Goal: Information Seeking & Learning: Find specific fact

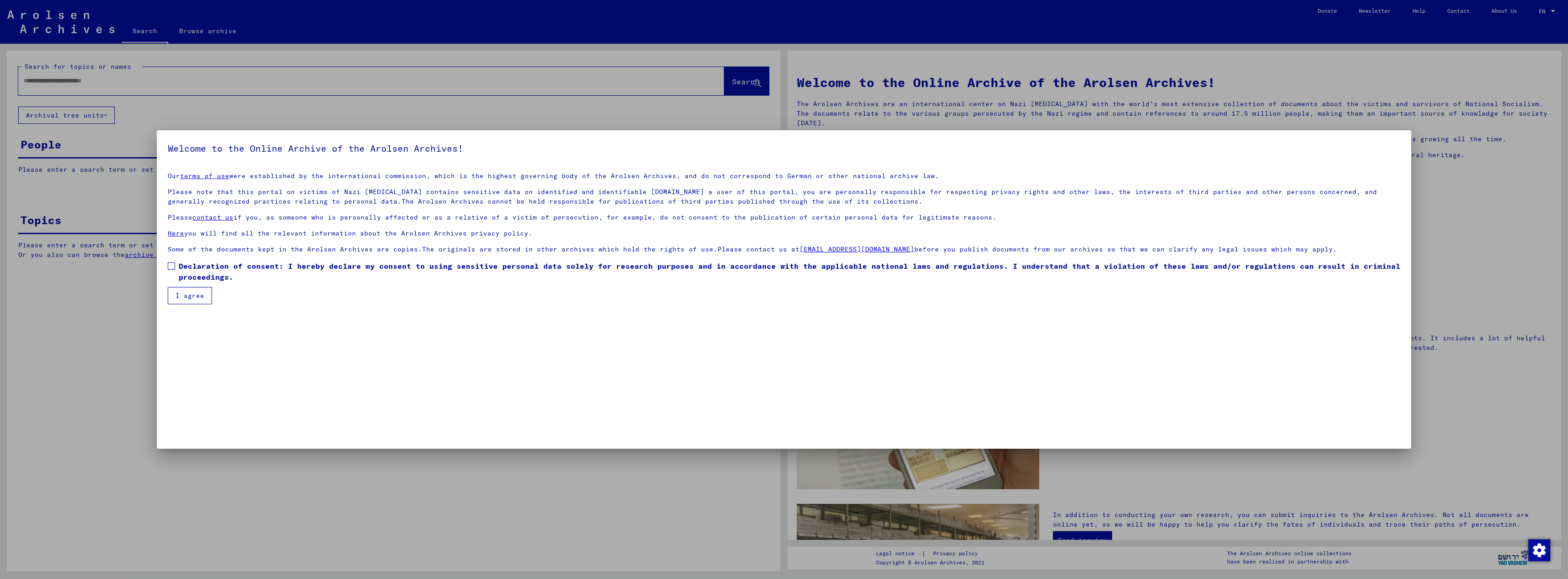
click at [170, 266] on span at bounding box center [171, 266] width 7 height 7
drag, startPoint x: 182, startPoint y: 294, endPoint x: 178, endPoint y: 275, distance: 19.4
click at [182, 294] on button "I agree" at bounding box center [190, 295] width 45 height 17
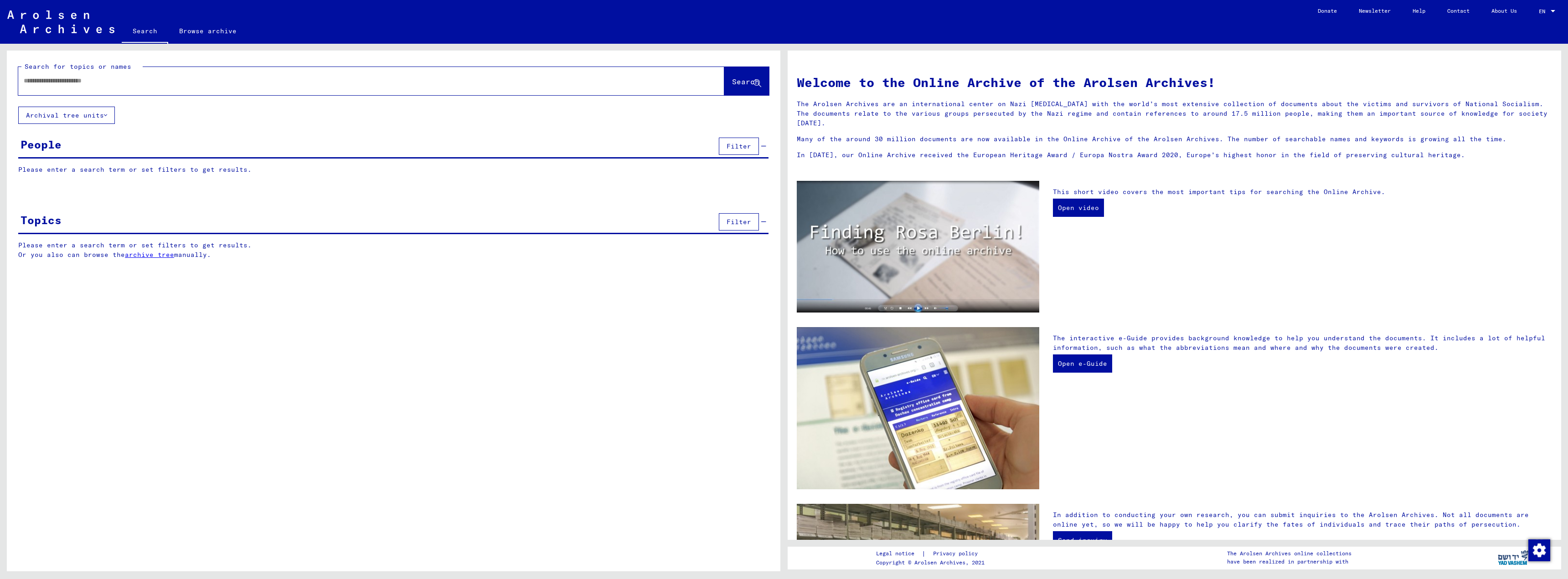
click at [52, 81] on input "text" at bounding box center [361, 80] width 673 height 10
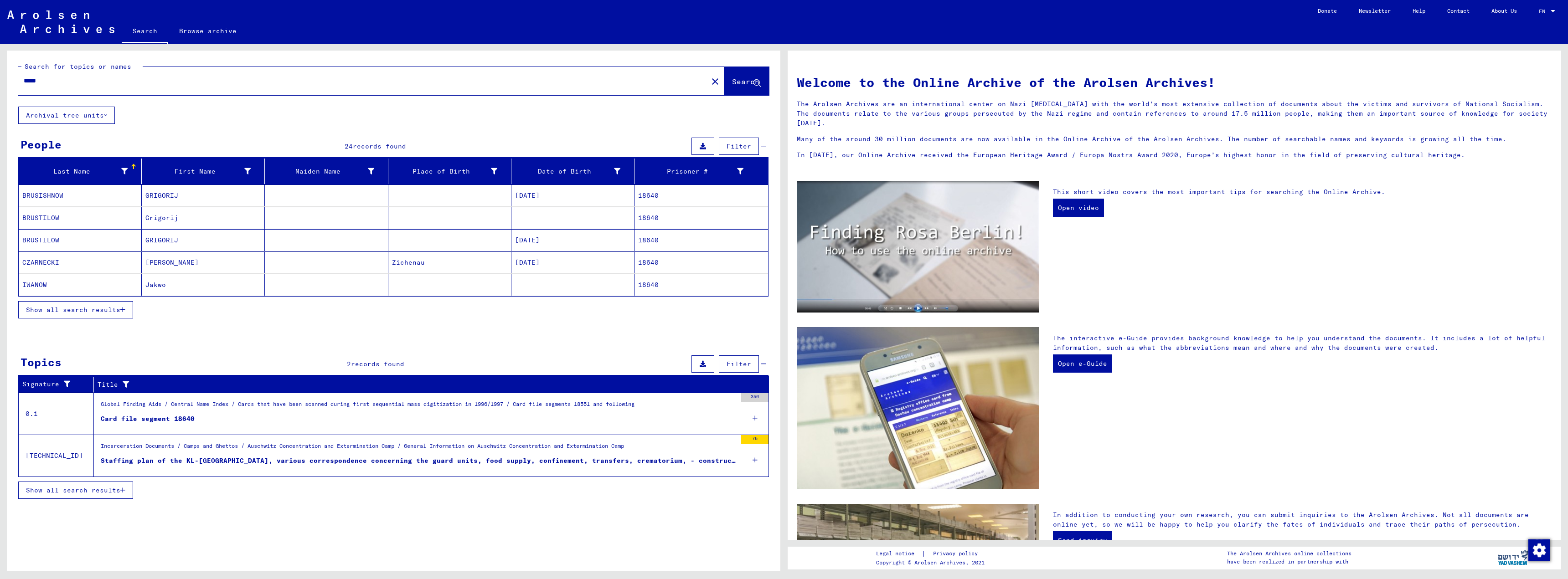
click at [123, 310] on icon "button" at bounding box center [123, 310] width 5 height 6
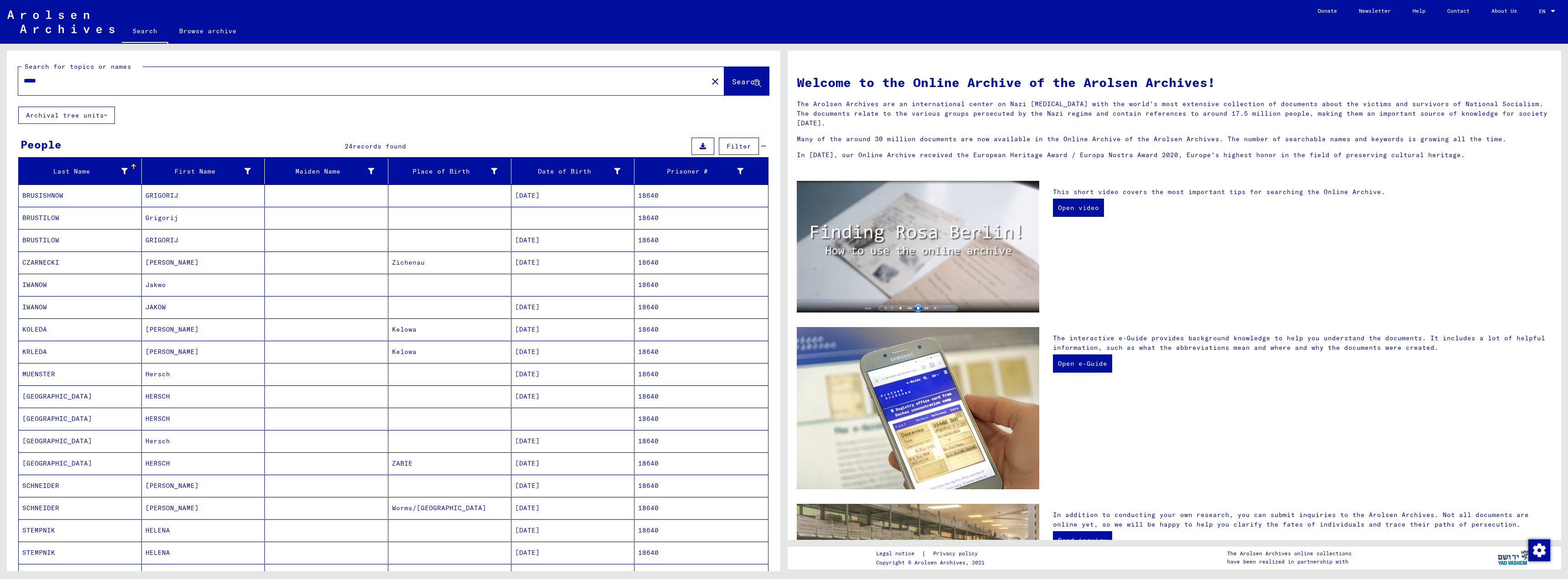
click at [39, 78] on input "*****" at bounding box center [361, 80] width 673 height 10
click at [732, 83] on span "Search" at bounding box center [745, 81] width 28 height 9
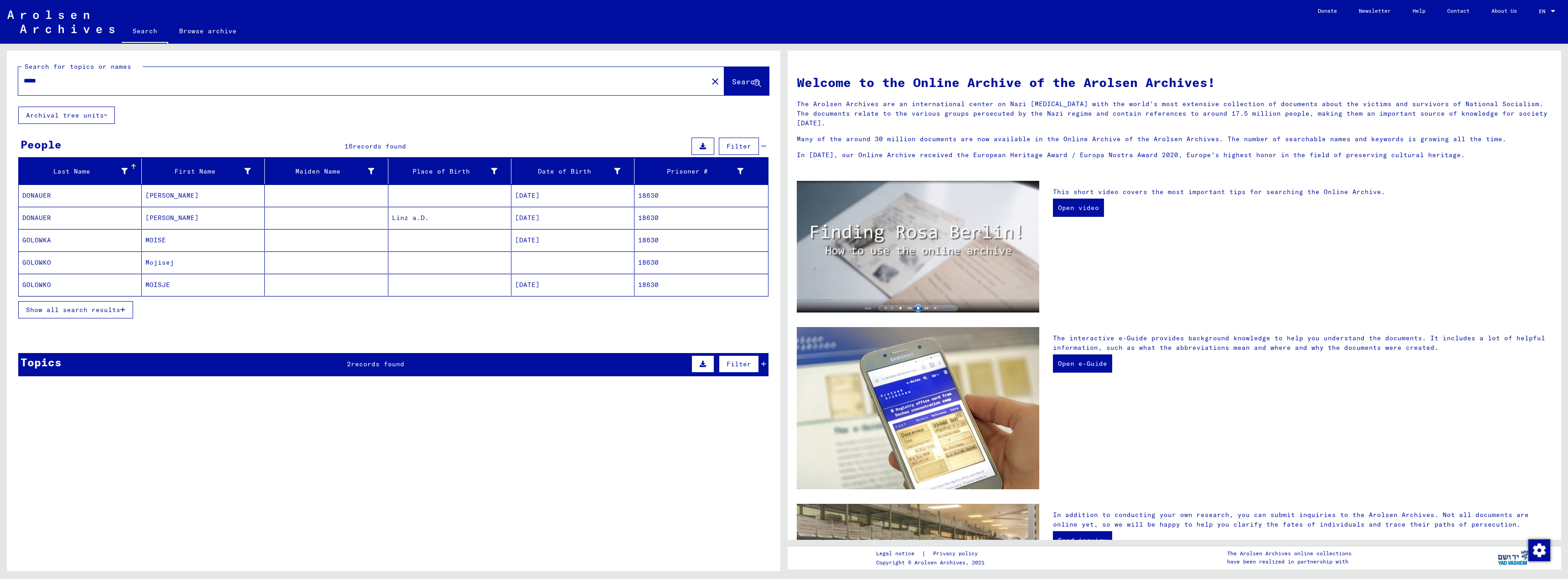
click at [124, 309] on icon "button" at bounding box center [123, 310] width 5 height 6
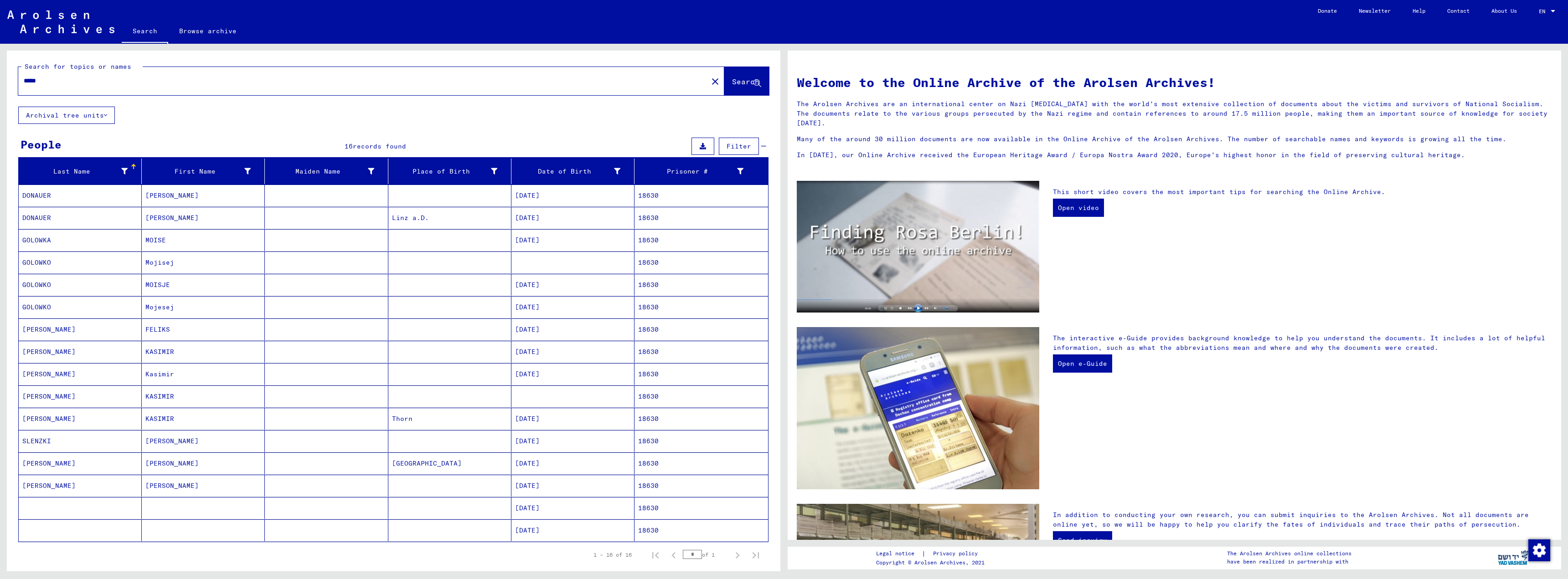
click at [635, 467] on mat-cell "18630" at bounding box center [701, 463] width 134 height 22
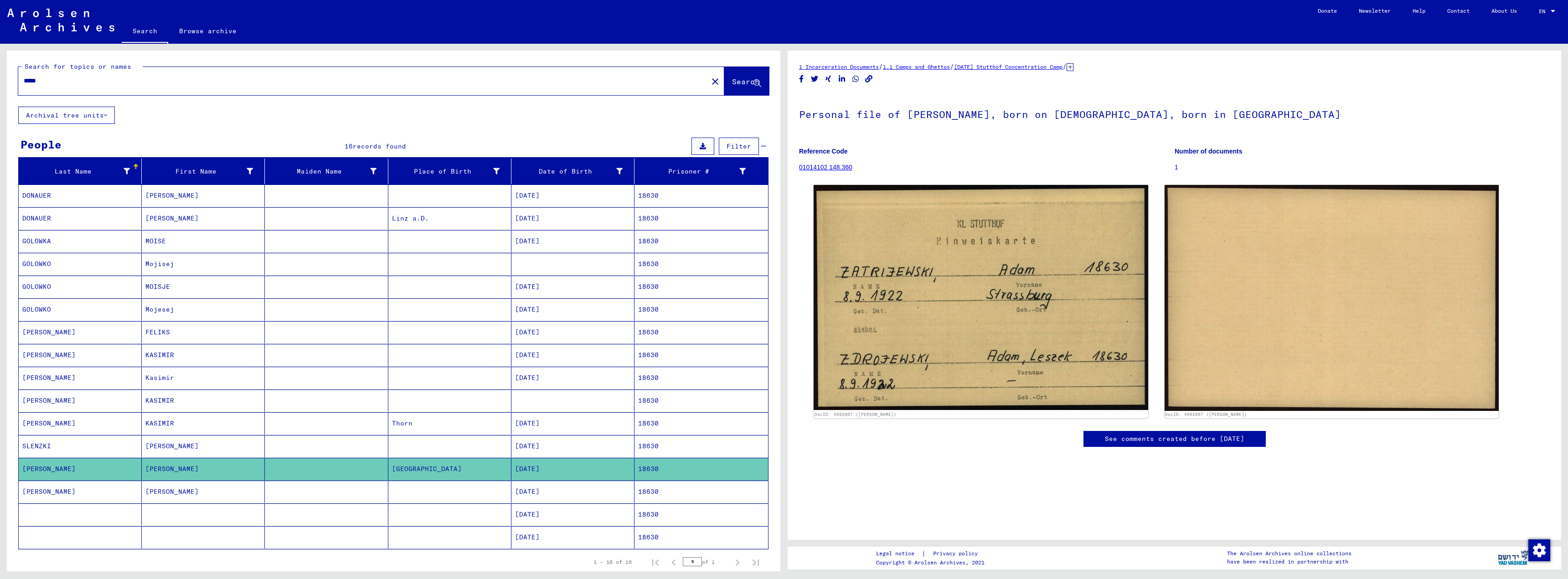
click at [172, 496] on mat-cell "[PERSON_NAME]" at bounding box center [203, 492] width 123 height 22
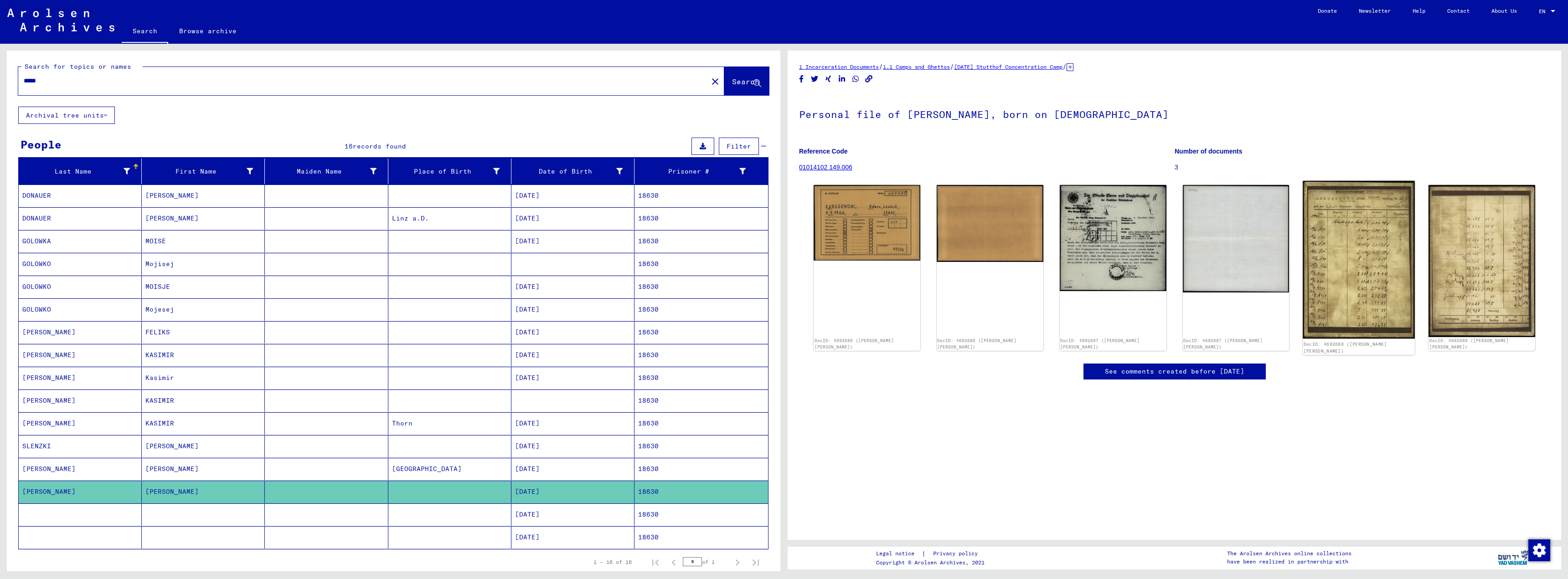
click at [1349, 271] on img at bounding box center [1359, 260] width 112 height 158
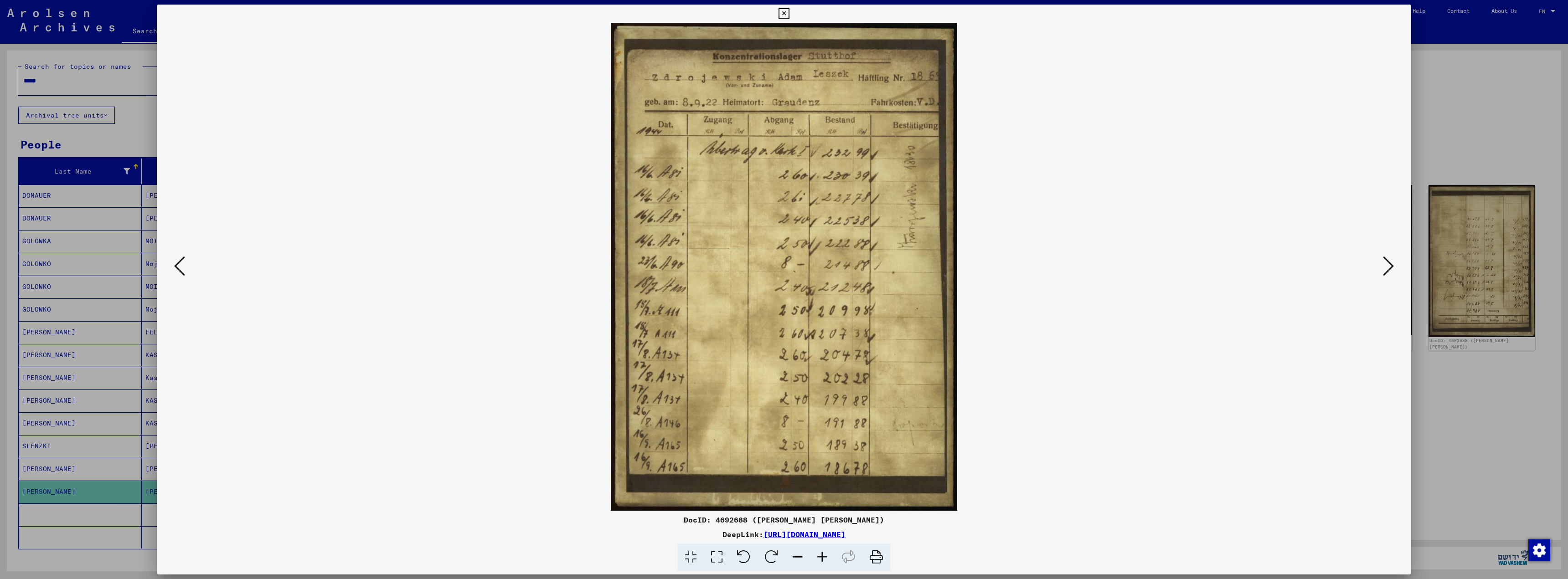
drag, startPoint x: 605, startPoint y: 22, endPoint x: 969, endPoint y: 425, distance: 543.1
click at [969, 425] on div "DocID: 4692688 ([PERSON_NAME] [PERSON_NAME]) DeepLink: [URL][DOMAIN_NAME]" at bounding box center [784, 287] width 1255 height 567
copy div
click at [781, 13] on icon at bounding box center [784, 13] width 11 height 11
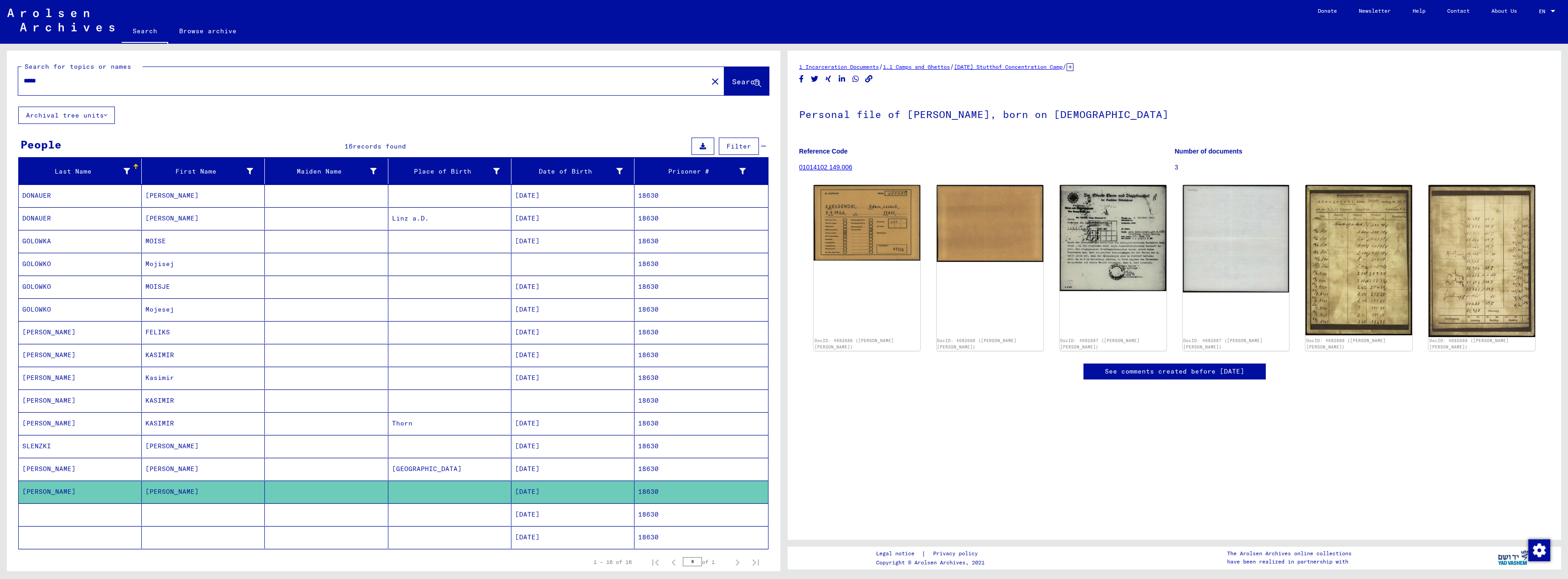
click at [46, 83] on input "*****" at bounding box center [363, 80] width 679 height 10
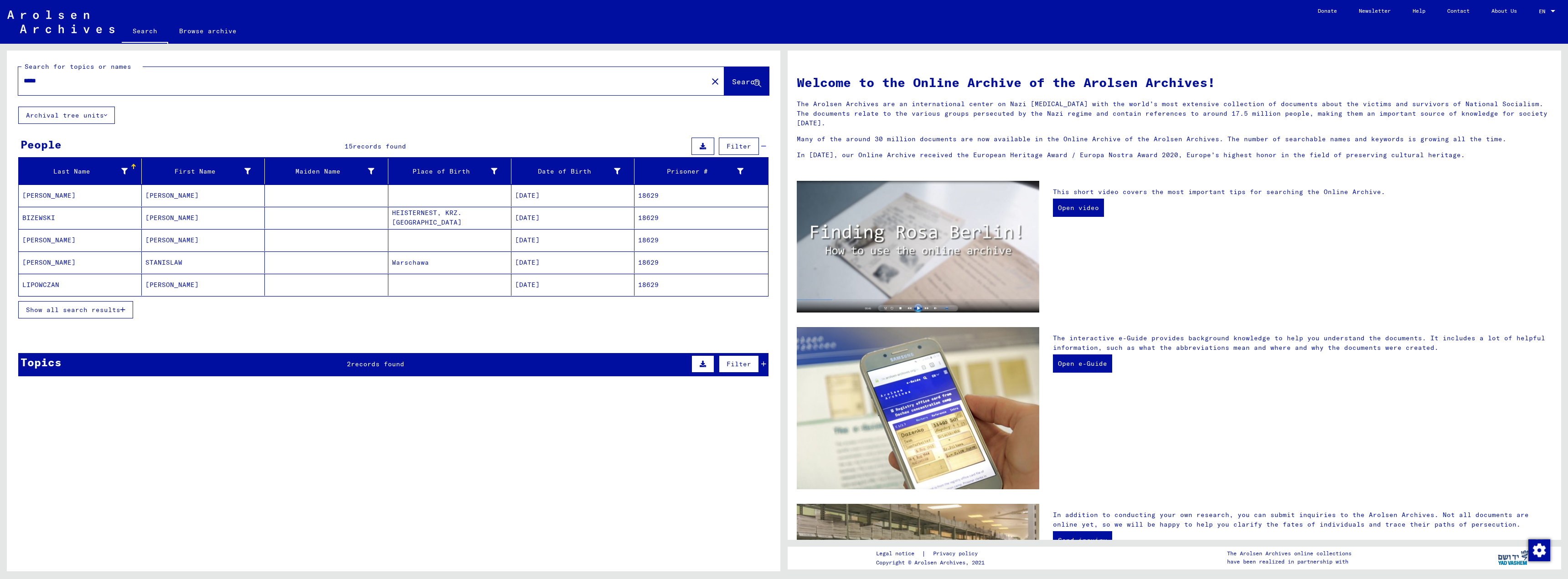
click at [79, 306] on span "Show all search results" at bounding box center [73, 310] width 95 height 8
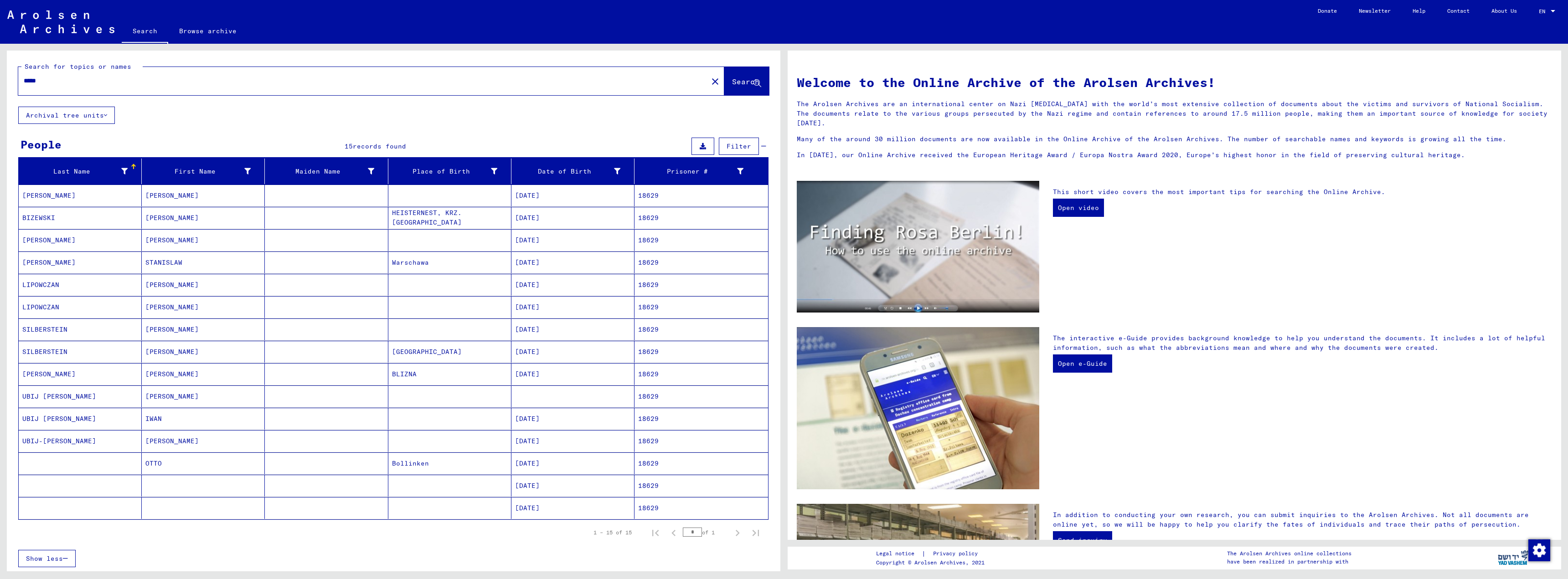
click at [162, 197] on mat-cell "[PERSON_NAME]" at bounding box center [203, 195] width 123 height 22
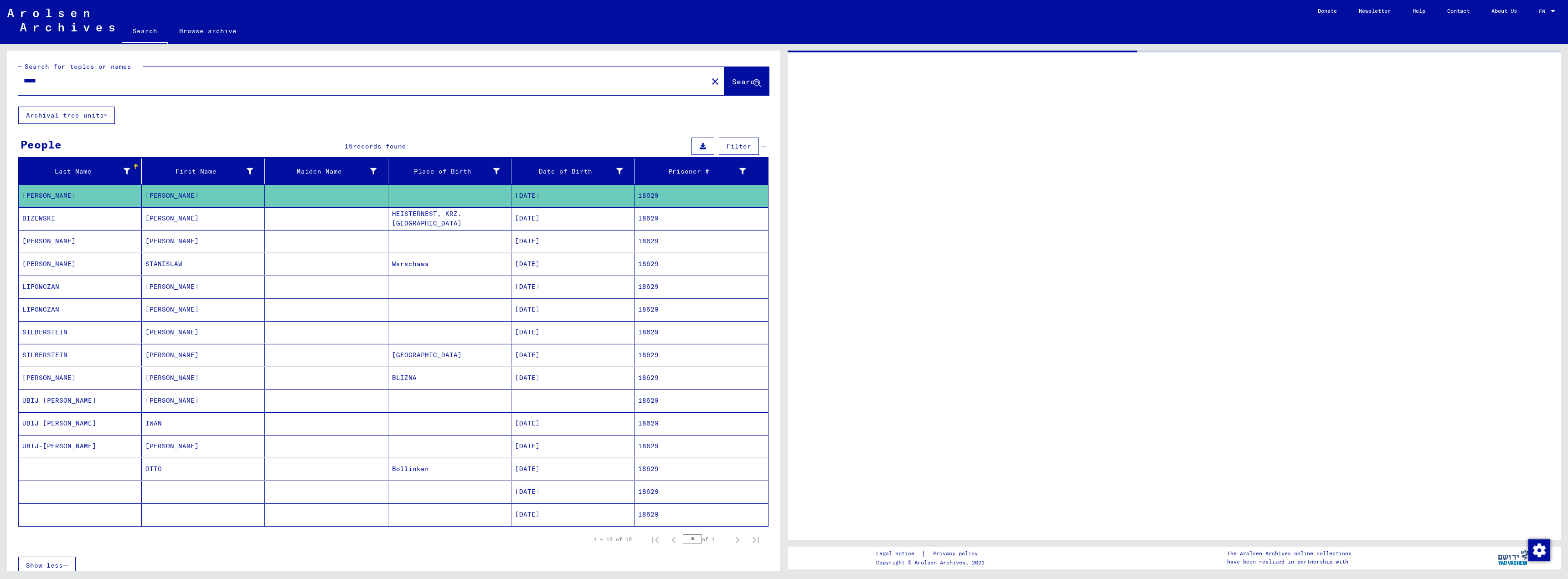
click at [162, 197] on mat-cell "[PERSON_NAME]" at bounding box center [203, 195] width 123 height 22
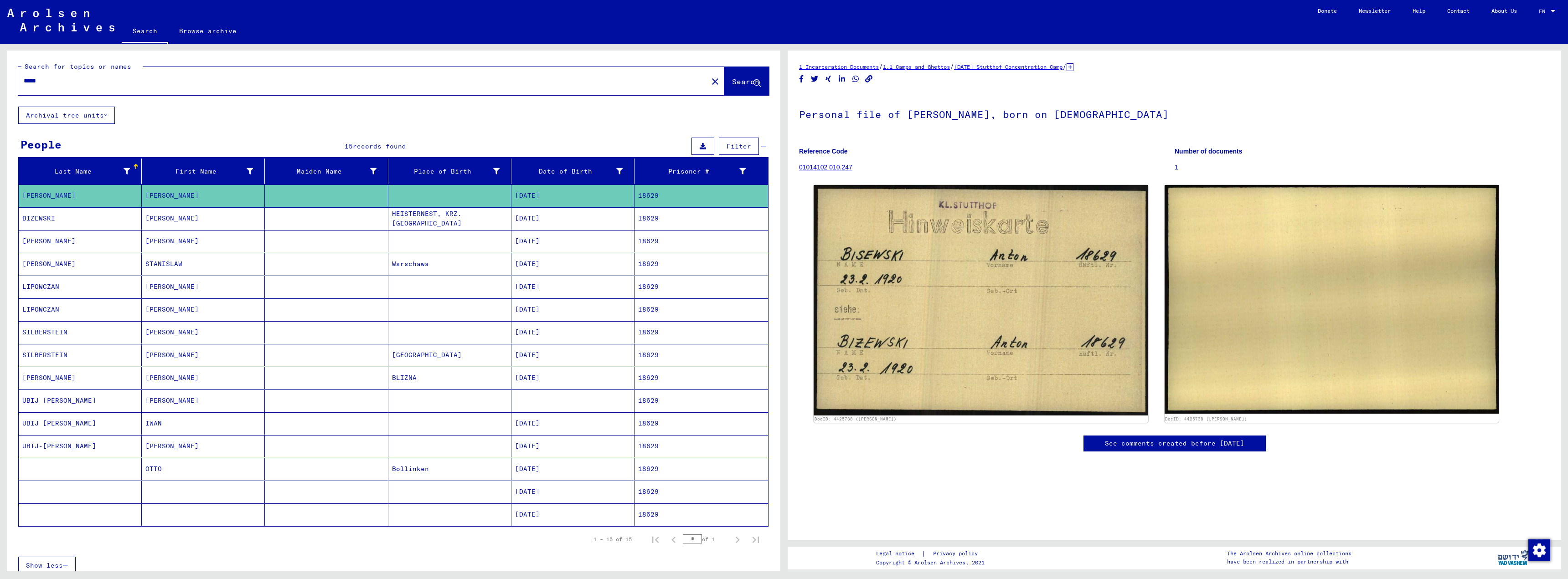
click at [45, 81] on input "*****" at bounding box center [363, 80] width 679 height 10
click at [753, 85] on icon at bounding box center [757, 83] width 8 height 8
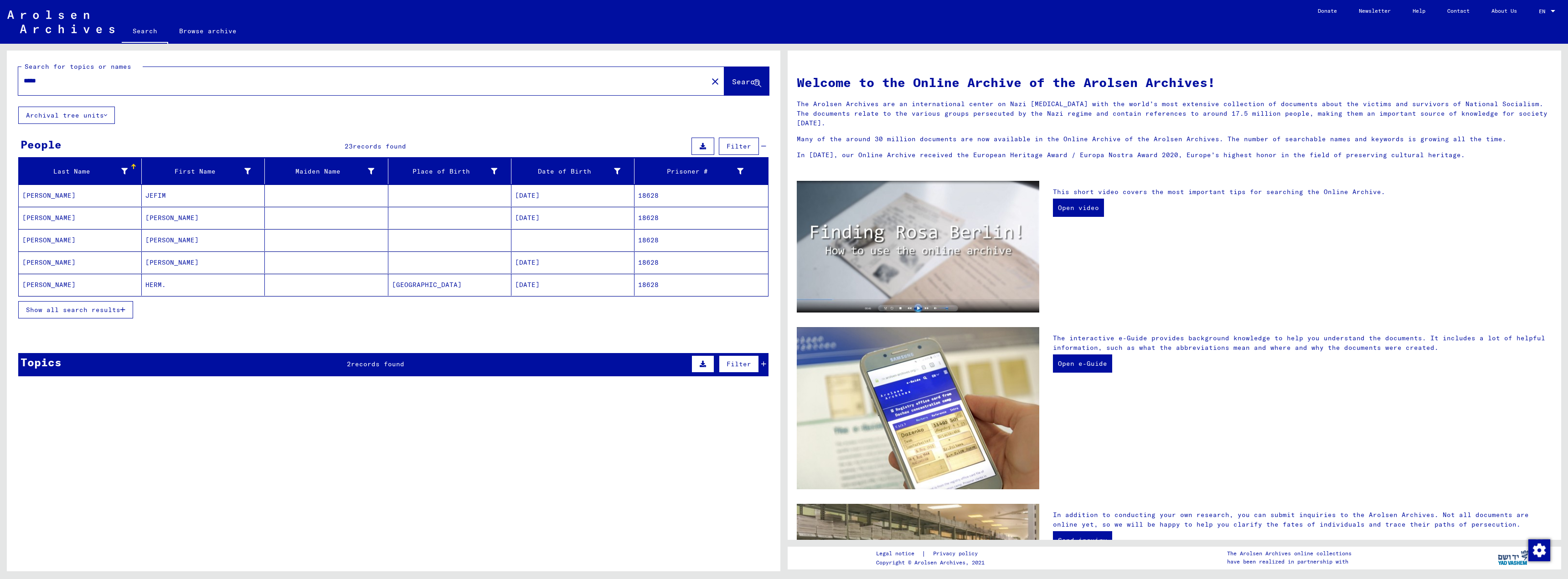
click at [129, 306] on button "Show all search results" at bounding box center [75, 310] width 115 height 17
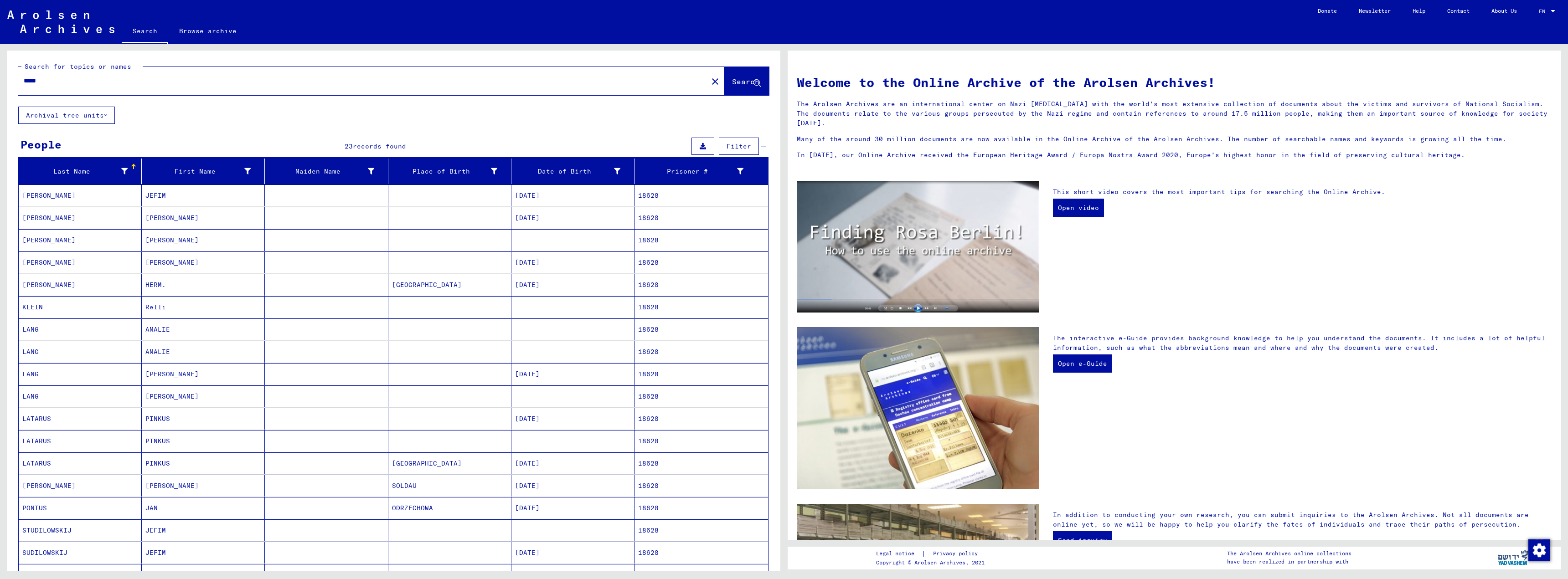
scroll to position [45, 0]
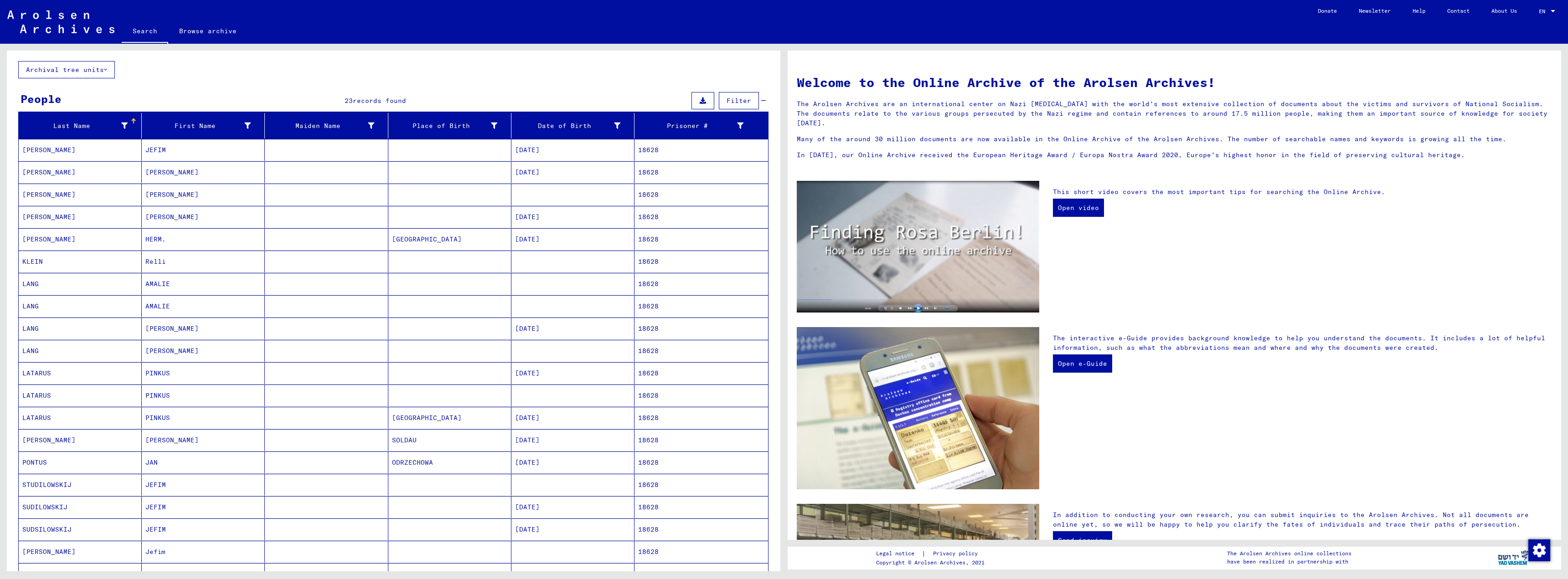
click at [646, 170] on mat-cell "18628" at bounding box center [701, 172] width 134 height 22
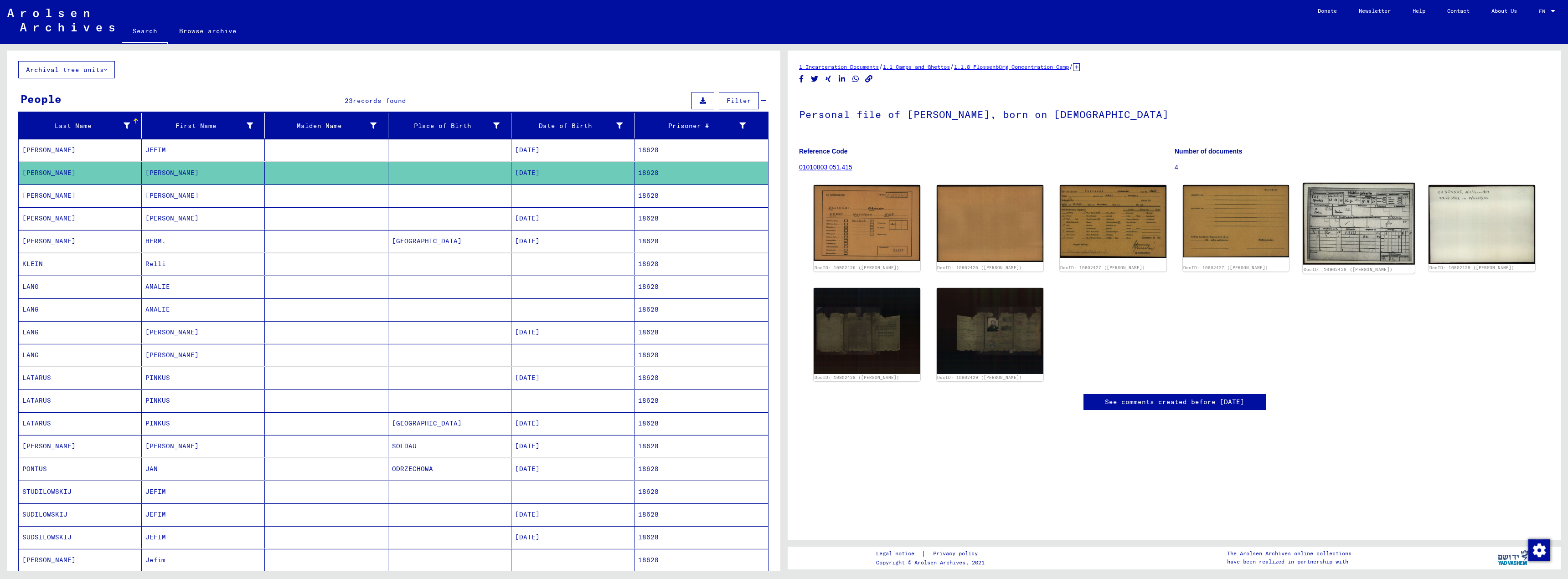
click at [1340, 247] on img at bounding box center [1359, 224] width 112 height 82
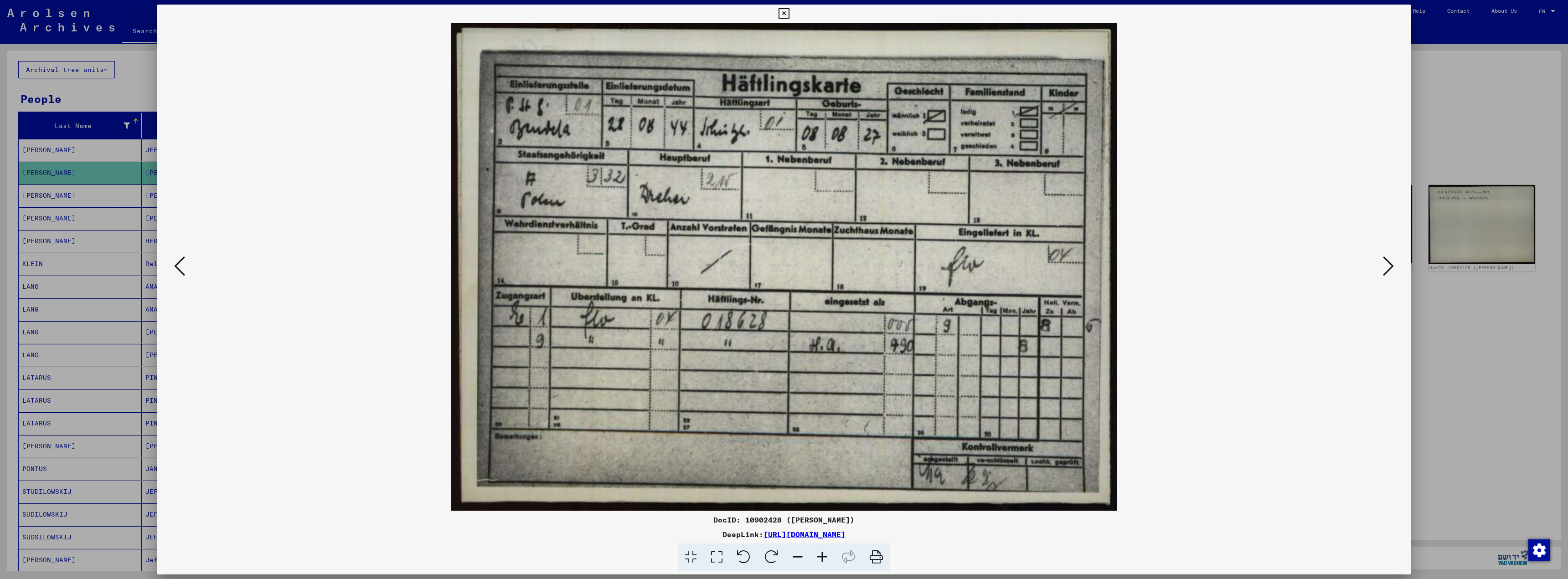
click at [784, 14] on icon at bounding box center [784, 13] width 11 height 11
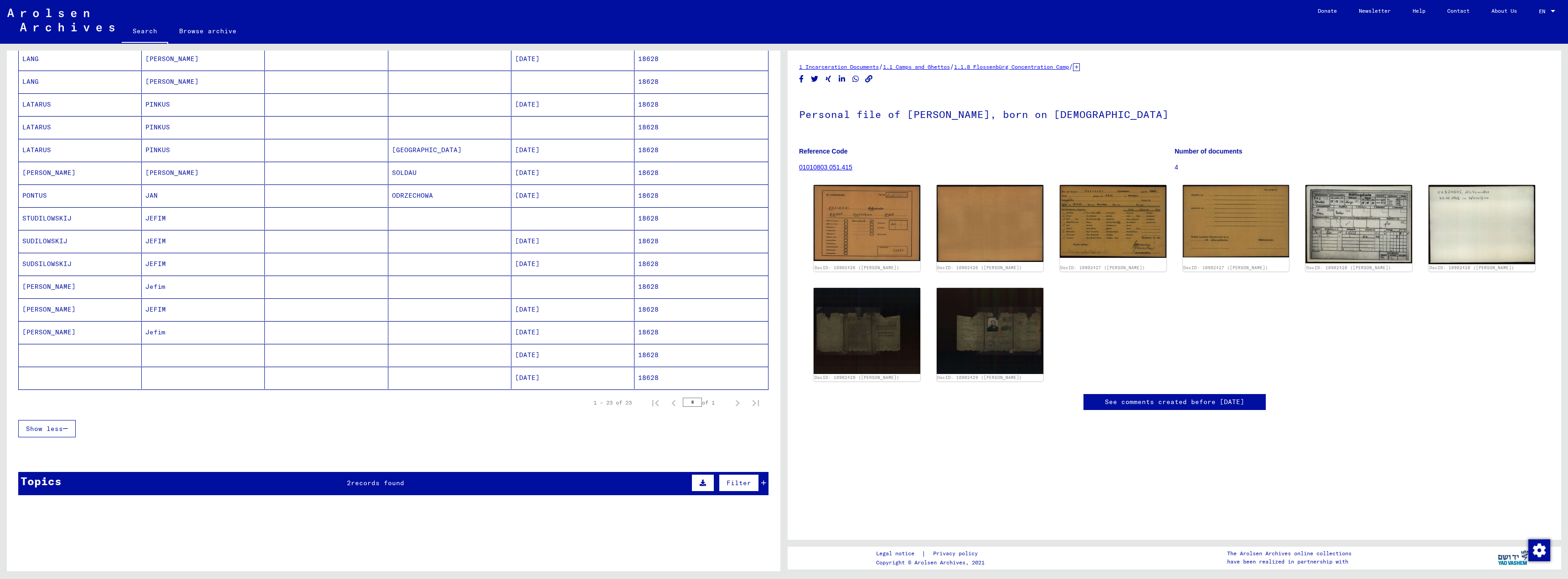
scroll to position [273, 0]
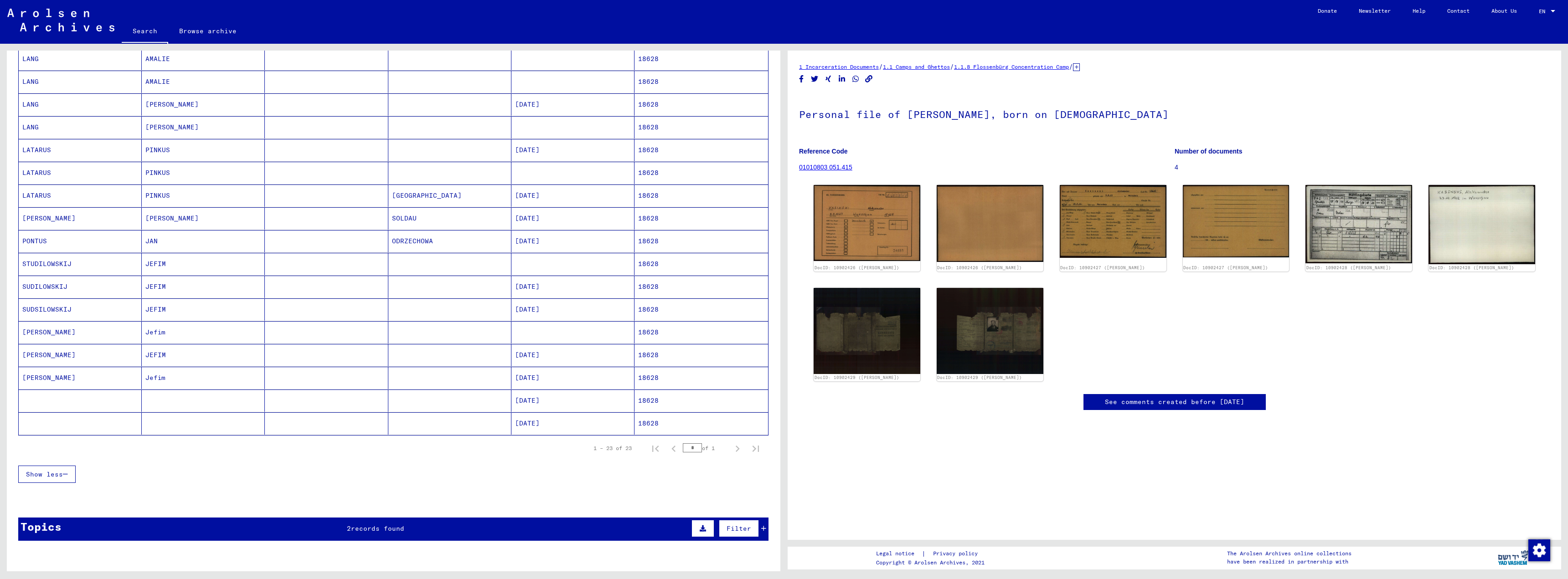
click at [534, 220] on mat-cell "[DATE]" at bounding box center [573, 218] width 123 height 22
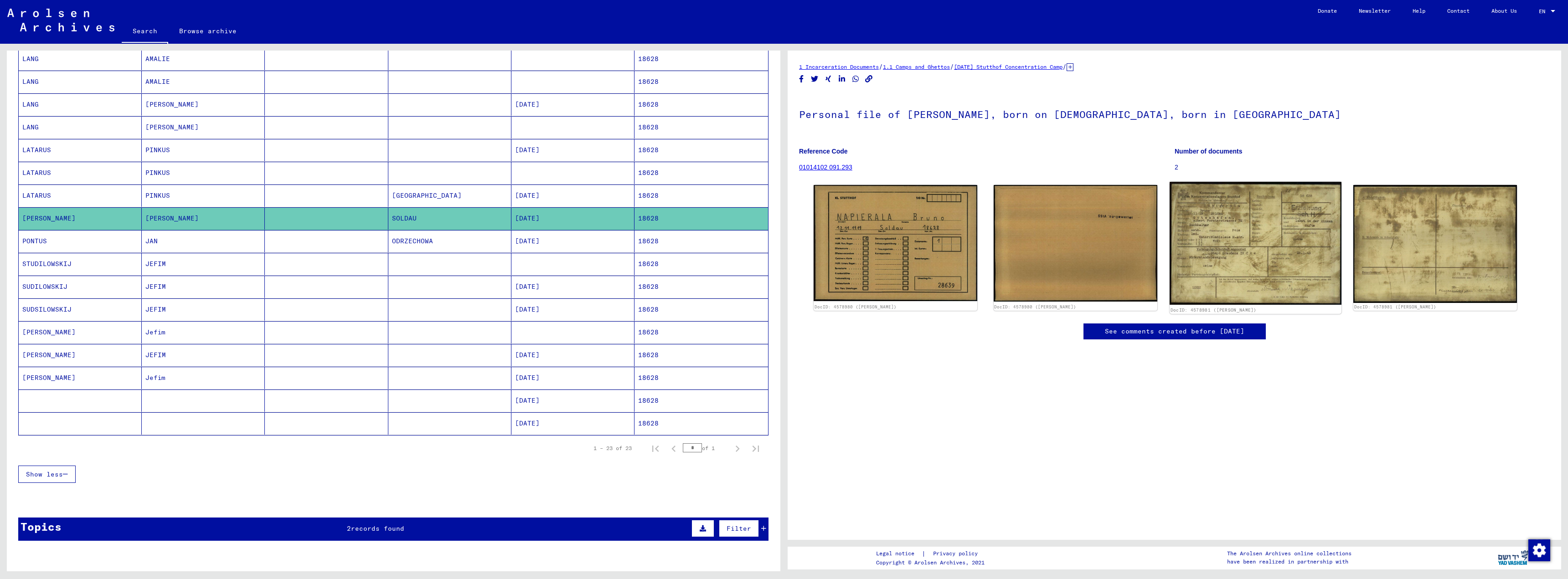
click at [1226, 261] on img at bounding box center [1256, 244] width 172 height 123
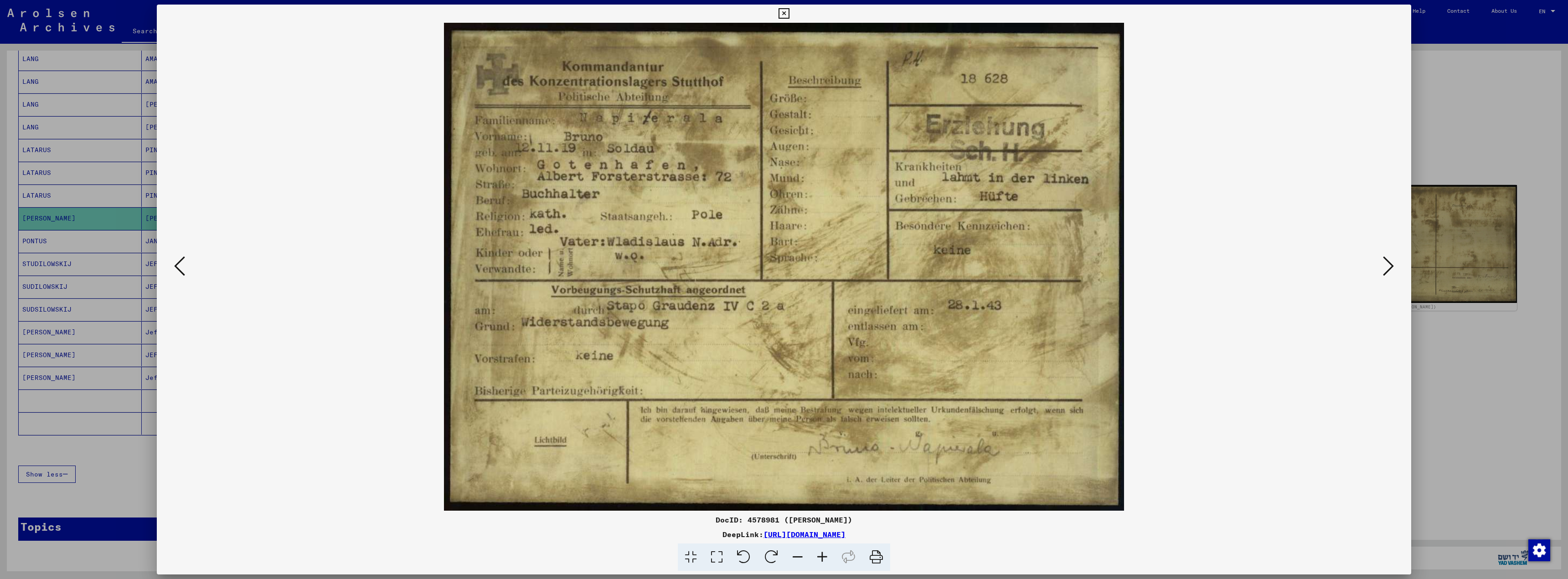
click at [780, 13] on icon at bounding box center [784, 13] width 11 height 11
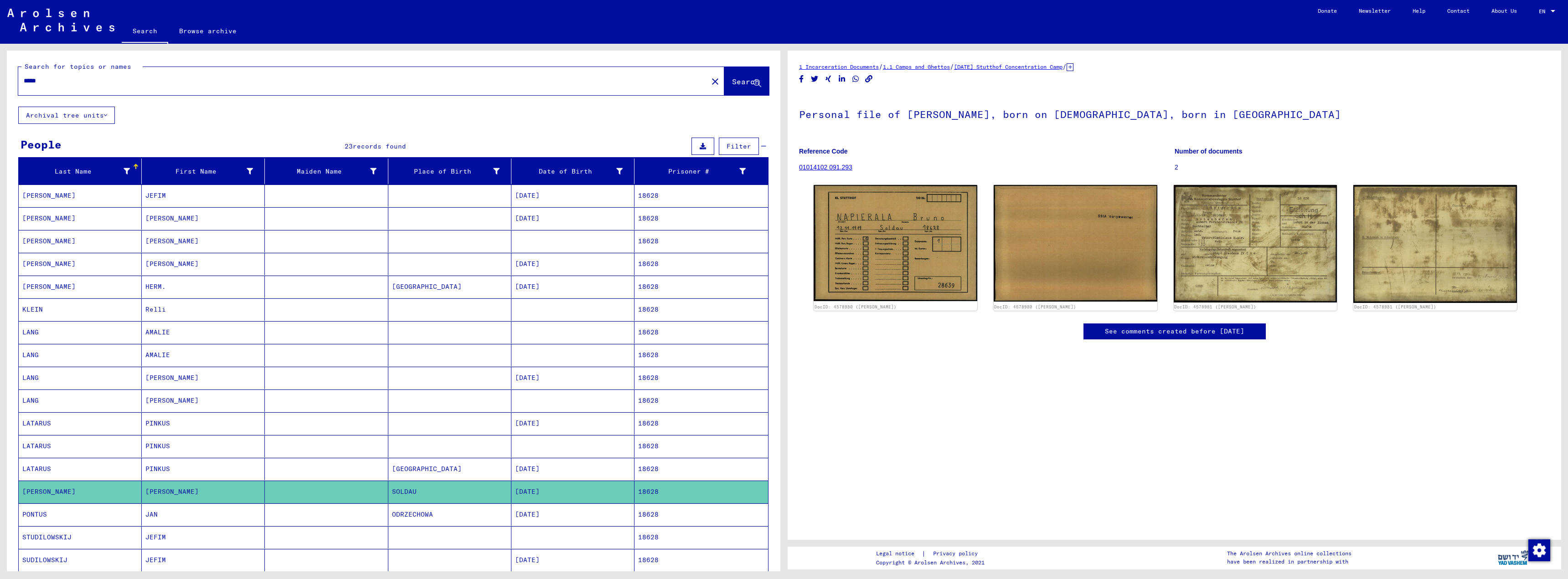
click at [45, 83] on input "*****" at bounding box center [363, 80] width 679 height 10
click at [725, 77] on button "Search" at bounding box center [747, 81] width 45 height 29
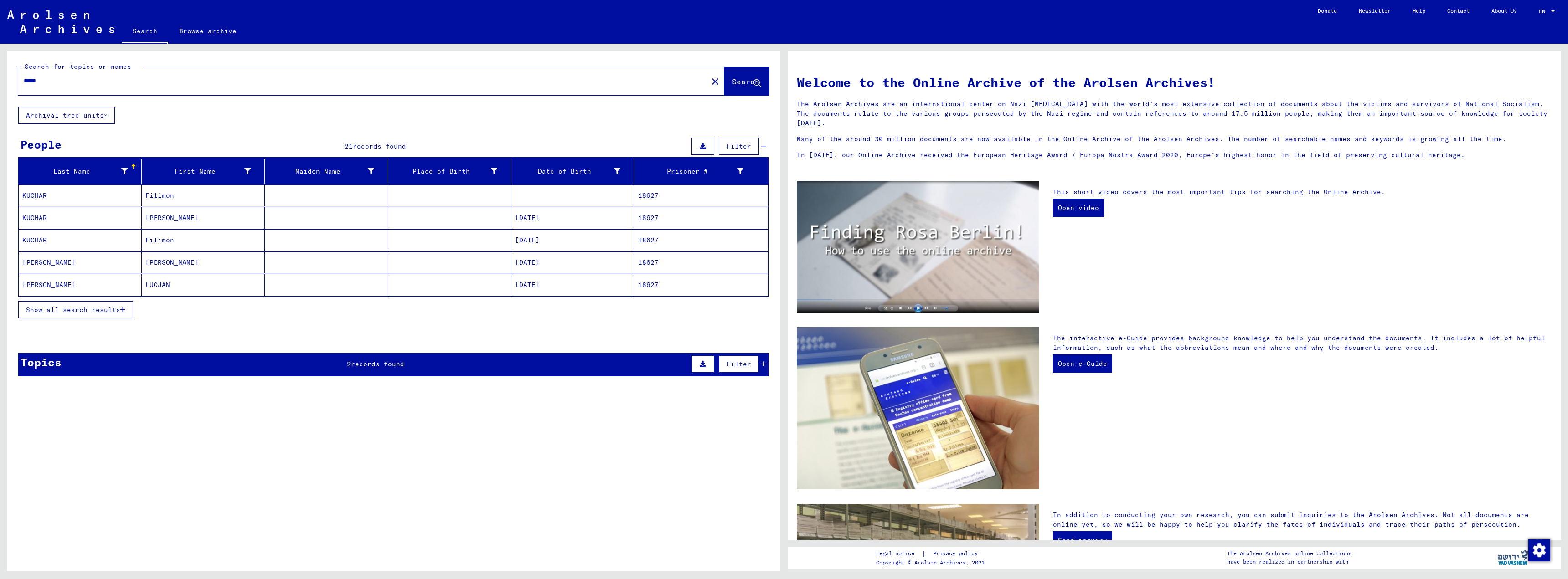
click at [121, 310] on icon "button" at bounding box center [123, 310] width 5 height 6
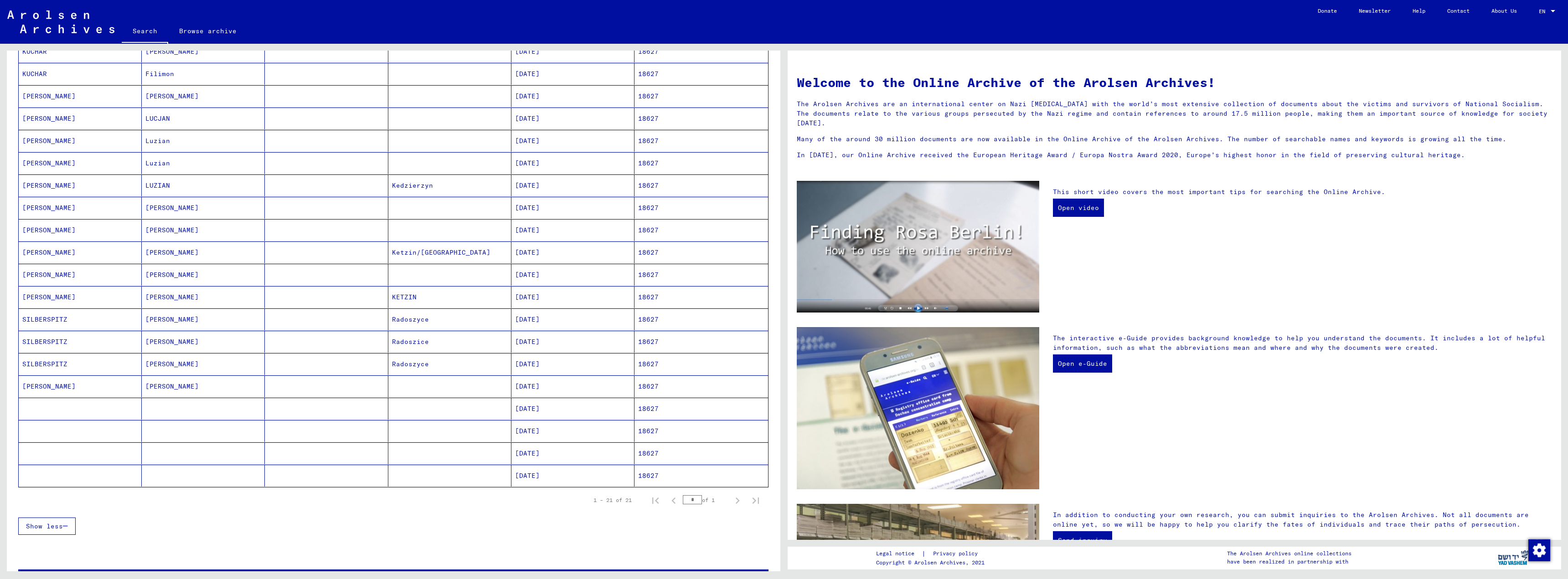
scroll to position [182, 0]
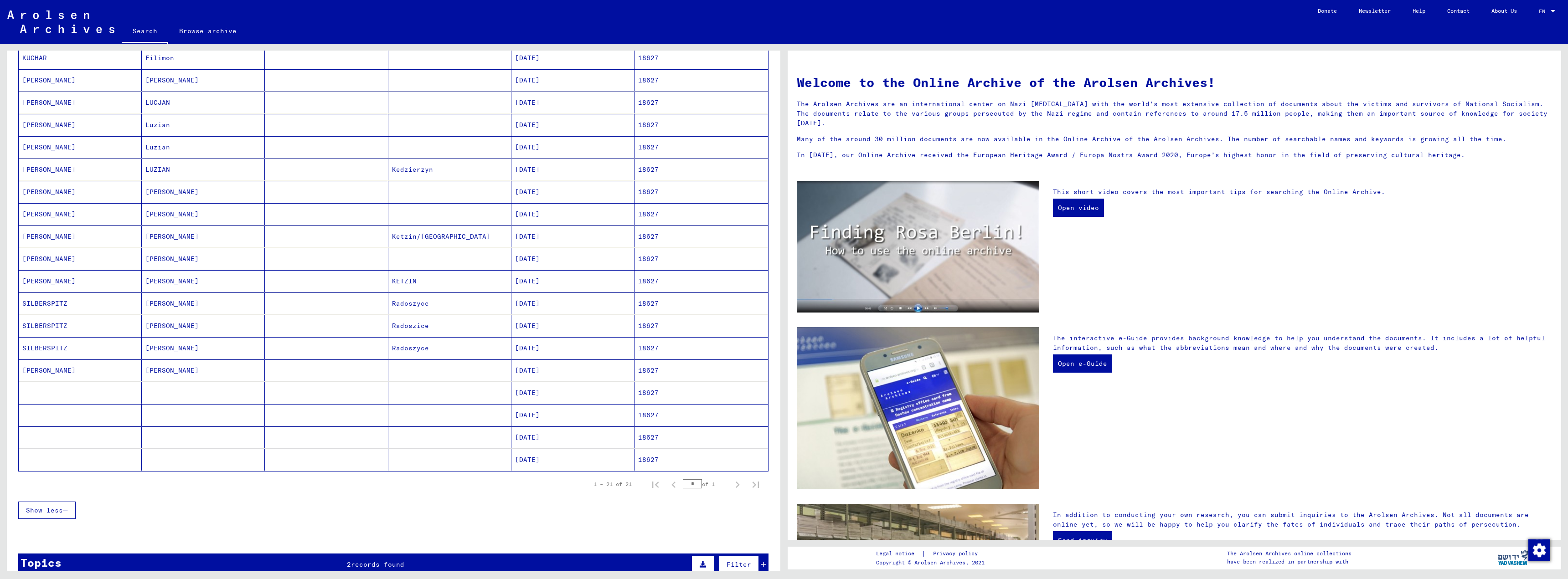
click at [165, 372] on mat-cell "[PERSON_NAME]" at bounding box center [203, 370] width 123 height 22
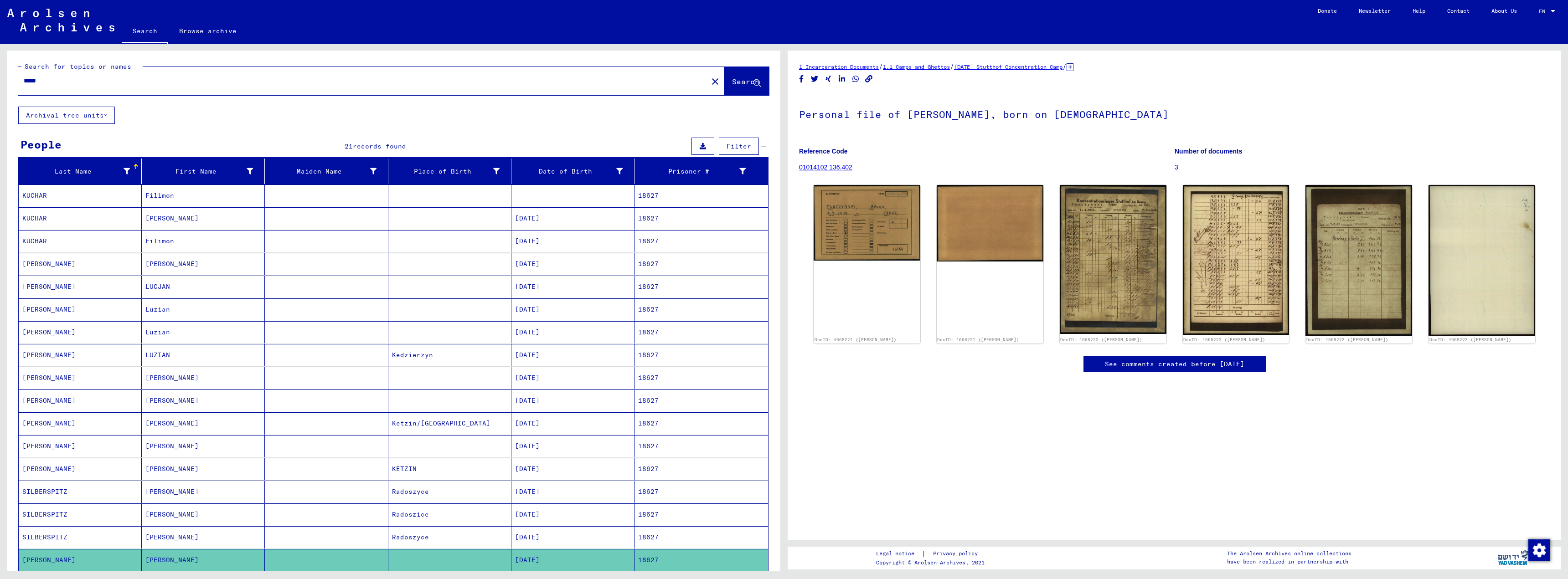
click at [47, 81] on input "*****" at bounding box center [363, 80] width 679 height 10
type input "*****"
drag, startPoint x: 729, startPoint y: 78, endPoint x: 728, endPoint y: 84, distance: 6.1
click at [732, 79] on span "Search" at bounding box center [745, 81] width 28 height 9
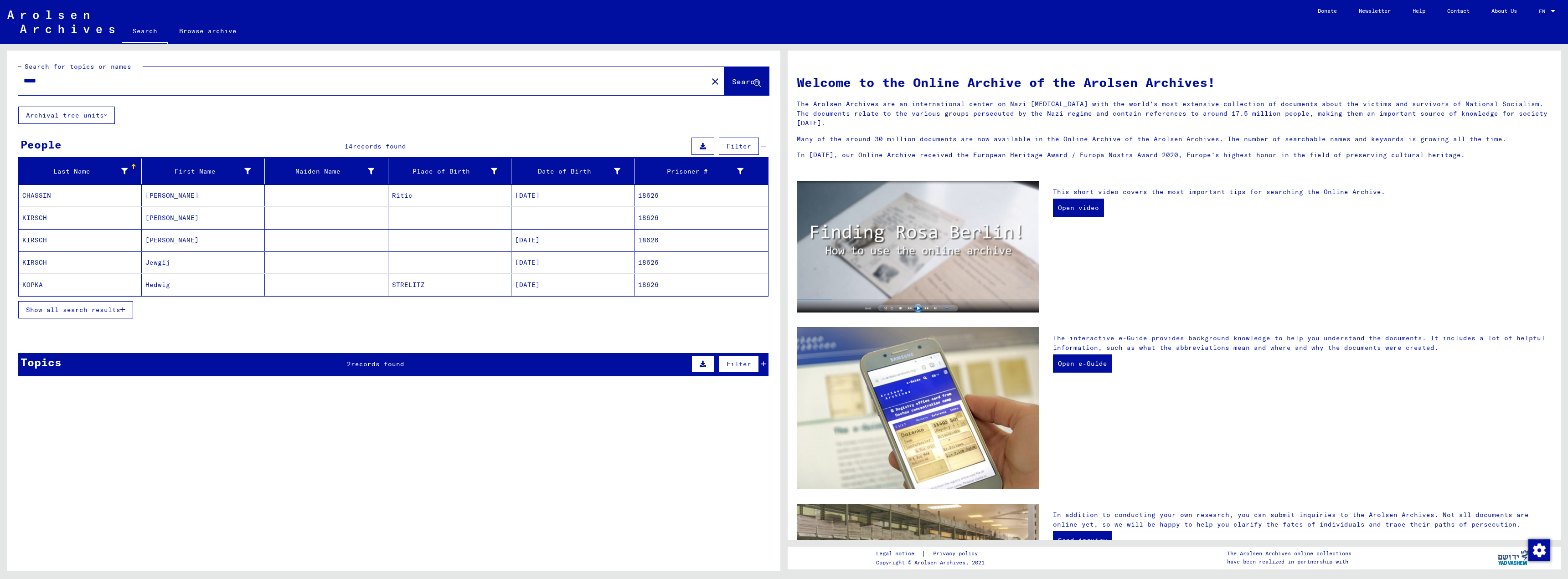
click at [120, 310] on span "Show all search results" at bounding box center [73, 310] width 95 height 8
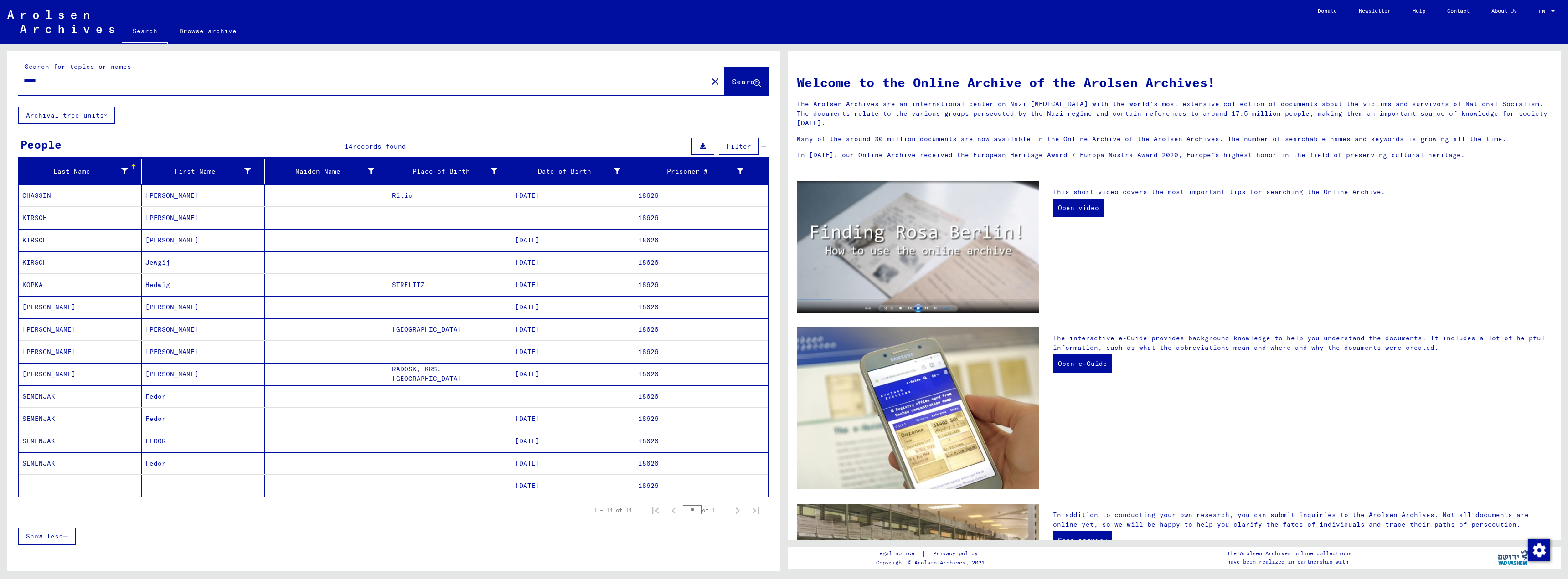
click at [643, 372] on mat-cell "18626" at bounding box center [701, 374] width 134 height 22
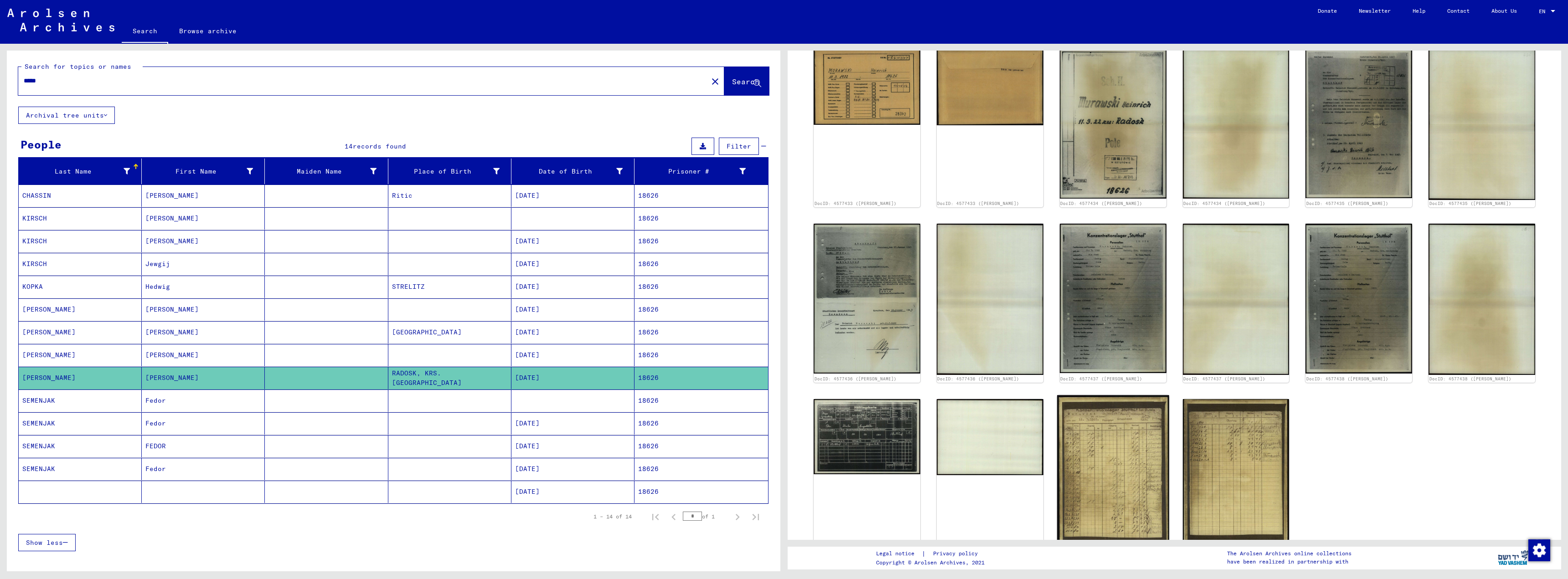
scroll to position [136, 0]
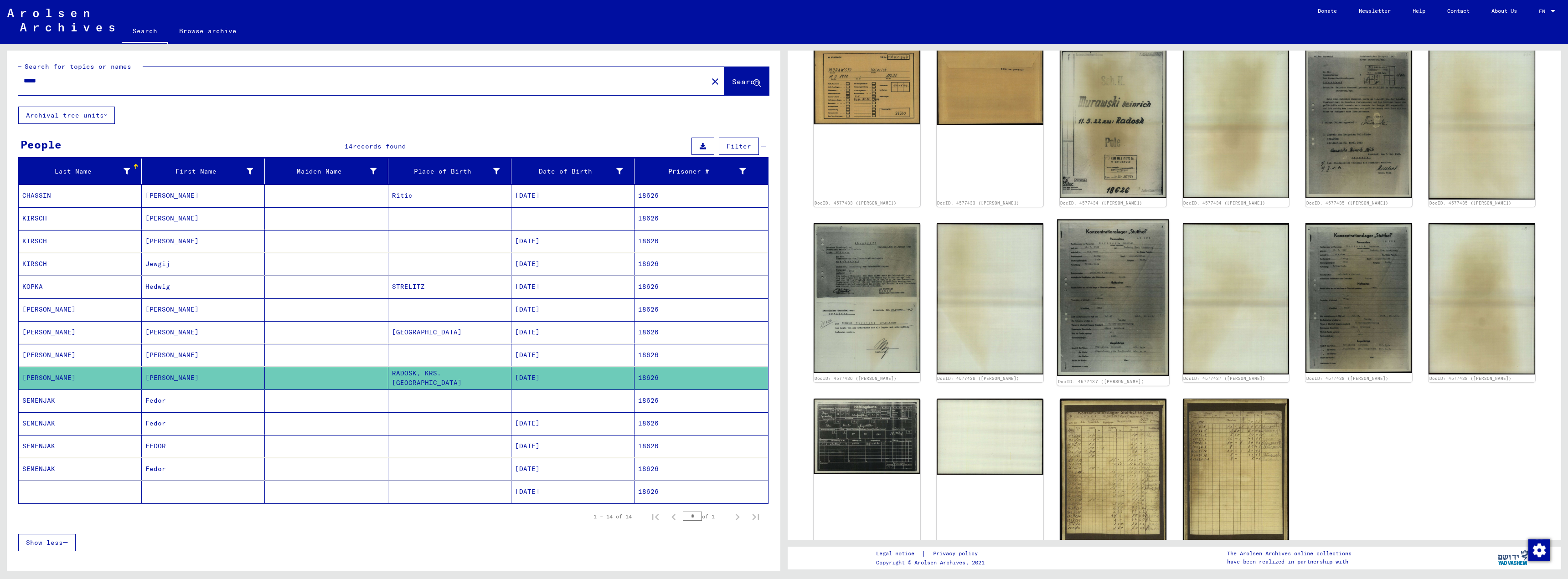
click at [1134, 307] on img at bounding box center [1113, 298] width 112 height 157
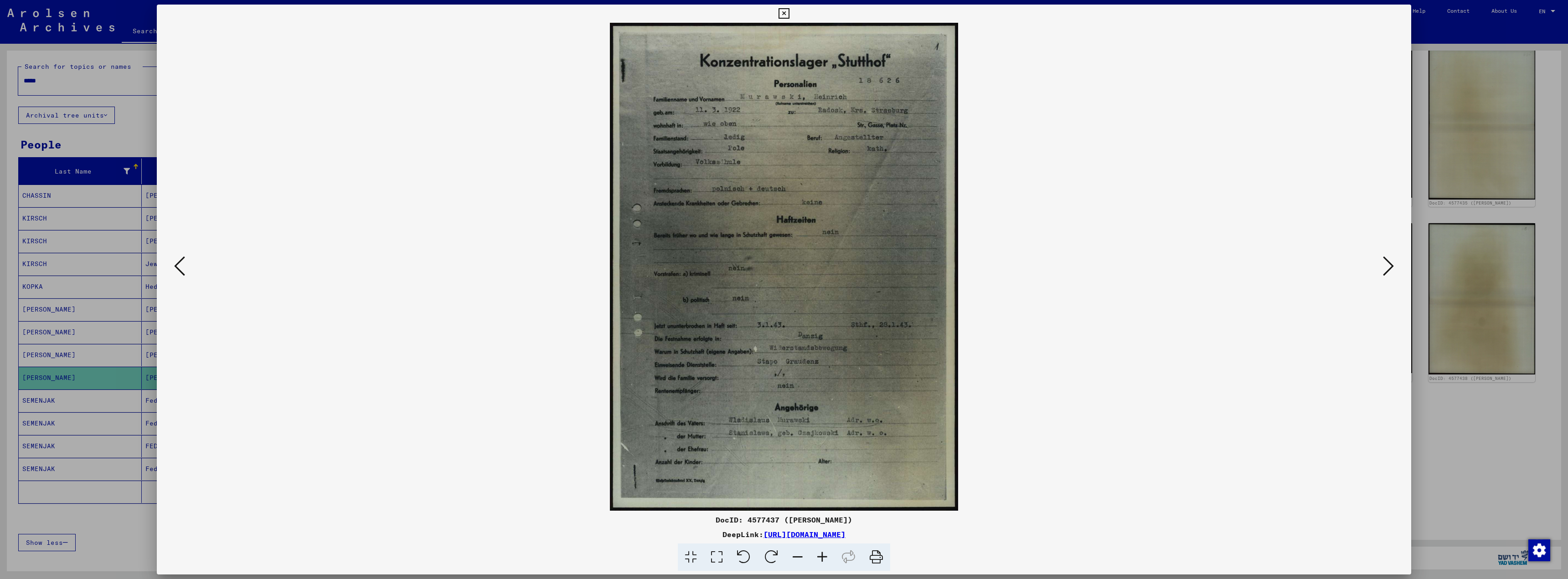
click at [1134, 307] on img at bounding box center [784, 267] width 1192 height 488
click at [776, 4] on button at bounding box center [784, 13] width 16 height 18
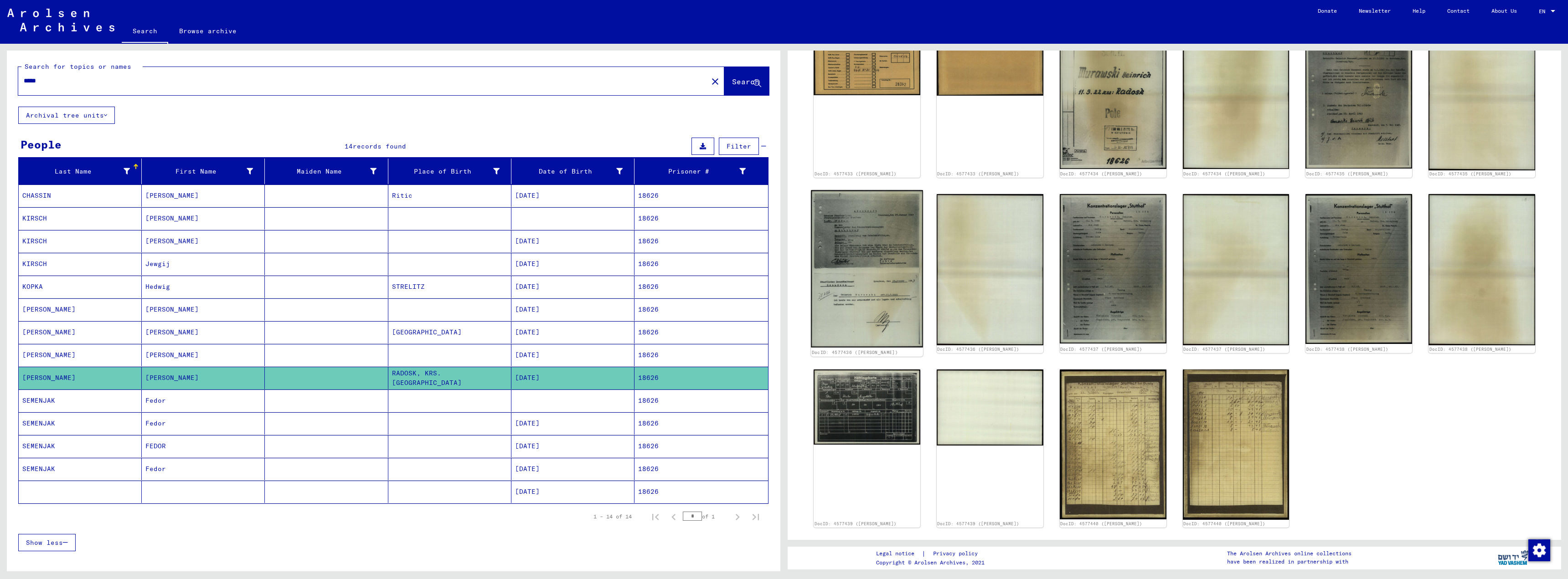
scroll to position [182, 0]
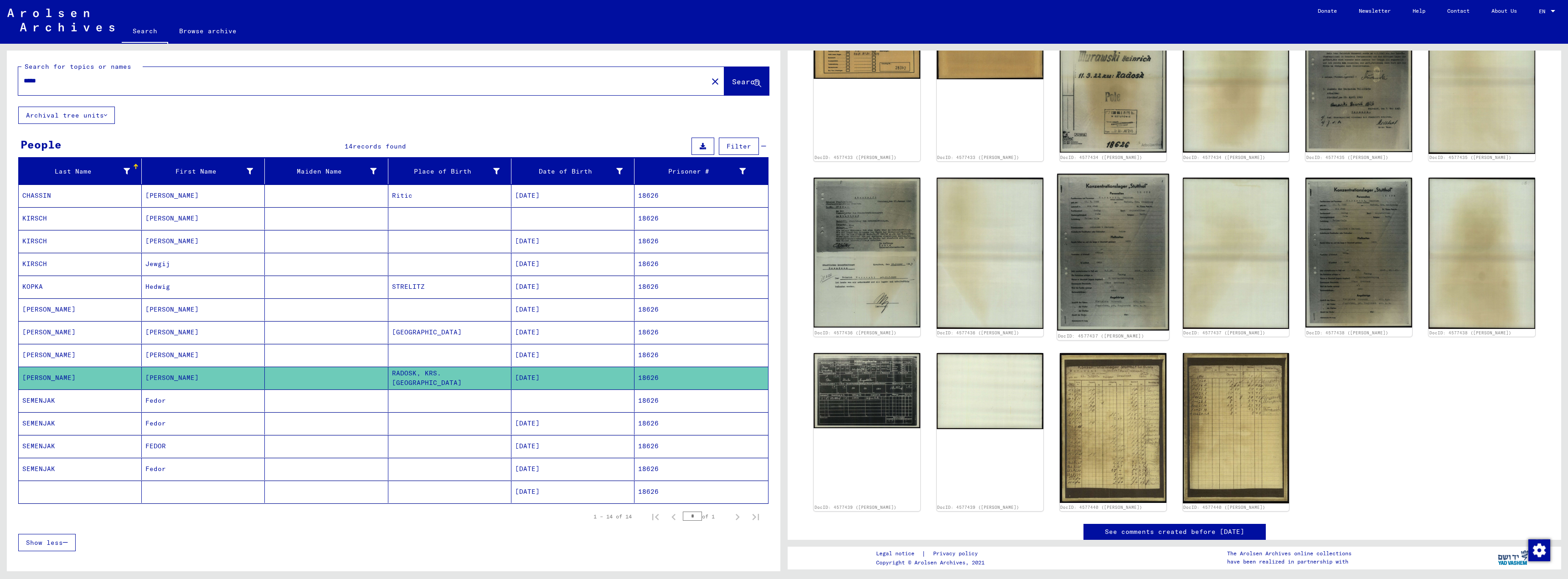
click at [1093, 275] on img at bounding box center [1113, 252] width 112 height 157
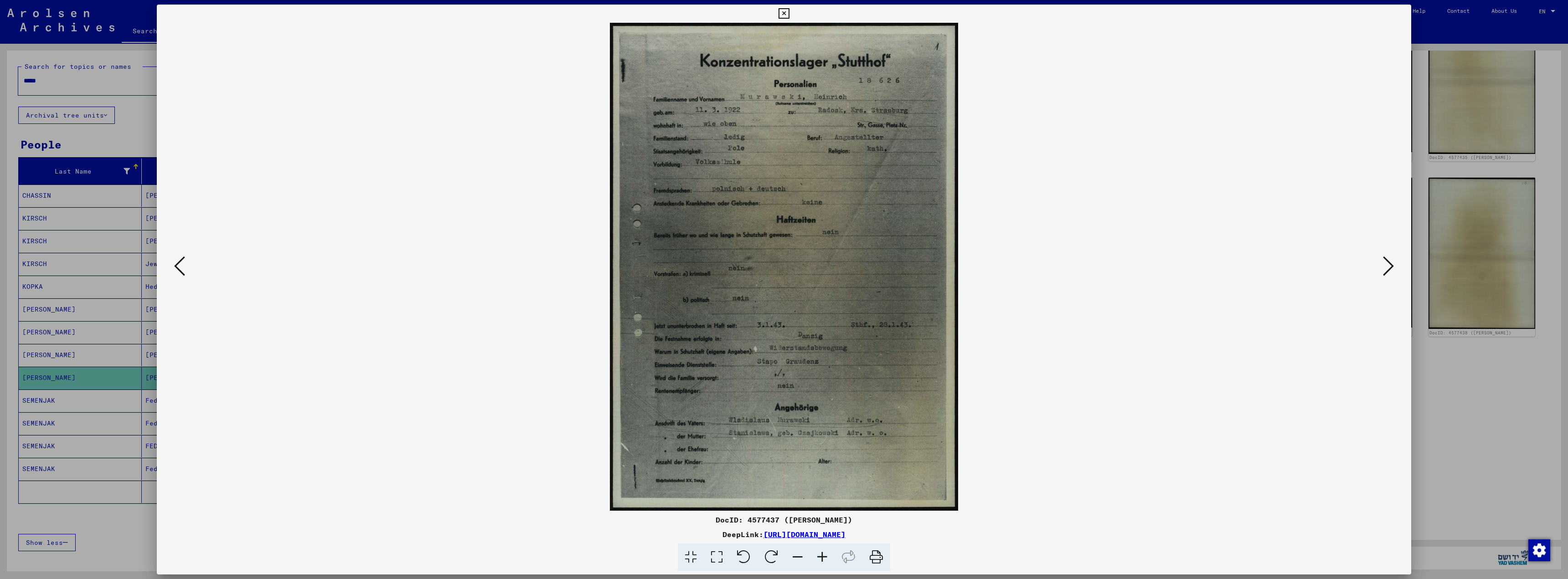
click at [1385, 264] on icon at bounding box center [1389, 266] width 11 height 22
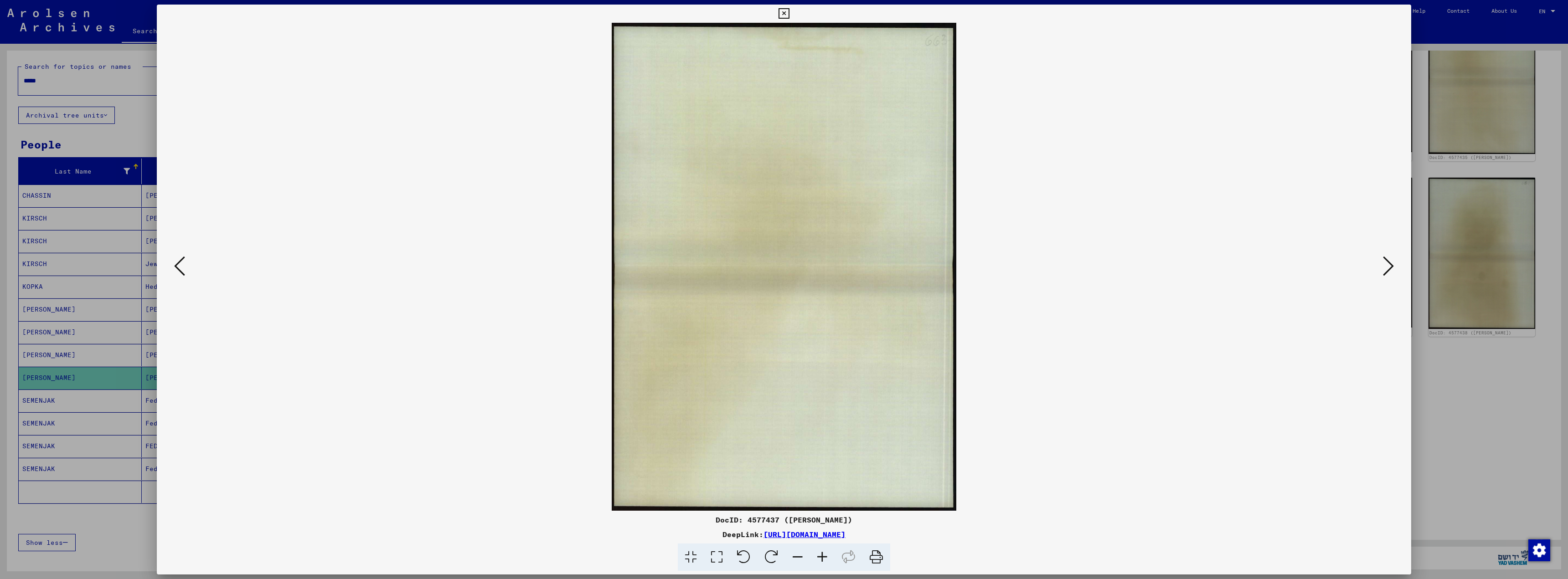
click at [1385, 264] on icon at bounding box center [1389, 266] width 11 height 22
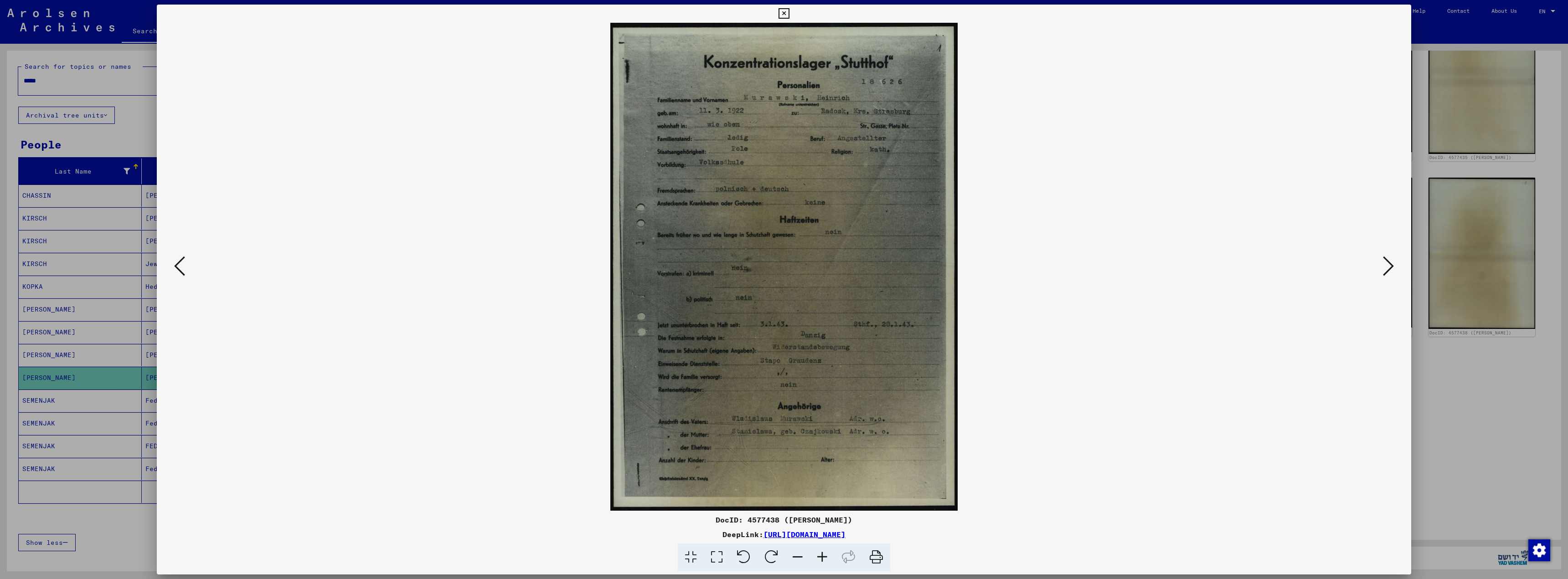
click at [1385, 264] on icon at bounding box center [1389, 266] width 11 height 22
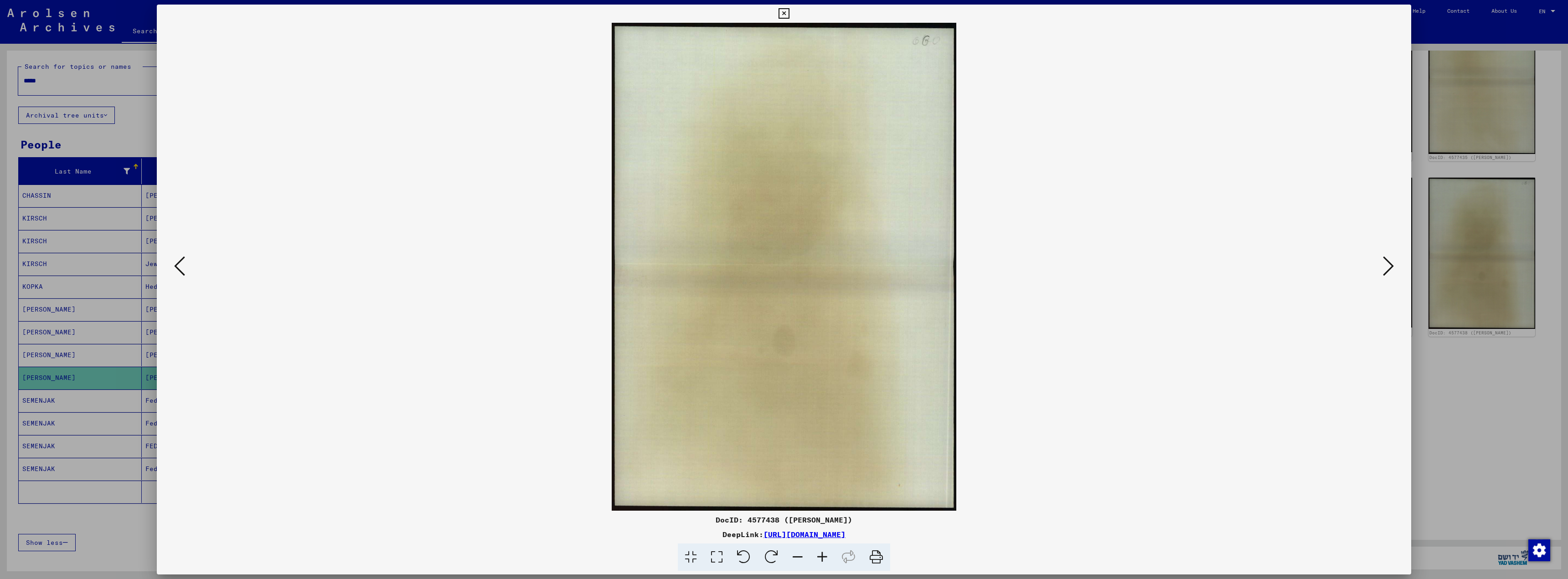
click at [1385, 264] on icon at bounding box center [1389, 266] width 11 height 22
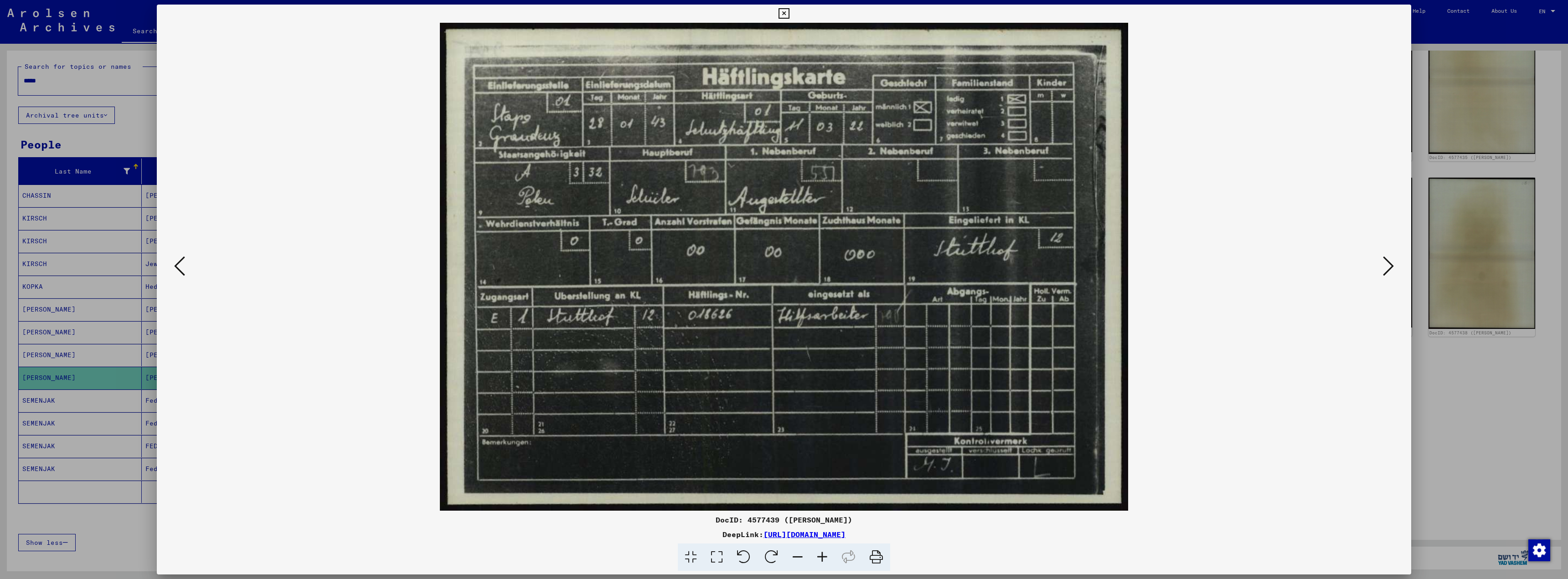
click at [1385, 264] on icon at bounding box center [1389, 266] width 11 height 22
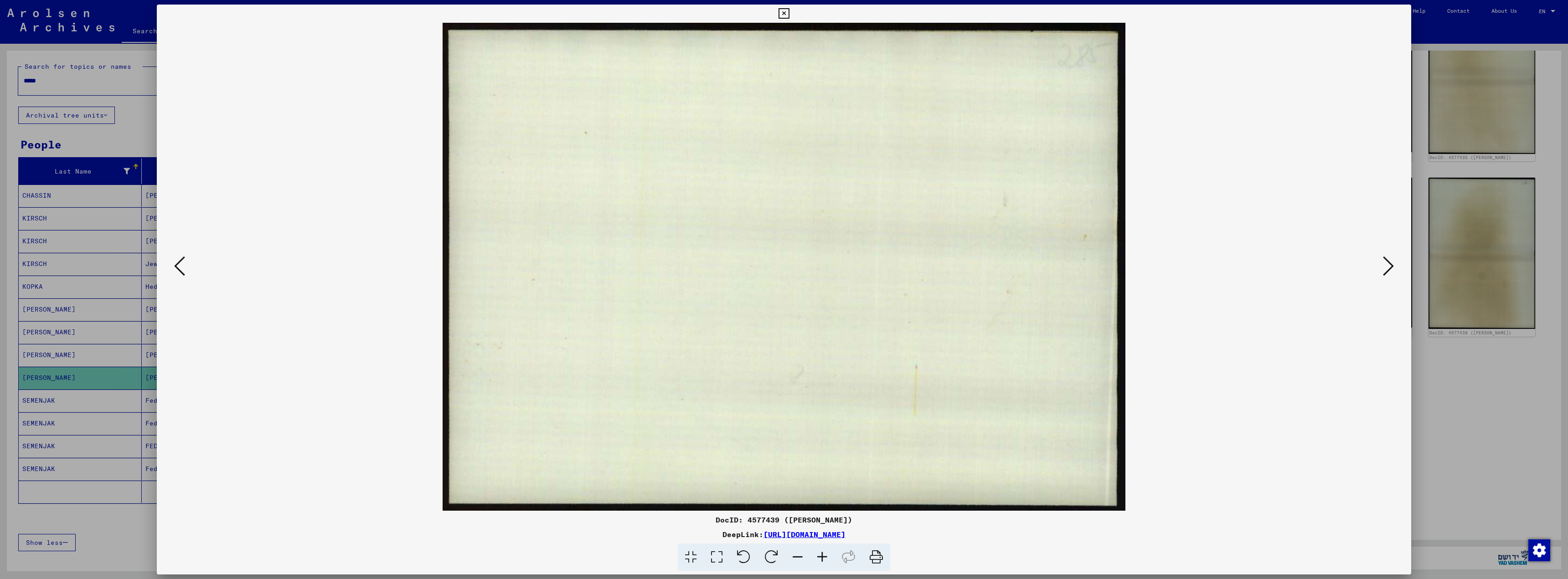
click at [1385, 264] on icon at bounding box center [1389, 266] width 11 height 22
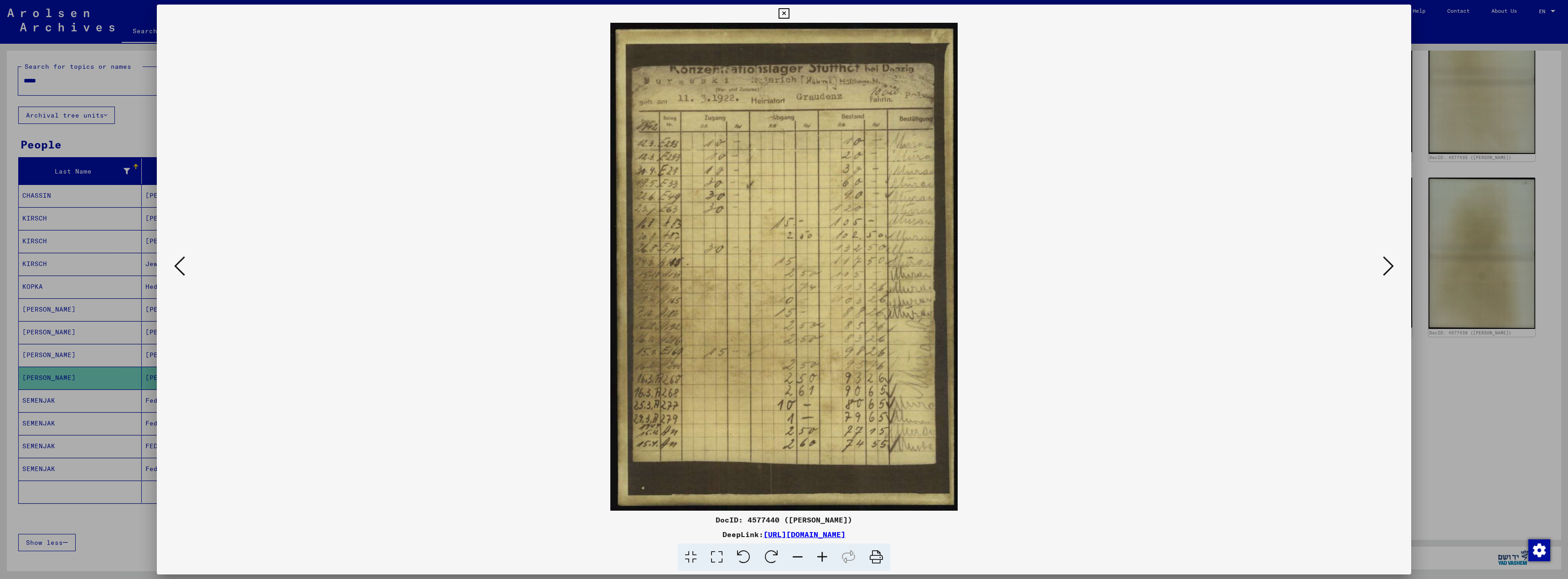
click at [1387, 271] on icon at bounding box center [1389, 266] width 11 height 22
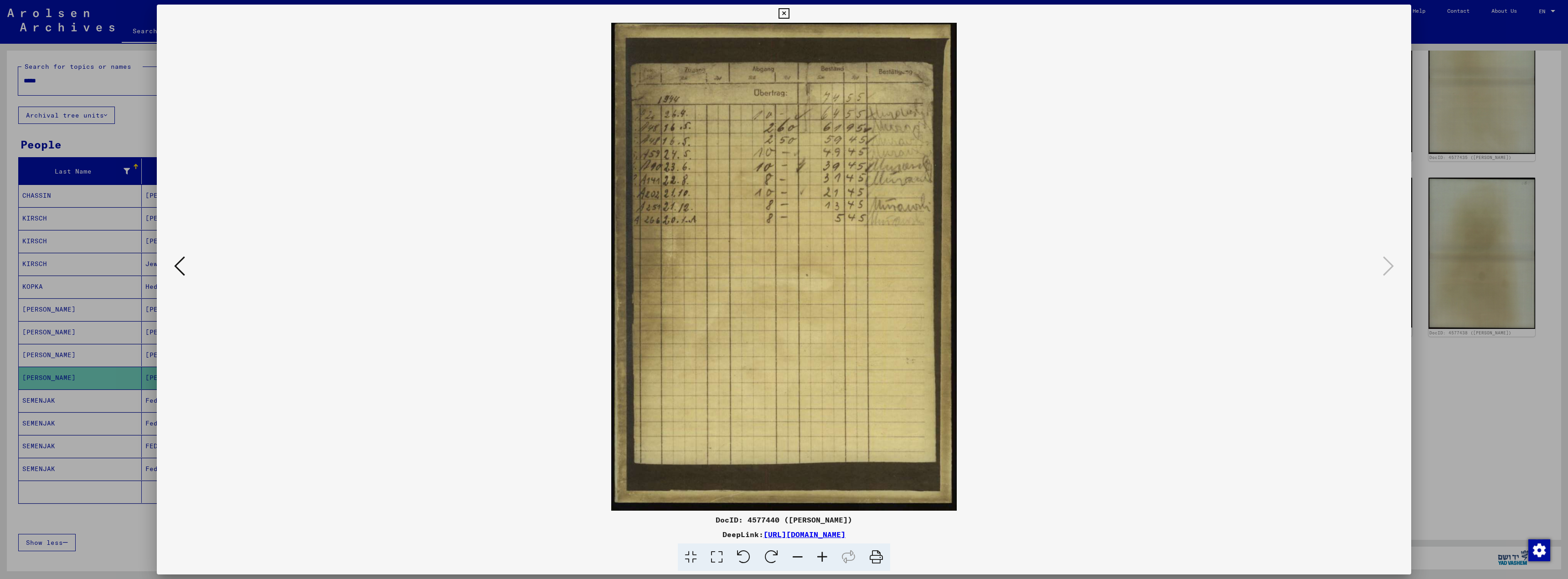
click at [173, 264] on button at bounding box center [179, 266] width 16 height 26
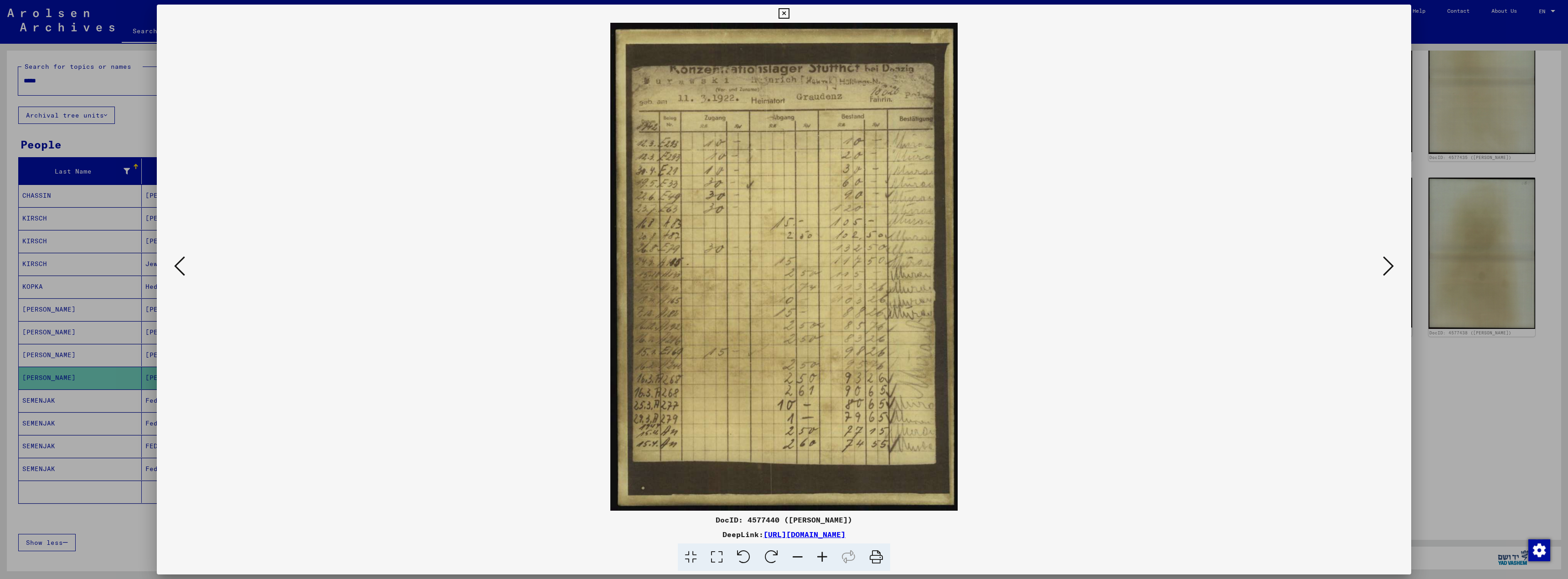
click at [173, 264] on button at bounding box center [179, 266] width 16 height 26
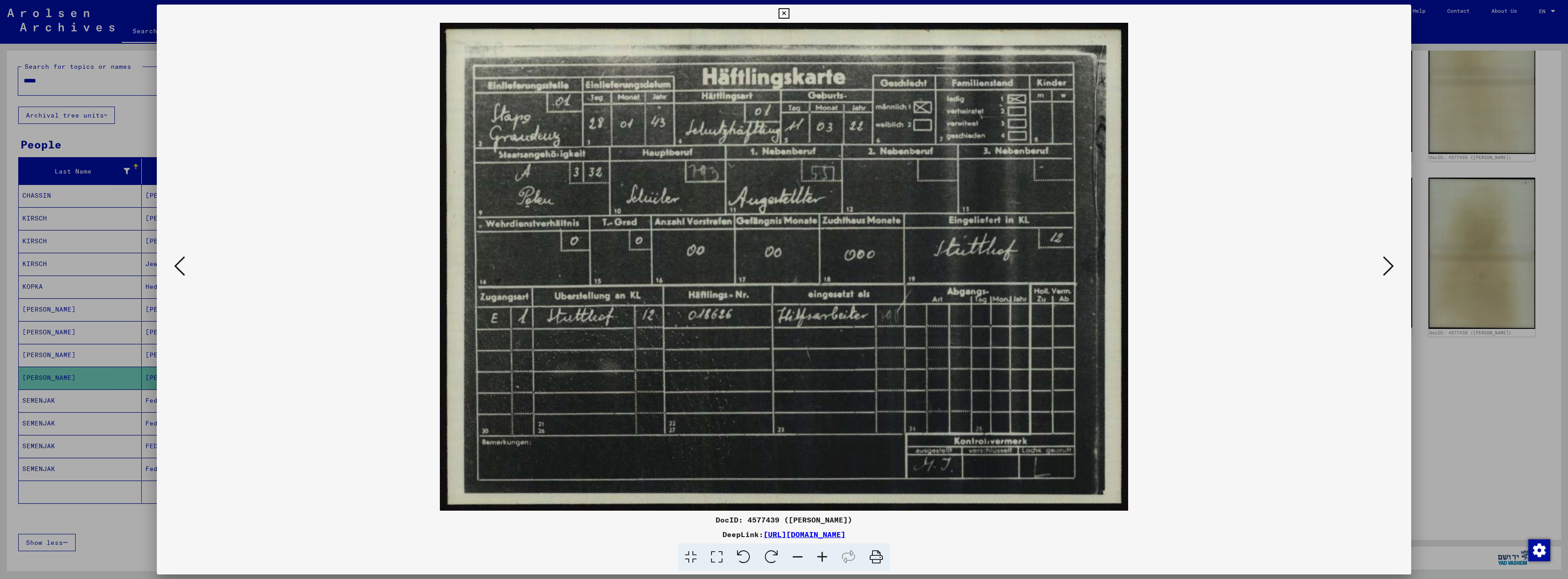
click at [173, 264] on button at bounding box center [179, 266] width 16 height 26
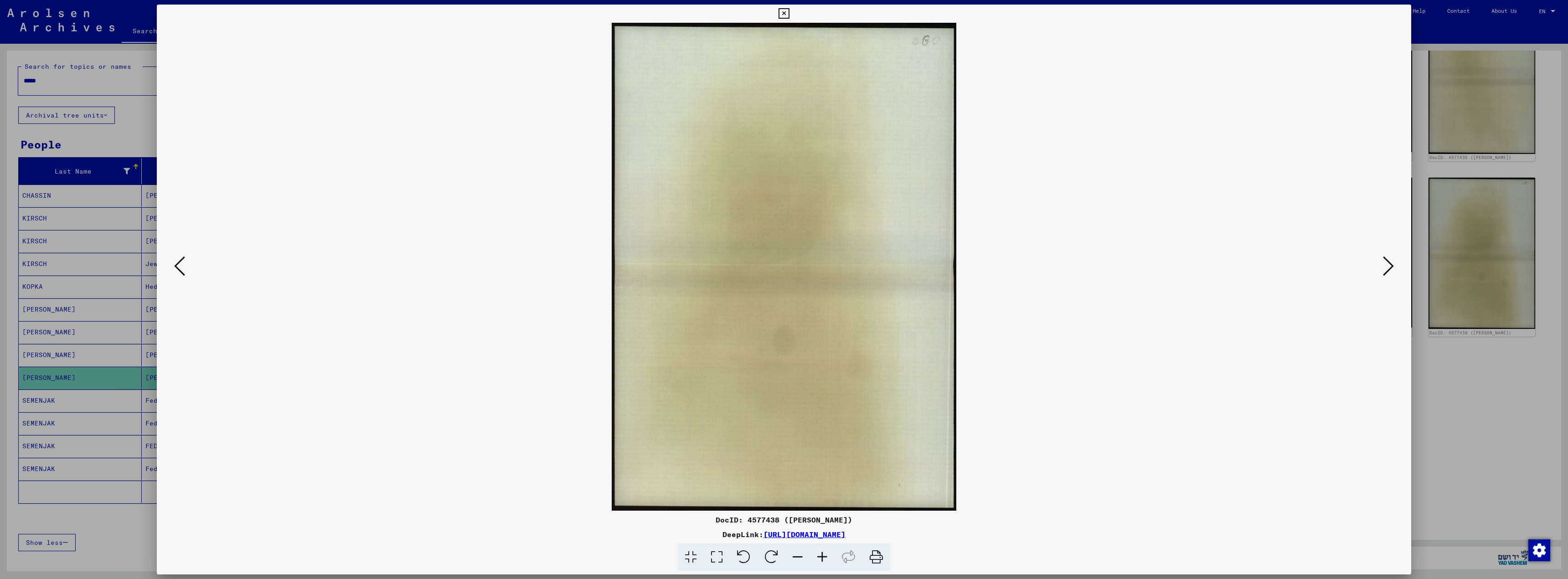
click at [173, 264] on button at bounding box center [179, 266] width 16 height 26
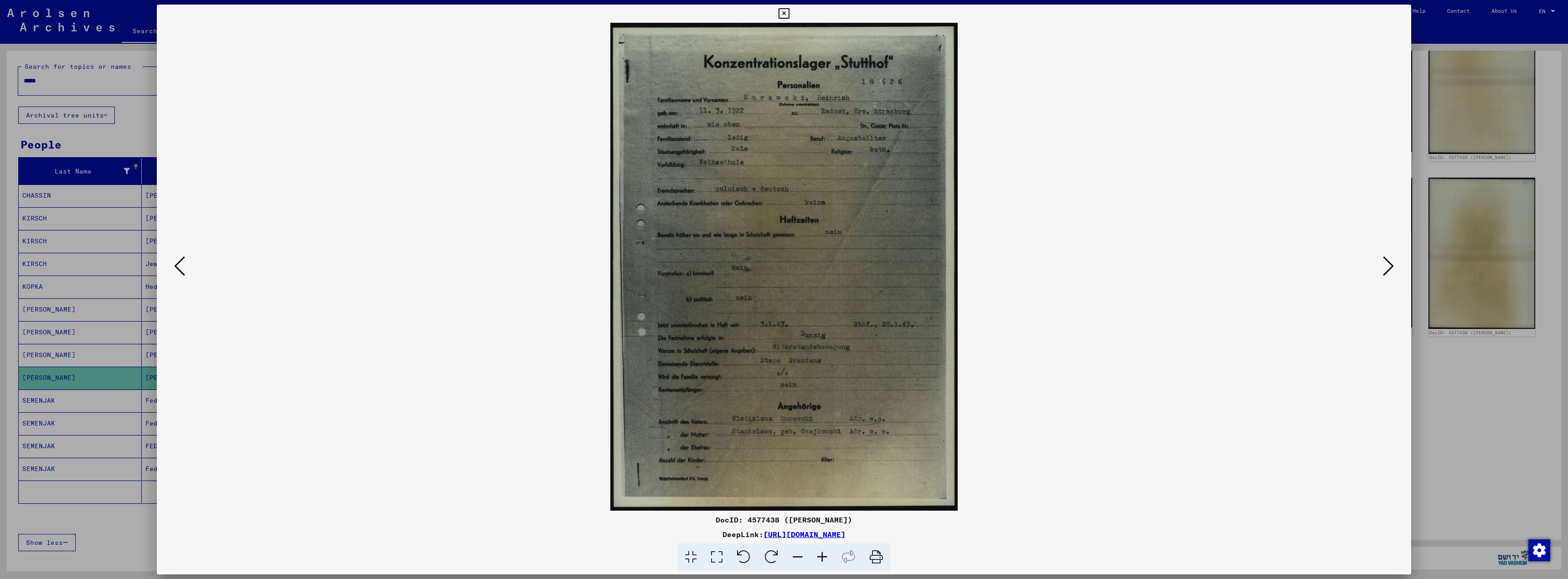
click at [174, 264] on button at bounding box center [179, 266] width 16 height 26
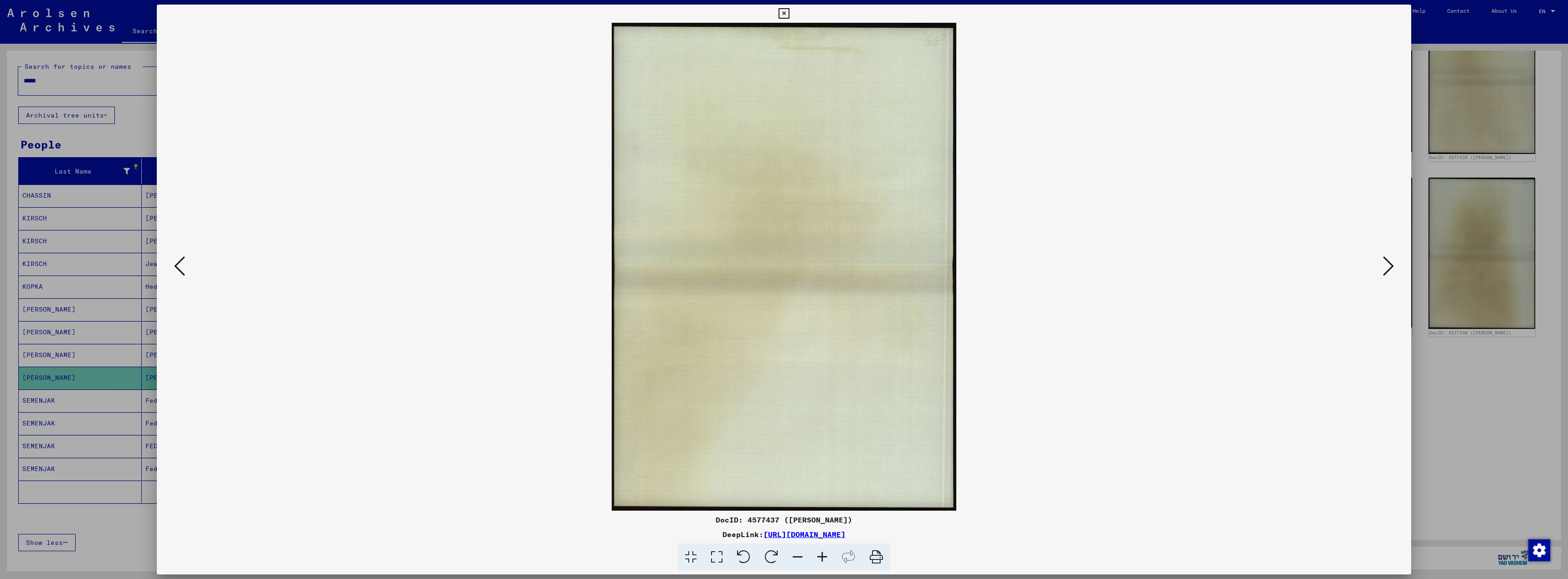
click at [174, 264] on button at bounding box center [179, 266] width 16 height 26
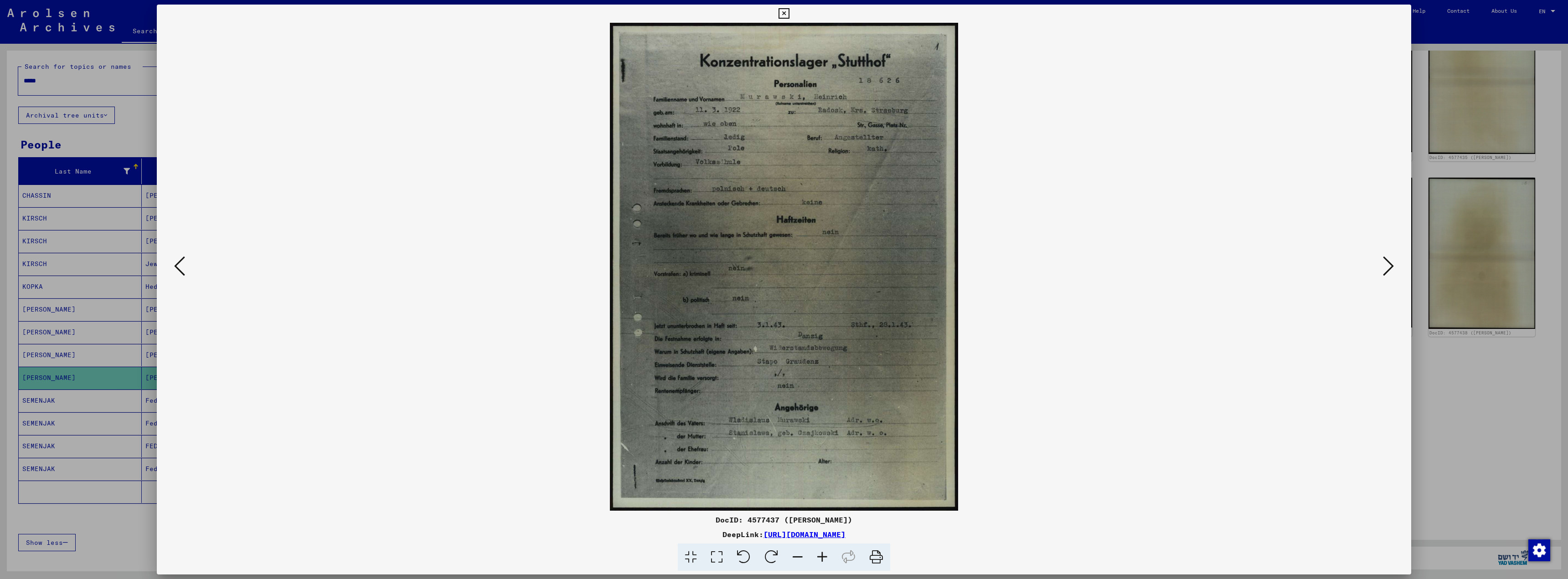
click at [174, 264] on button at bounding box center [179, 266] width 16 height 26
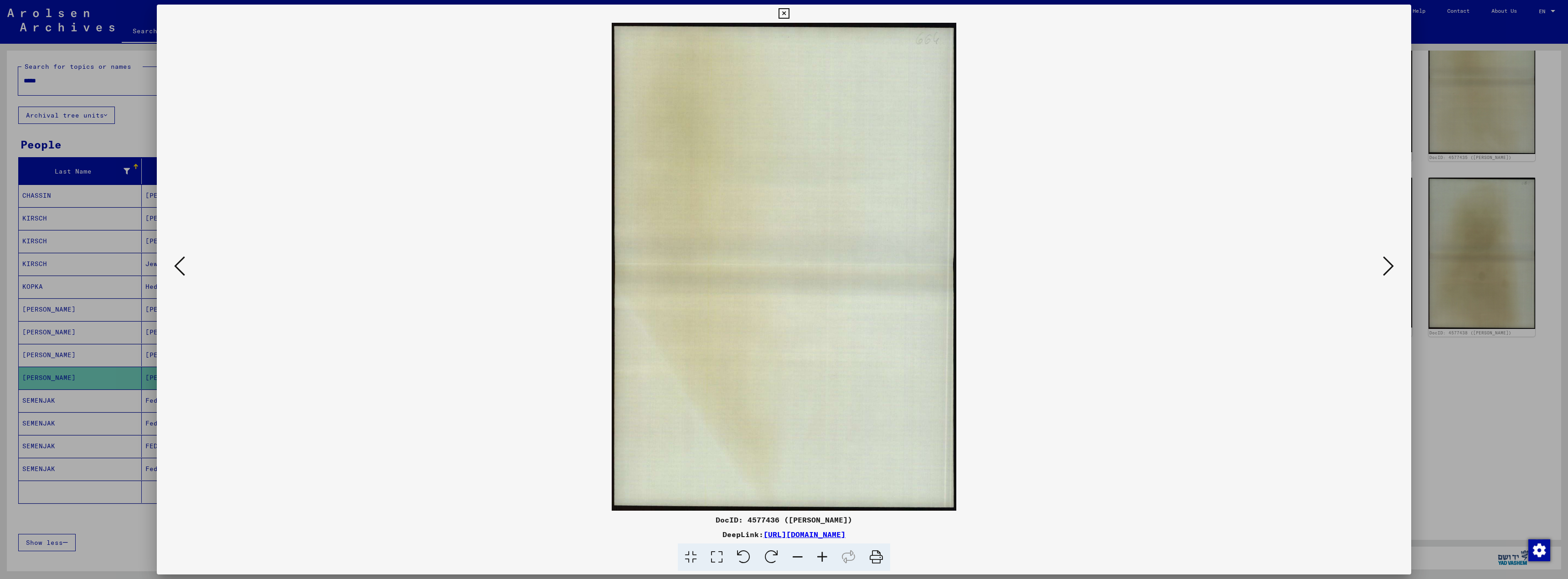
click at [174, 264] on button at bounding box center [179, 266] width 16 height 26
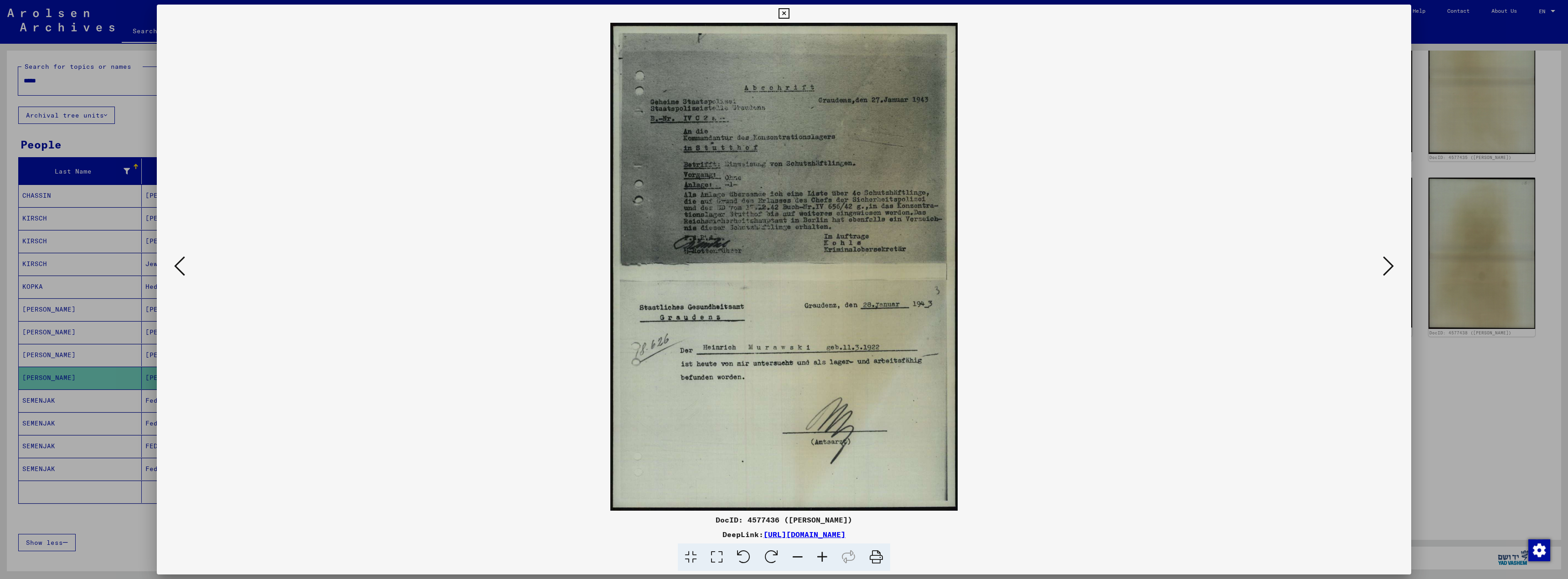
click at [820, 558] on icon at bounding box center [823, 557] width 25 height 28
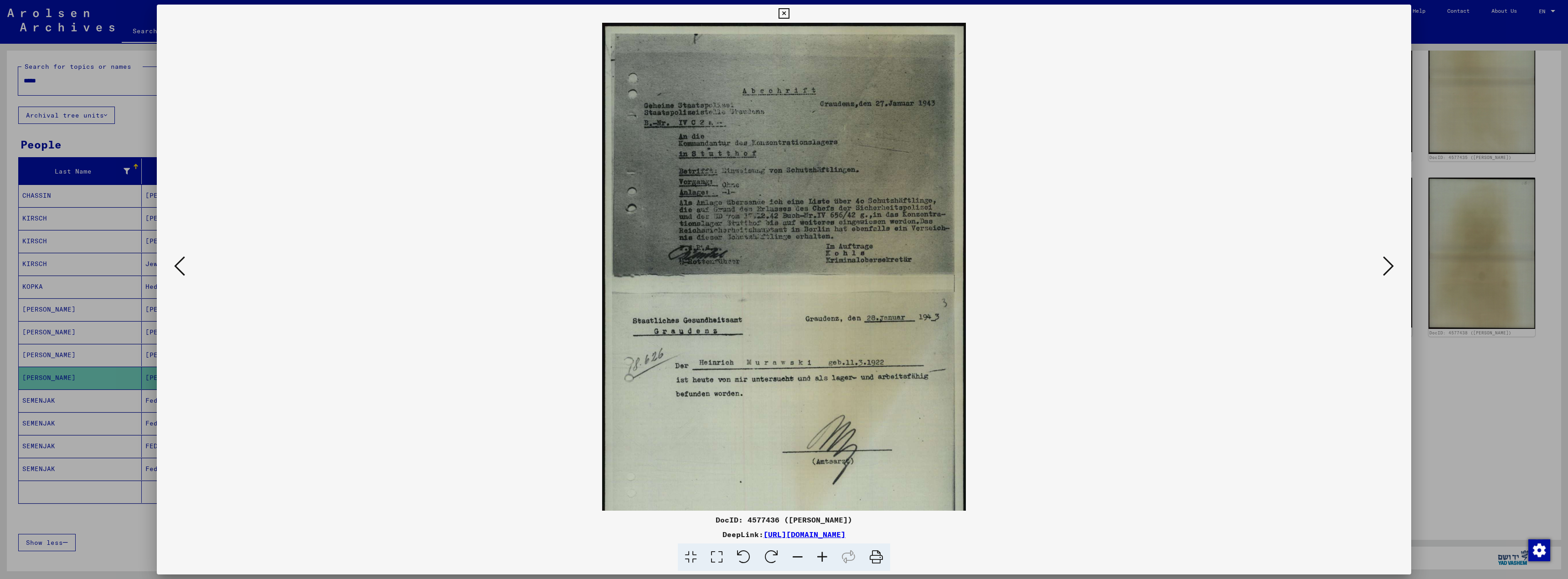
click at [820, 558] on icon at bounding box center [823, 557] width 25 height 28
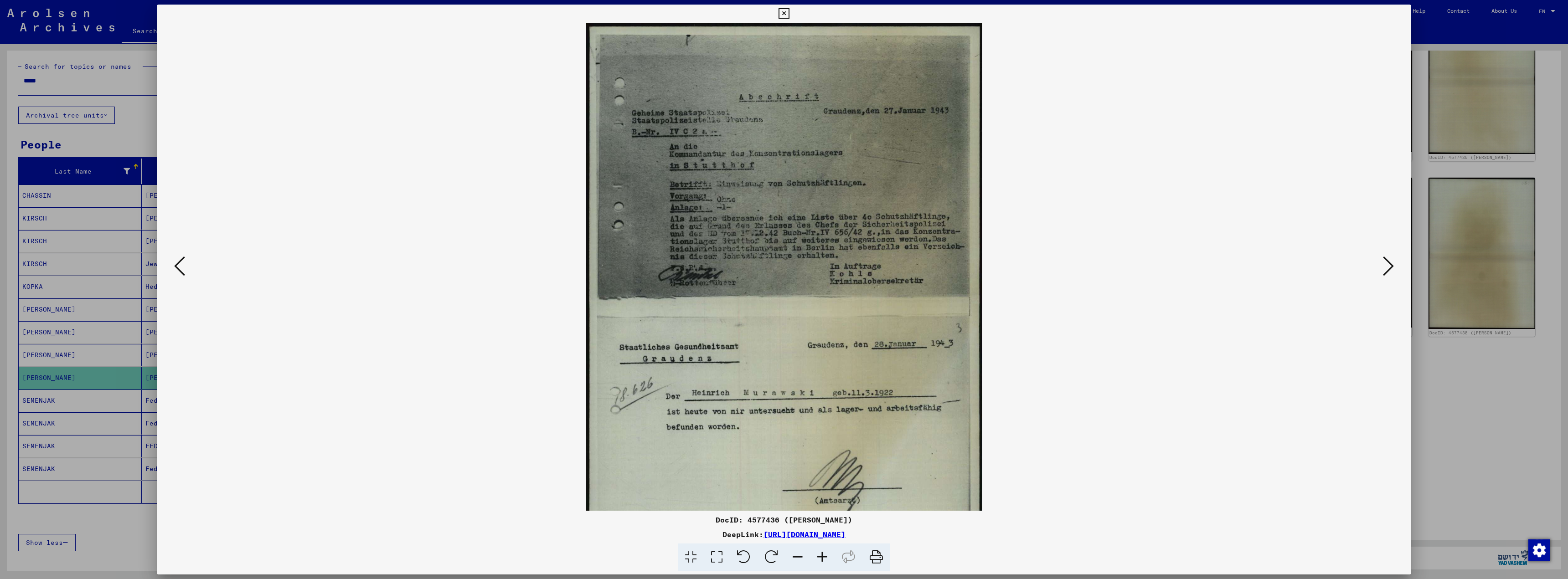
click at [820, 558] on icon at bounding box center [823, 557] width 25 height 28
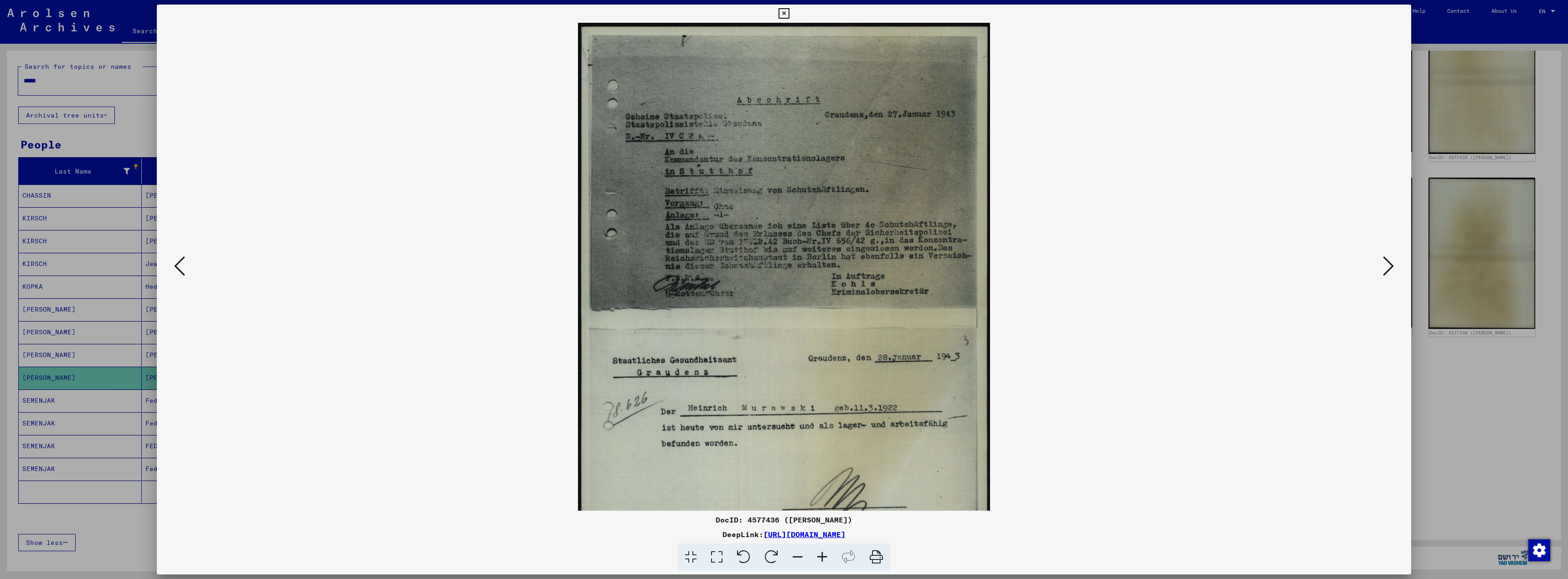
click at [820, 558] on icon at bounding box center [823, 557] width 25 height 28
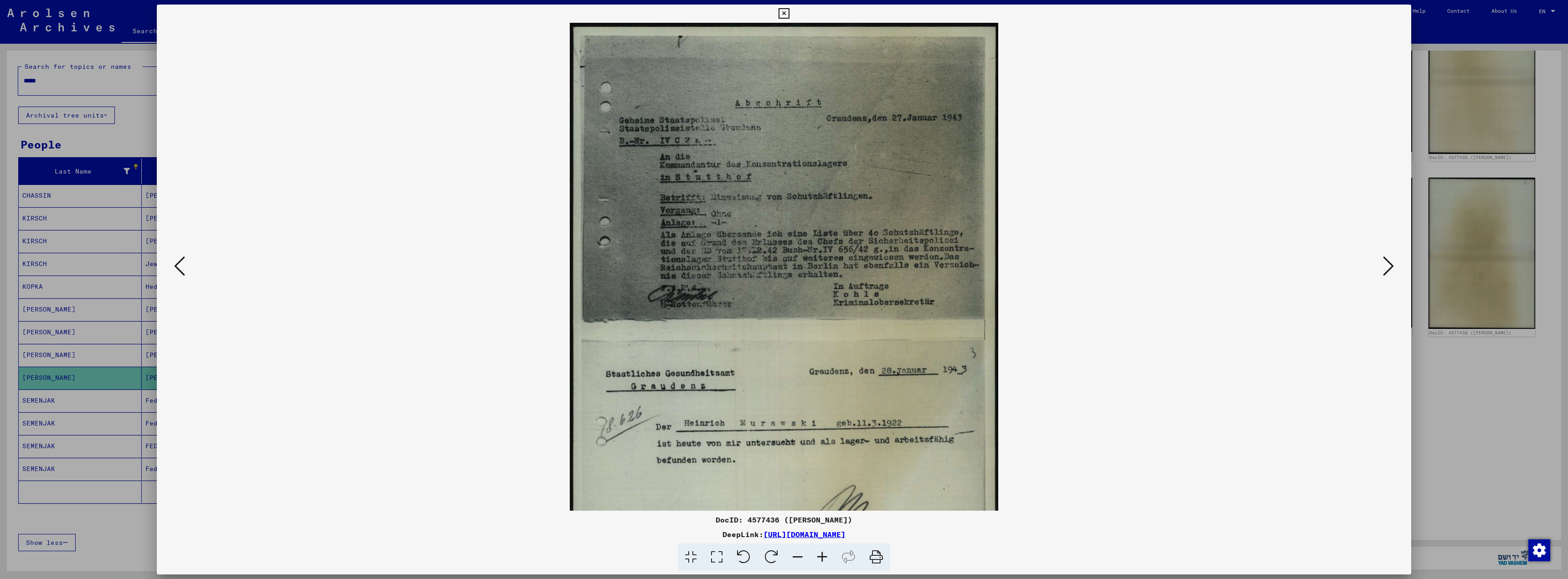
click at [820, 558] on icon at bounding box center [823, 557] width 25 height 28
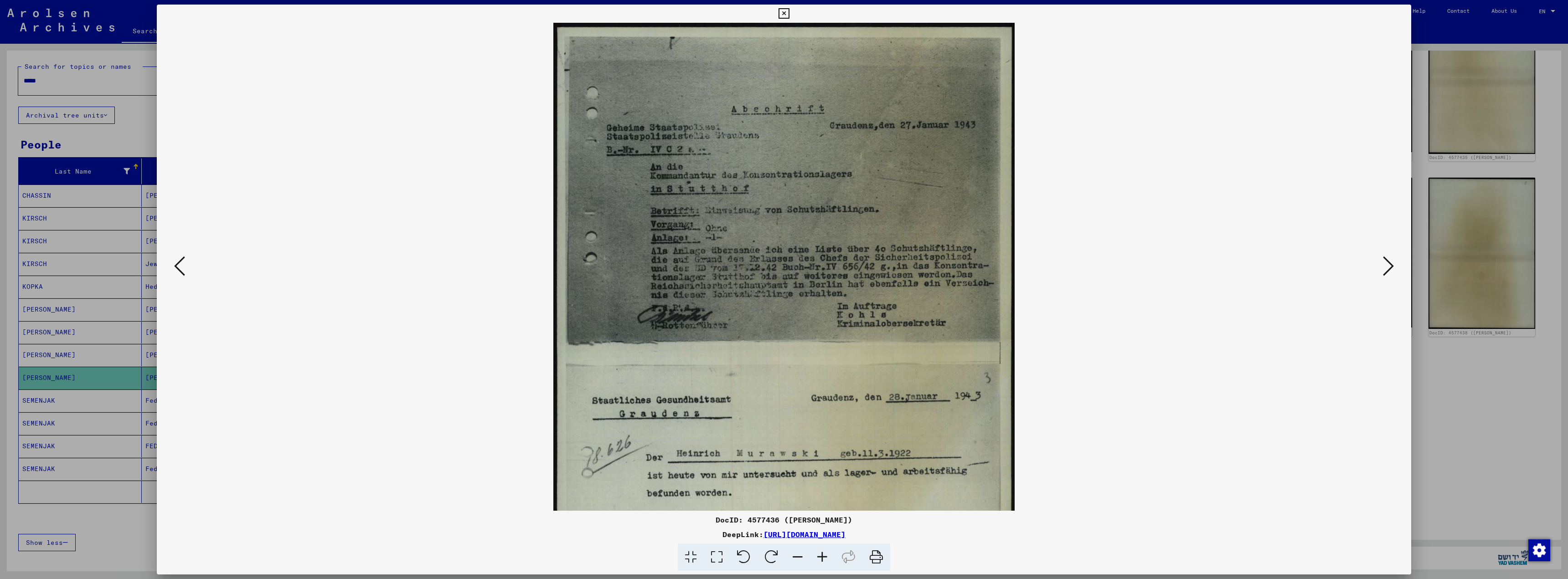
click at [820, 558] on icon at bounding box center [823, 557] width 25 height 28
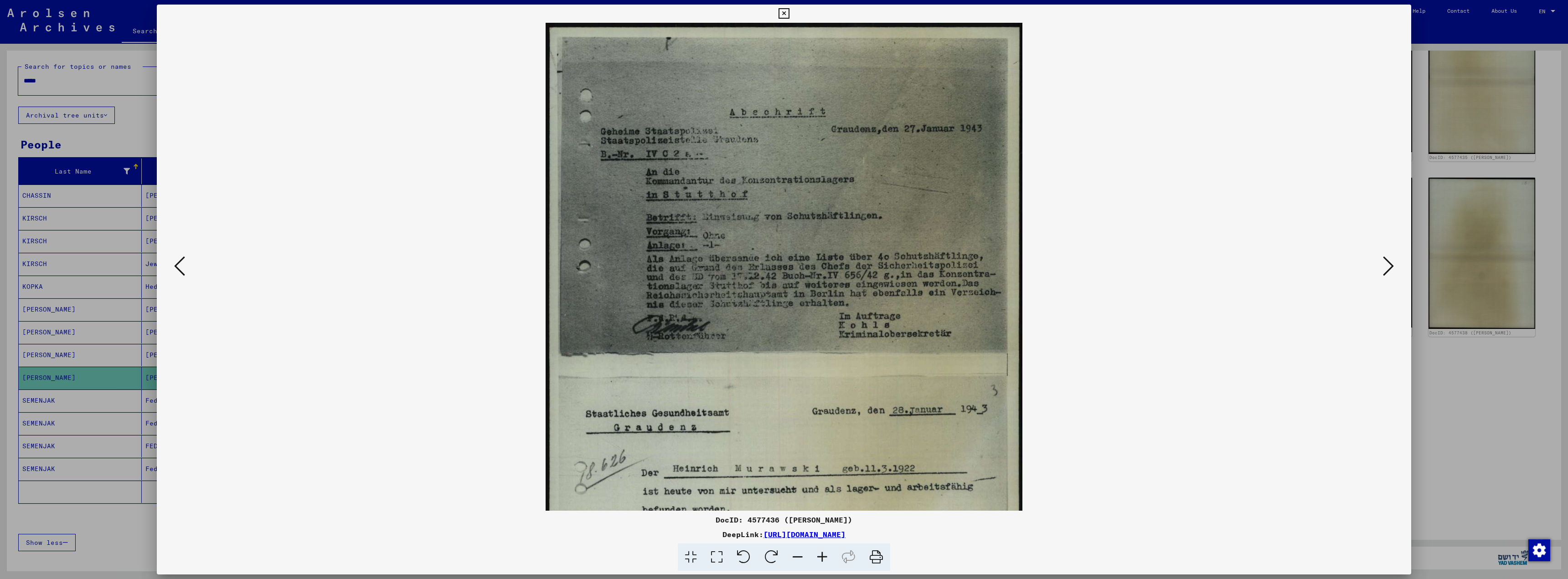
click at [179, 269] on icon at bounding box center [179, 266] width 11 height 22
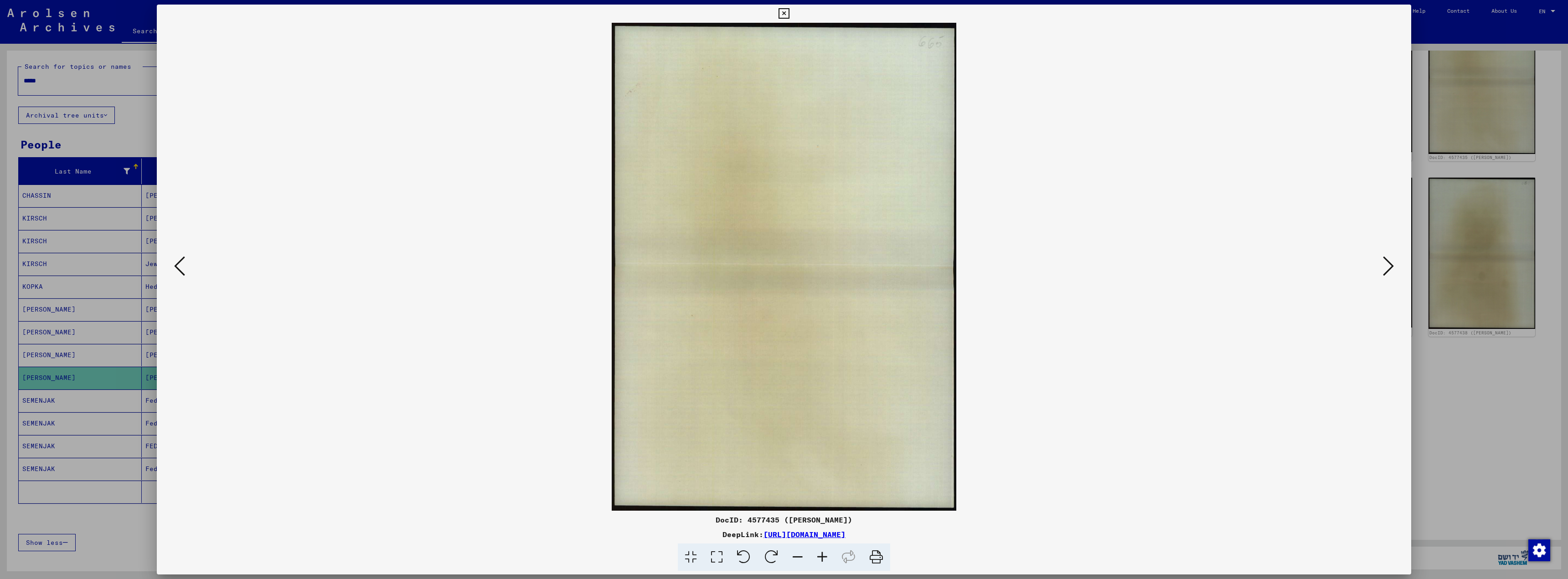
click at [179, 269] on icon at bounding box center [179, 266] width 11 height 22
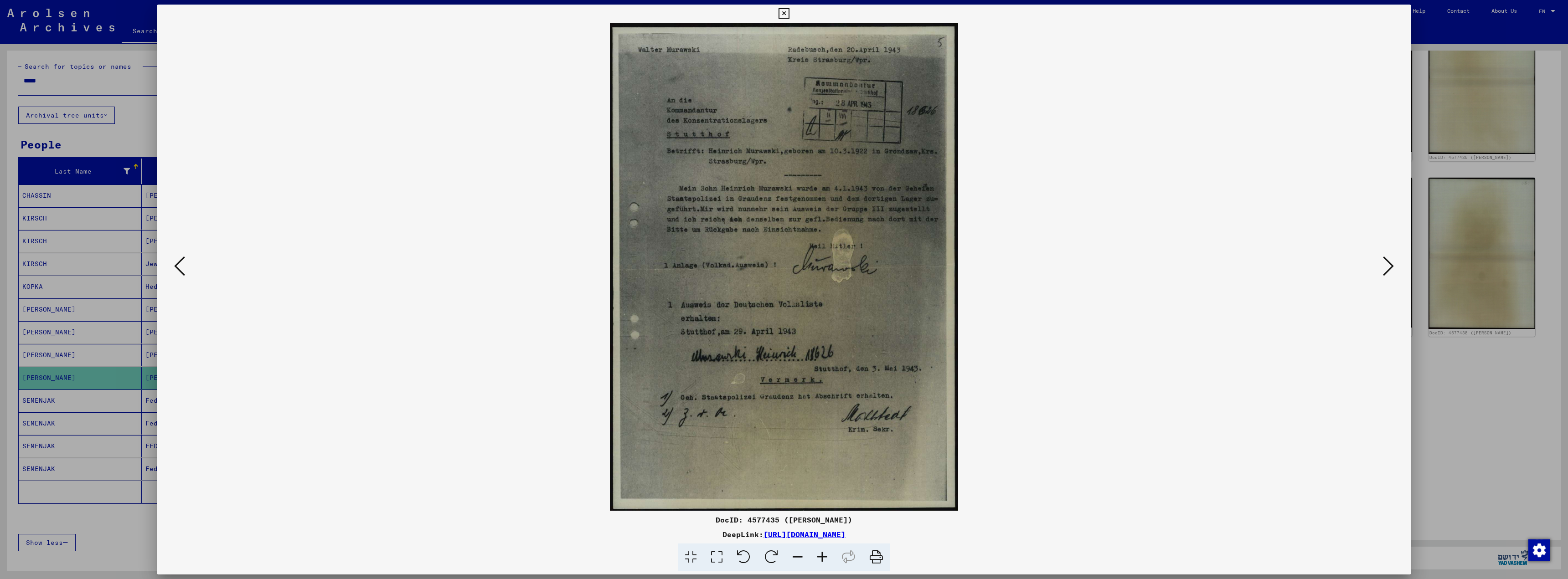
click at [183, 268] on icon at bounding box center [179, 266] width 11 height 22
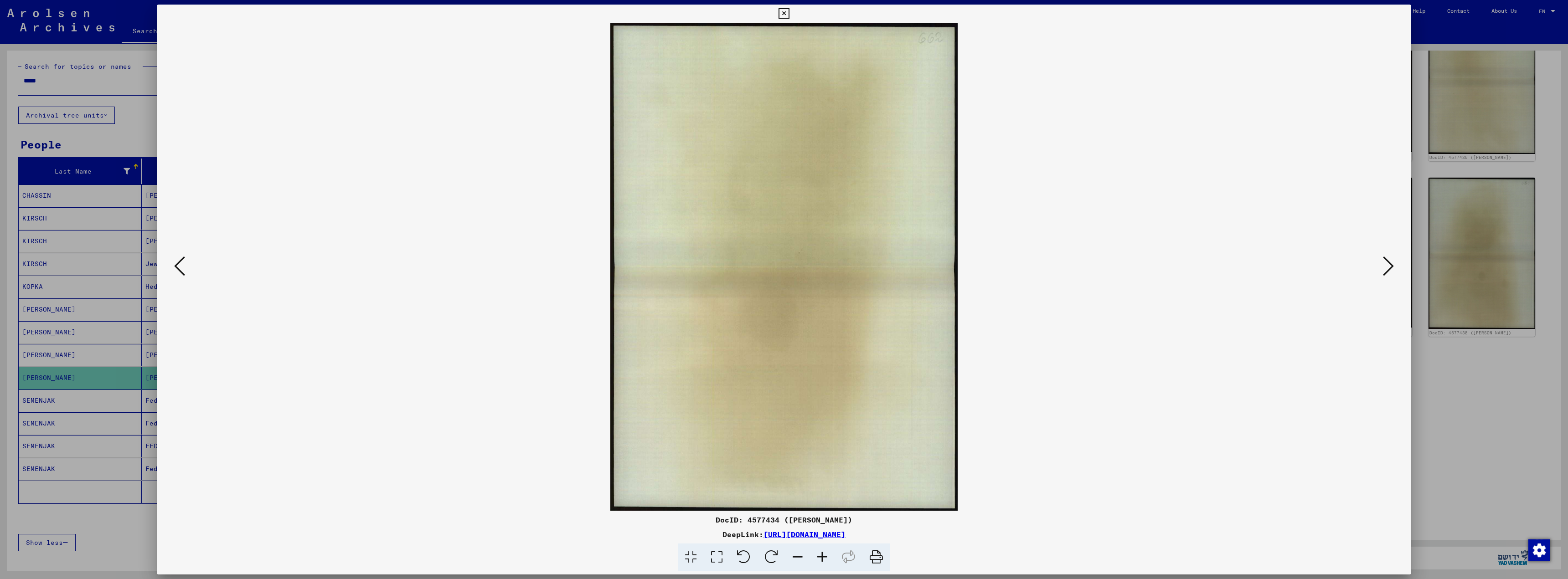
click at [183, 269] on icon at bounding box center [179, 266] width 11 height 22
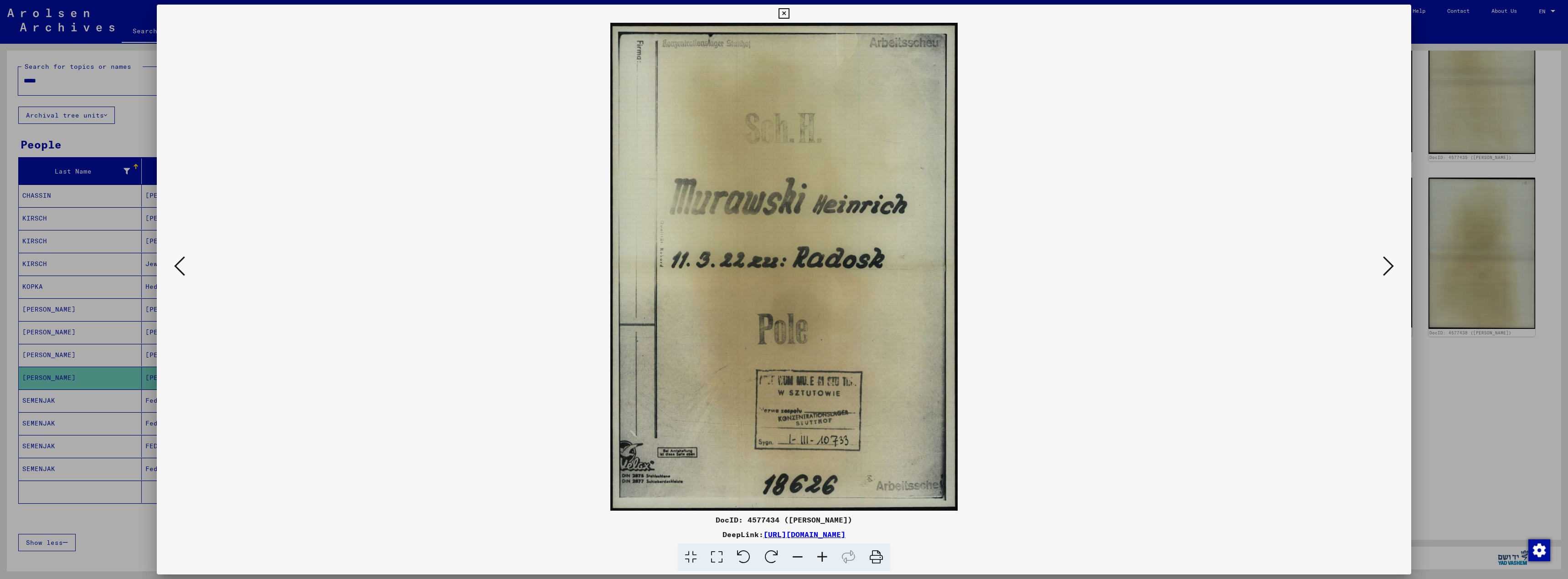
click at [784, 8] on icon at bounding box center [784, 13] width 11 height 11
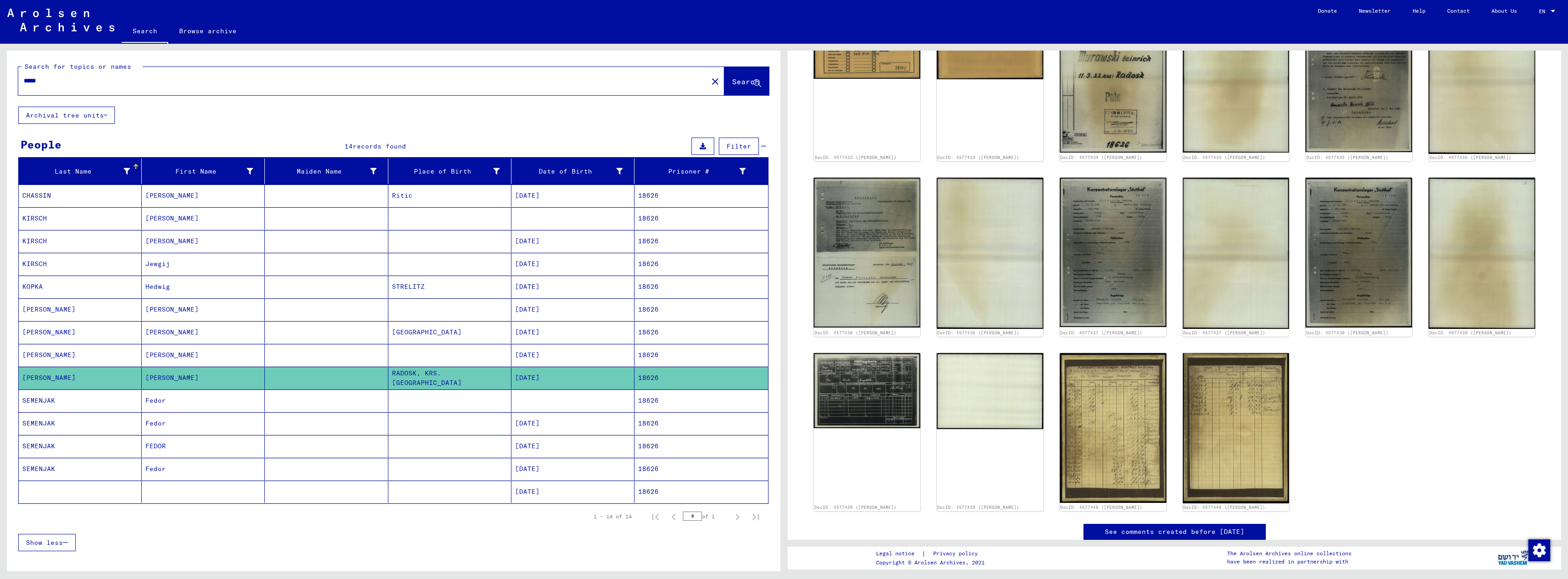
click at [45, 84] on input "*****" at bounding box center [363, 80] width 679 height 10
click at [732, 86] on span "Search" at bounding box center [745, 81] width 28 height 9
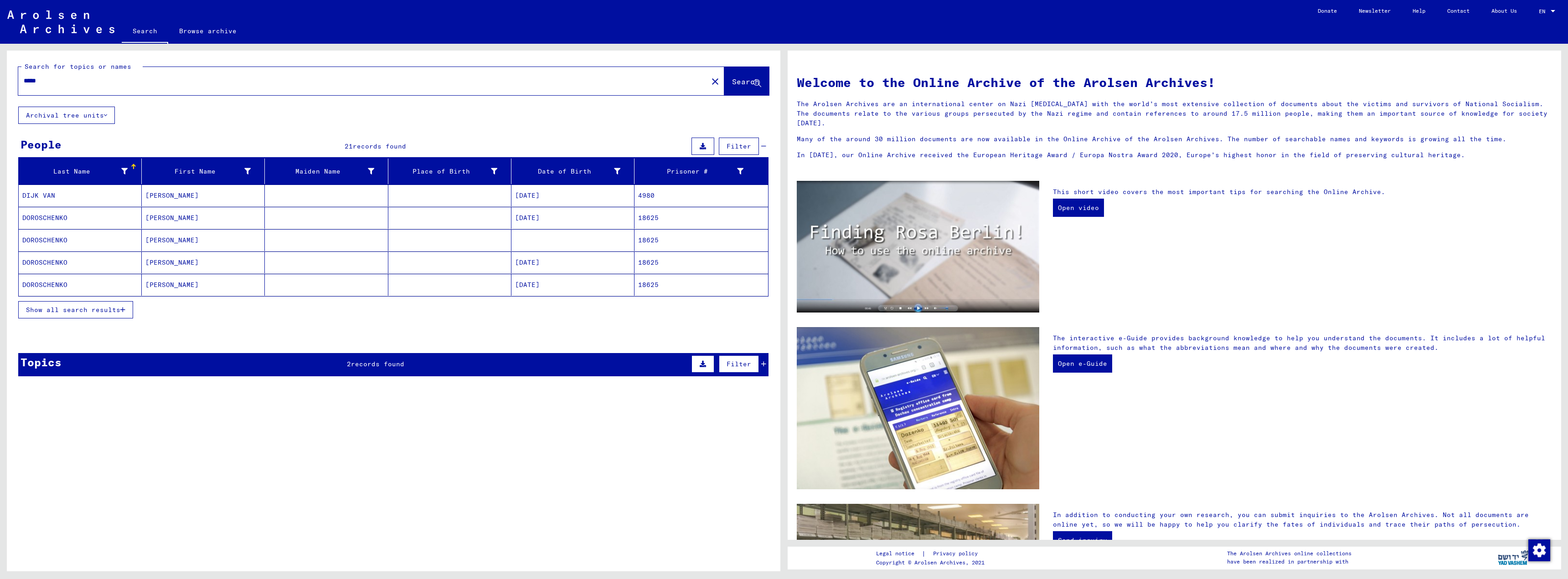
click at [105, 117] on icon at bounding box center [105, 115] width 4 height 6
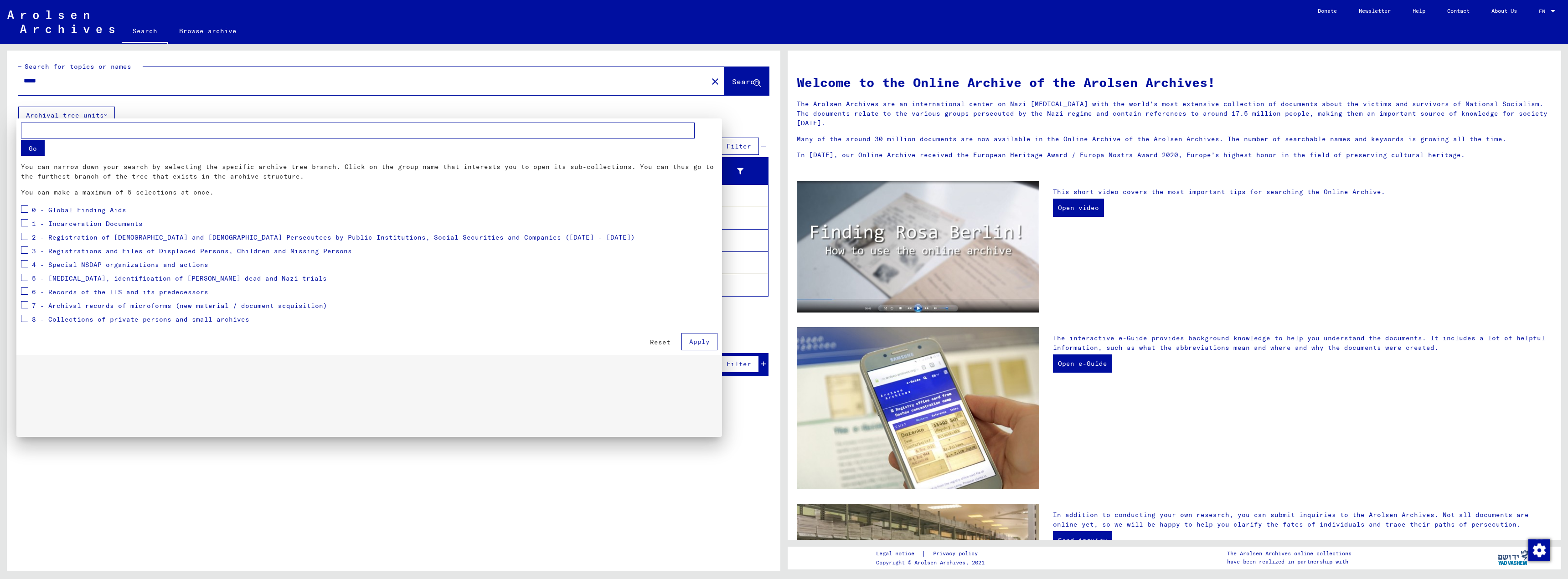
click at [664, 111] on div at bounding box center [784, 289] width 1568 height 579
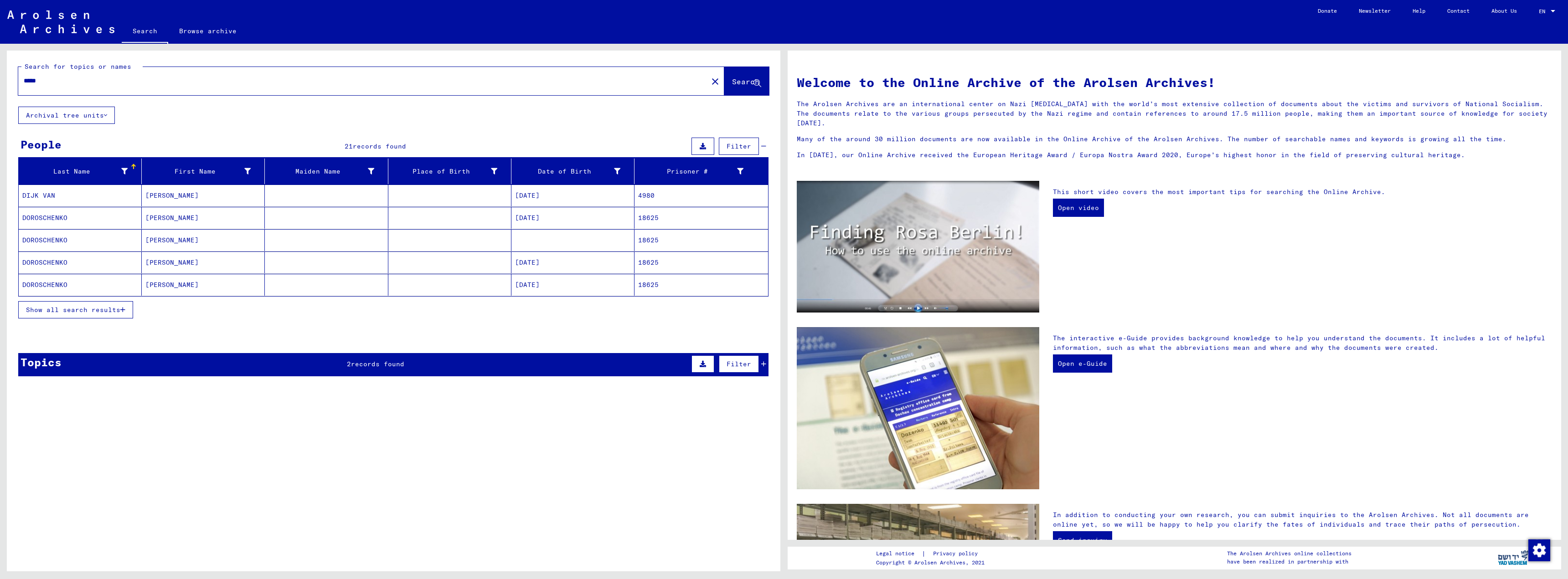
click at [120, 308] on span "Show all search results" at bounding box center [73, 310] width 95 height 8
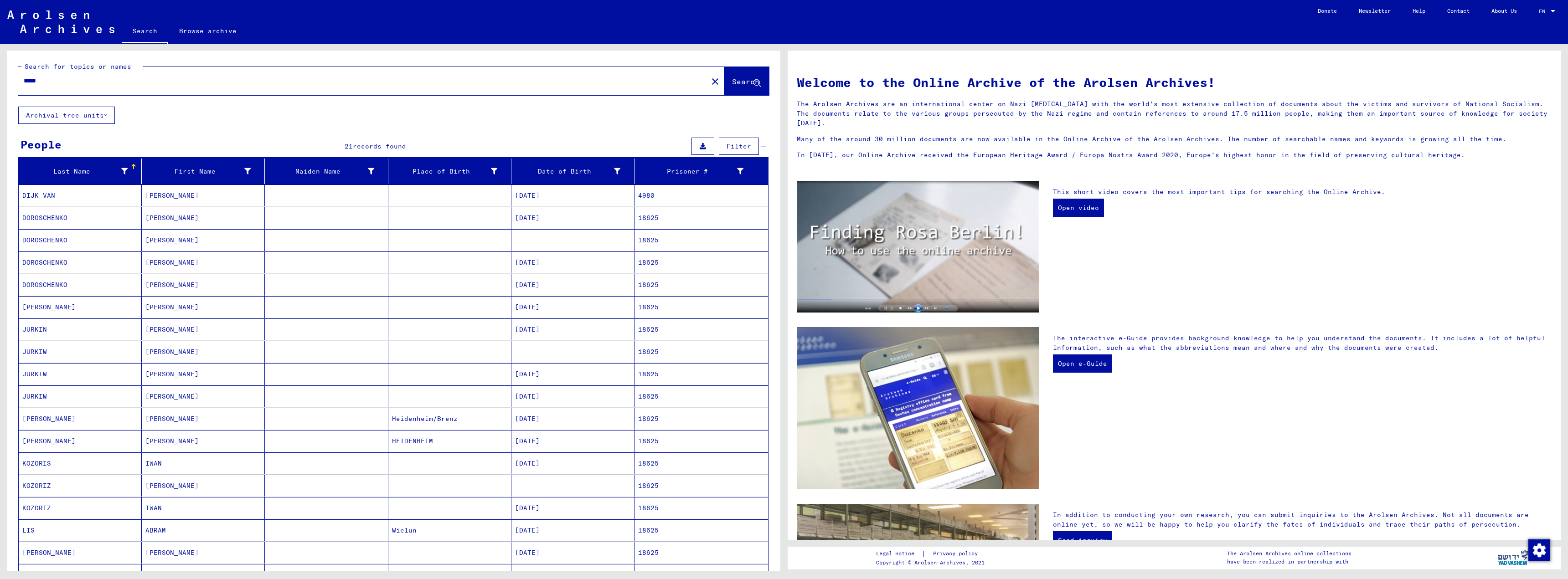
click at [47, 82] on input "*****" at bounding box center [361, 80] width 673 height 10
click at [732, 81] on span "Search" at bounding box center [745, 81] width 28 height 9
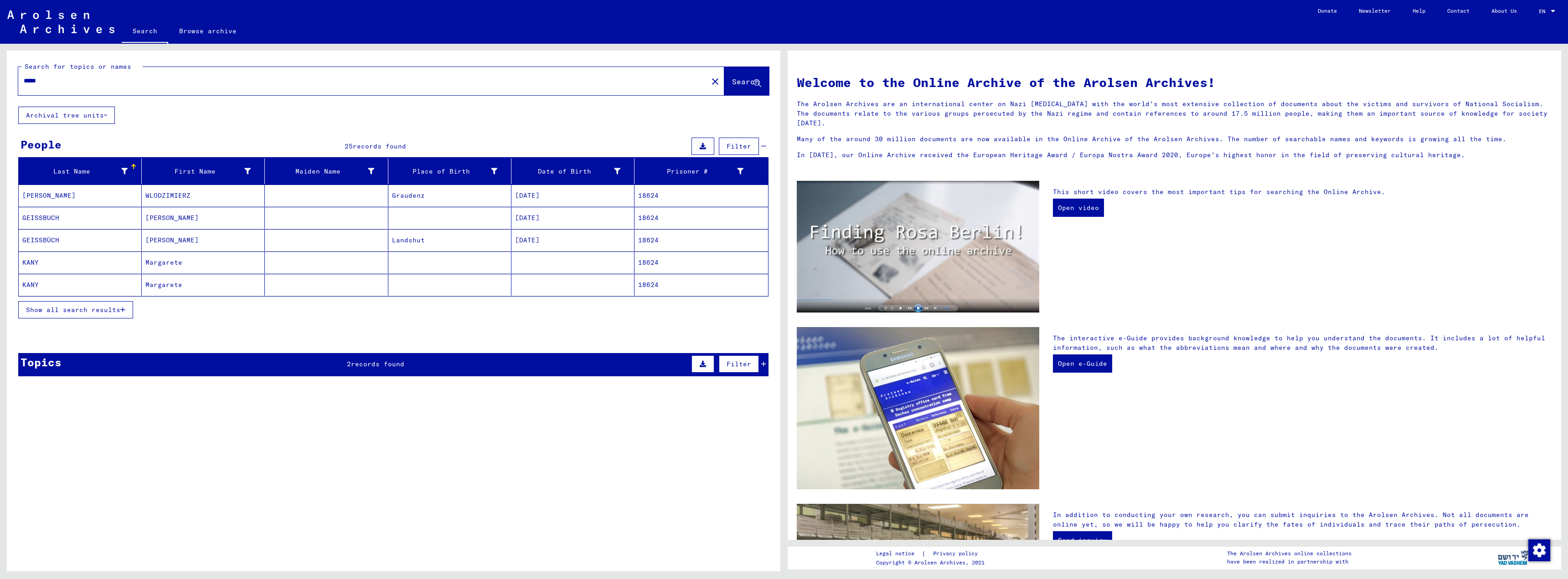
click at [120, 308] on span "Show all search results" at bounding box center [73, 310] width 95 height 8
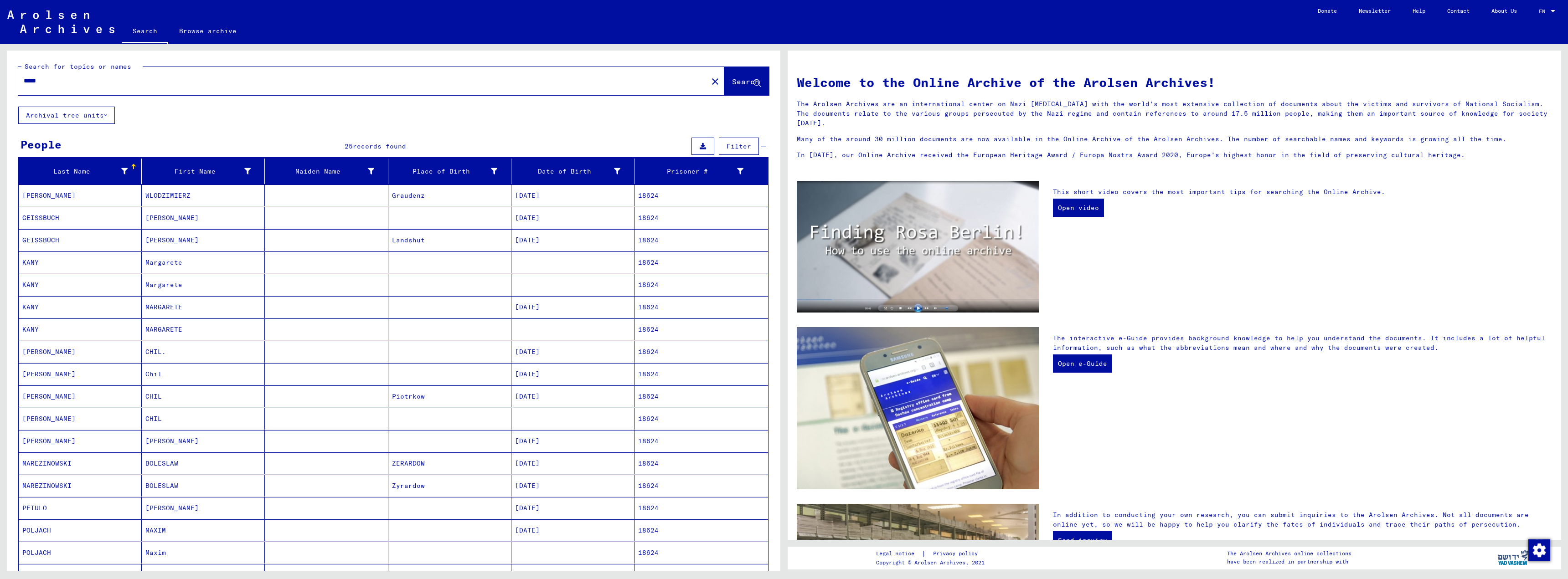
click at [540, 198] on mat-cell "[DATE]" at bounding box center [573, 195] width 123 height 22
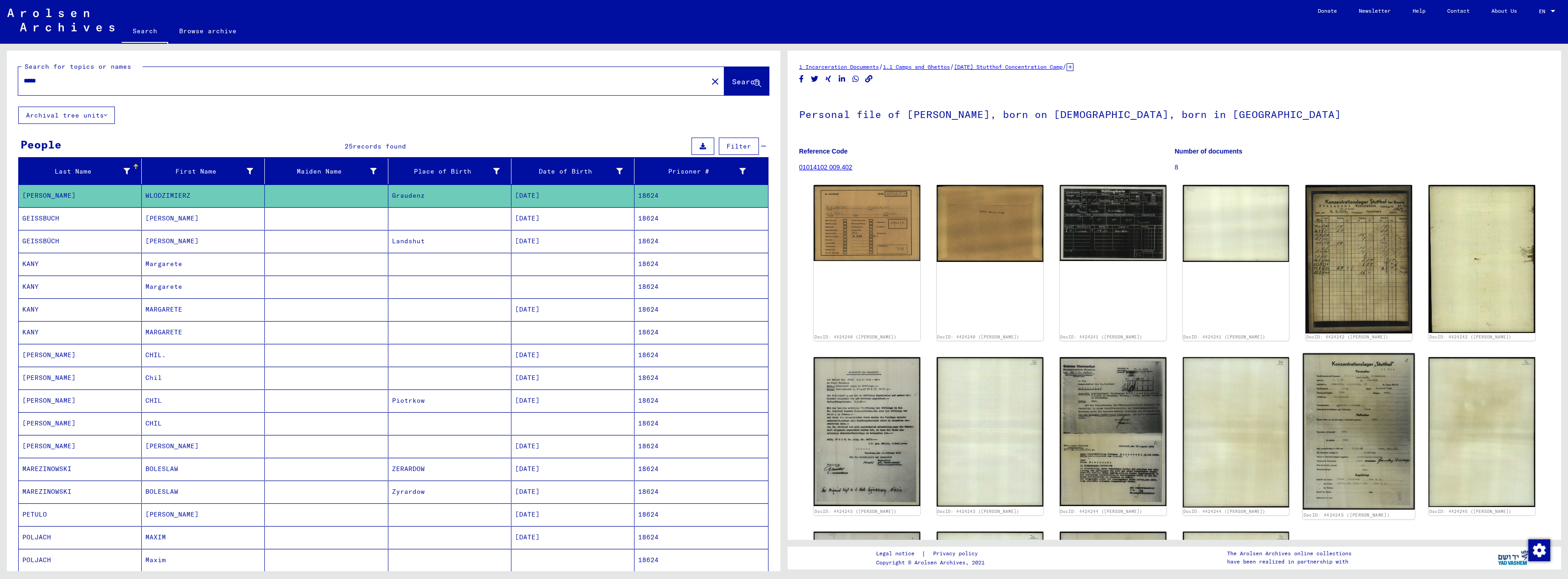
click at [1332, 401] on img at bounding box center [1359, 431] width 112 height 156
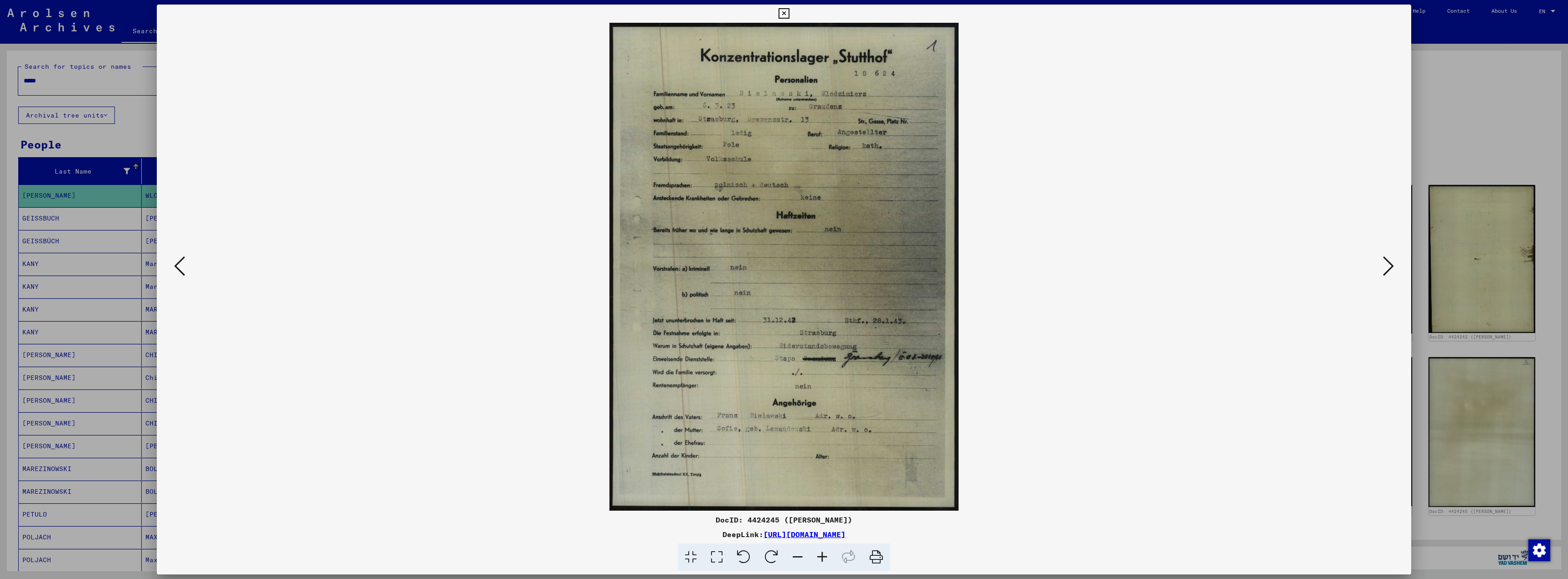
click at [1382, 266] on button at bounding box center [1389, 266] width 16 height 26
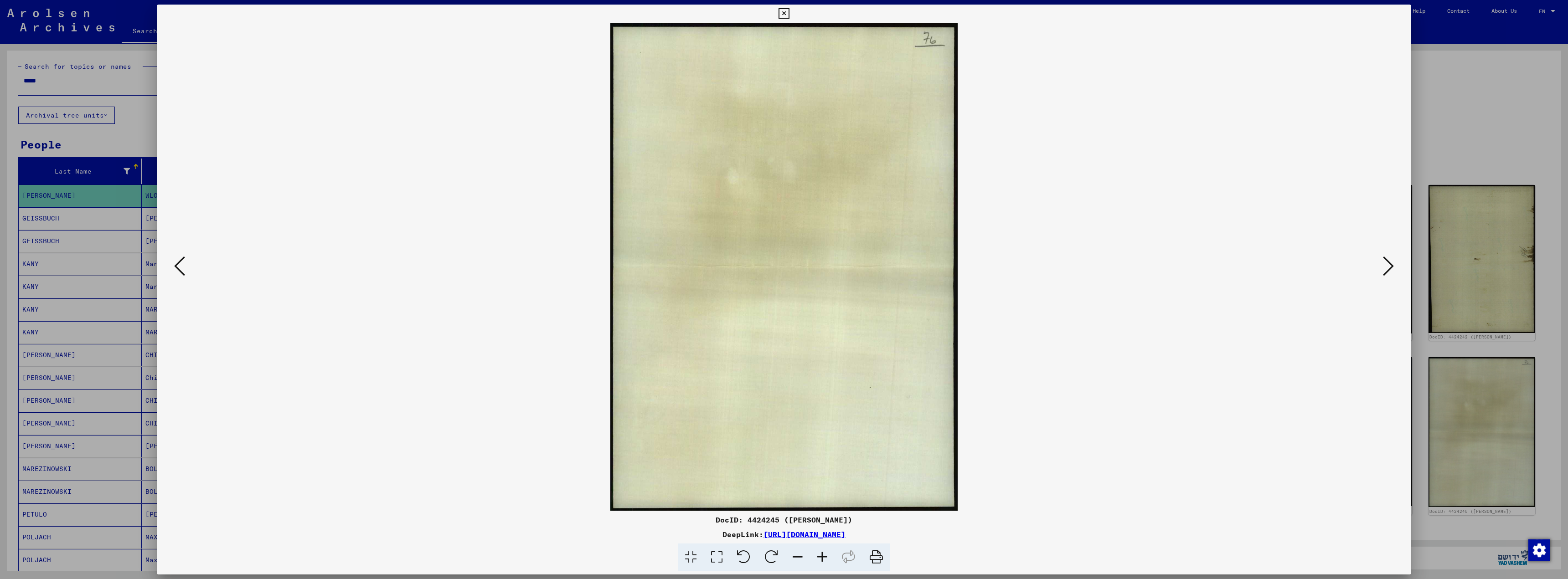
click at [1390, 265] on icon at bounding box center [1389, 266] width 11 height 22
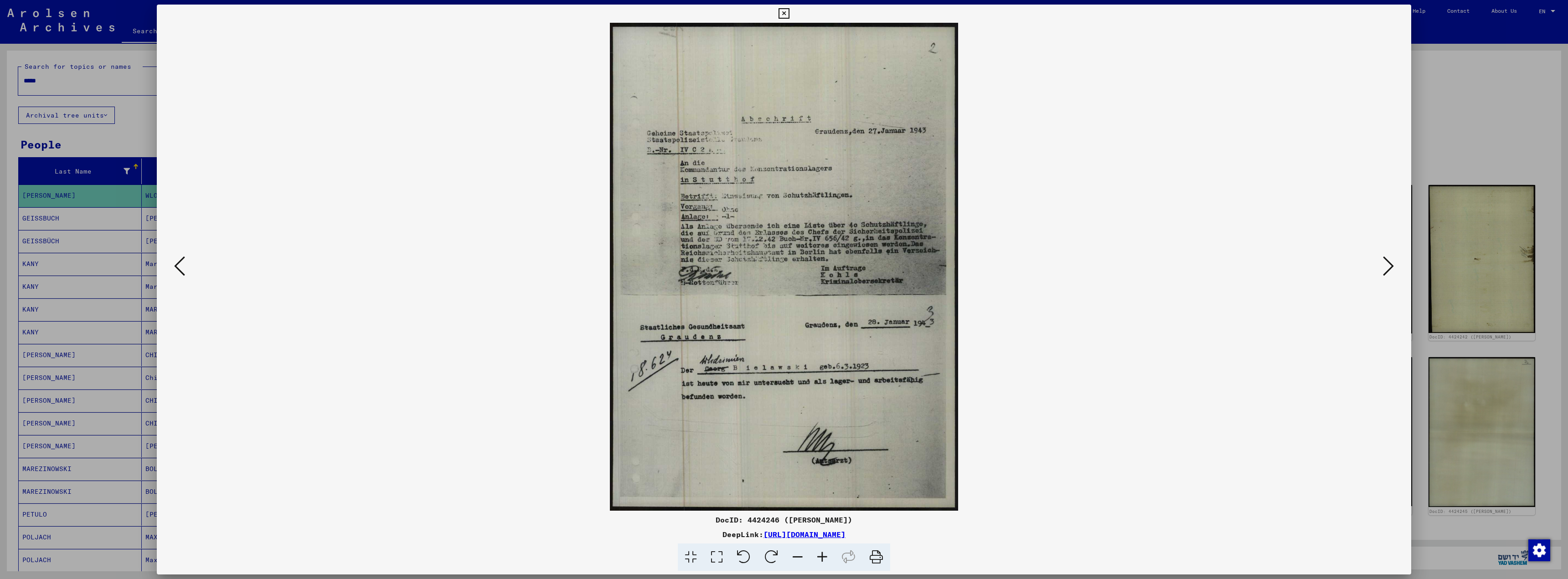
click at [1390, 265] on icon at bounding box center [1389, 266] width 11 height 22
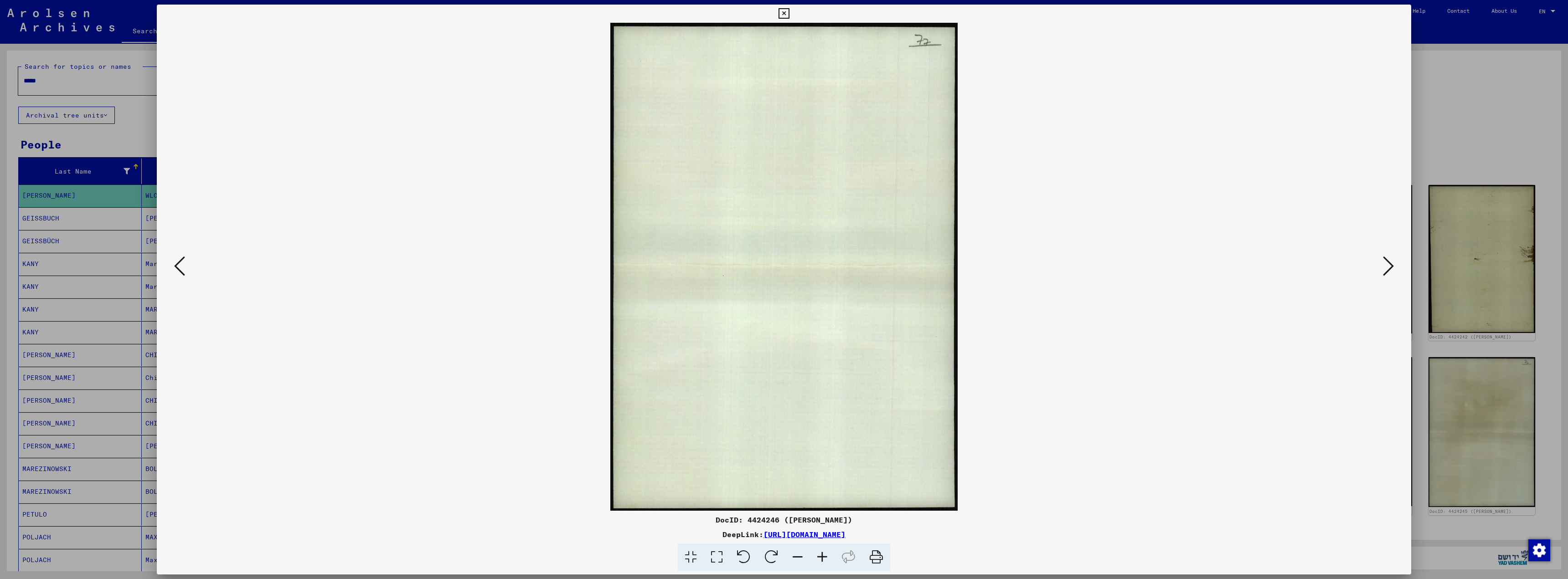
click at [181, 259] on icon at bounding box center [179, 266] width 11 height 22
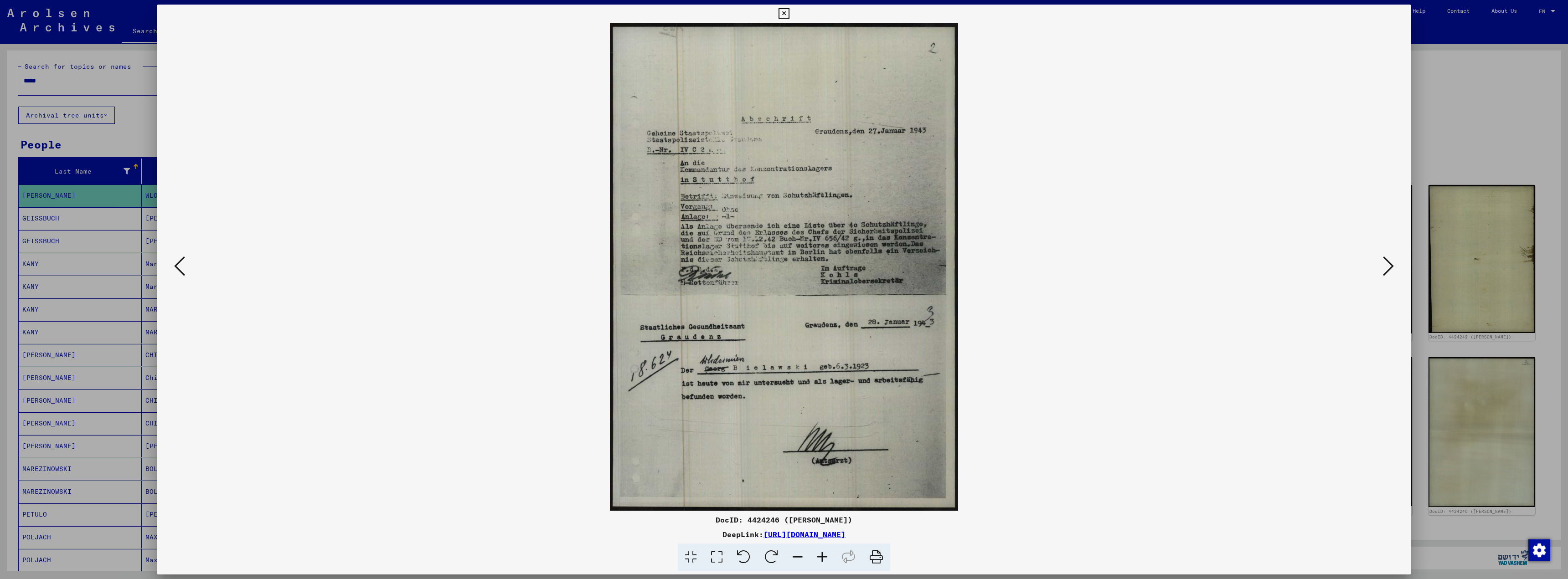
click at [1390, 266] on icon at bounding box center [1389, 266] width 11 height 22
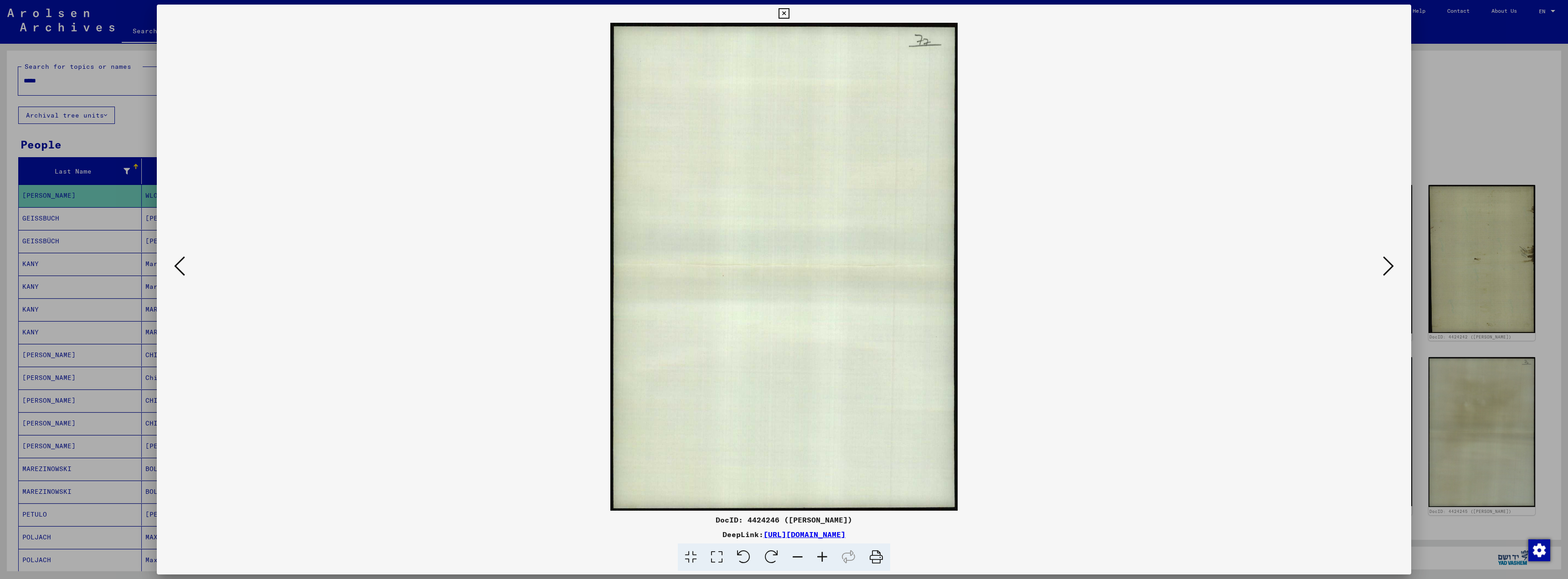
click at [1390, 266] on icon at bounding box center [1389, 266] width 11 height 22
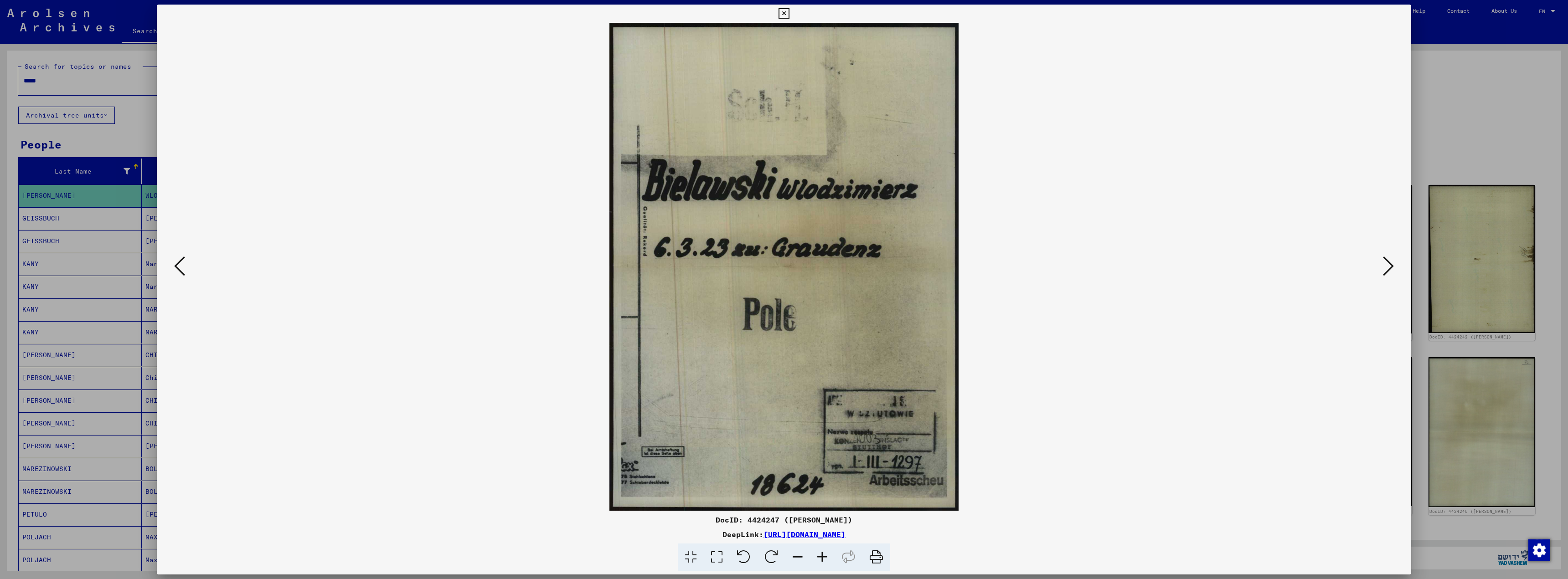
click at [1390, 266] on icon at bounding box center [1389, 266] width 11 height 22
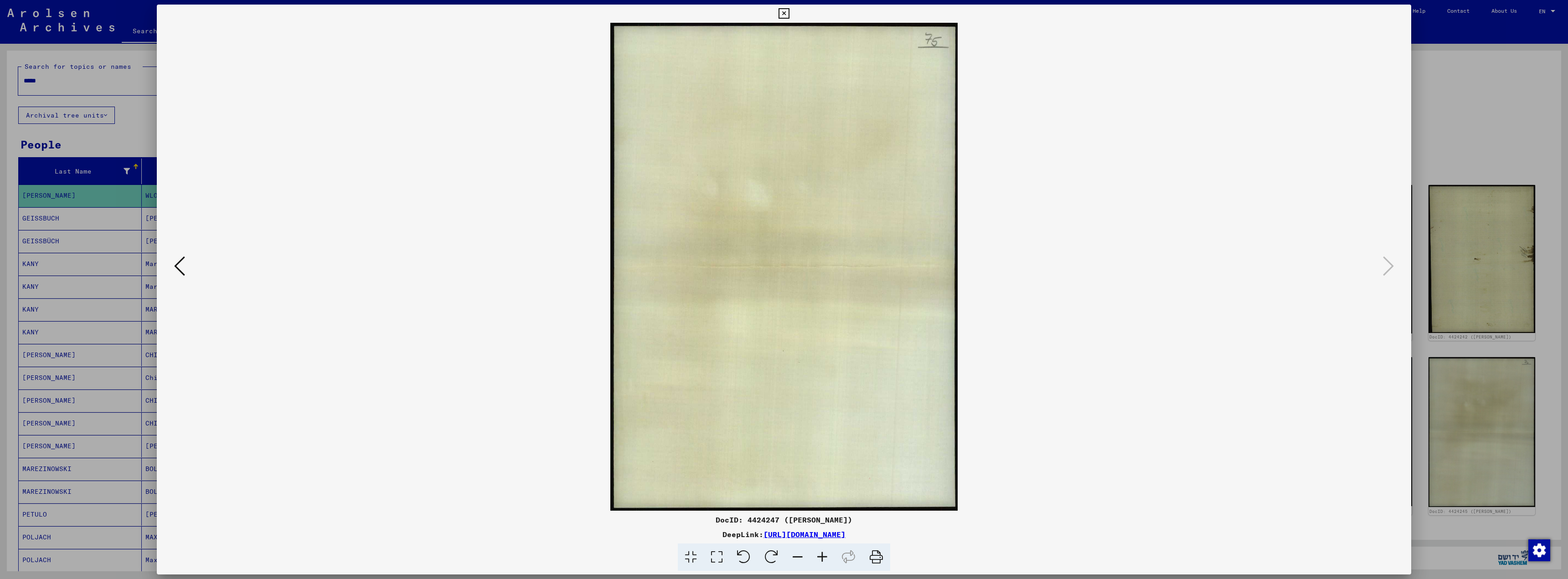
click at [178, 269] on icon at bounding box center [179, 266] width 11 height 22
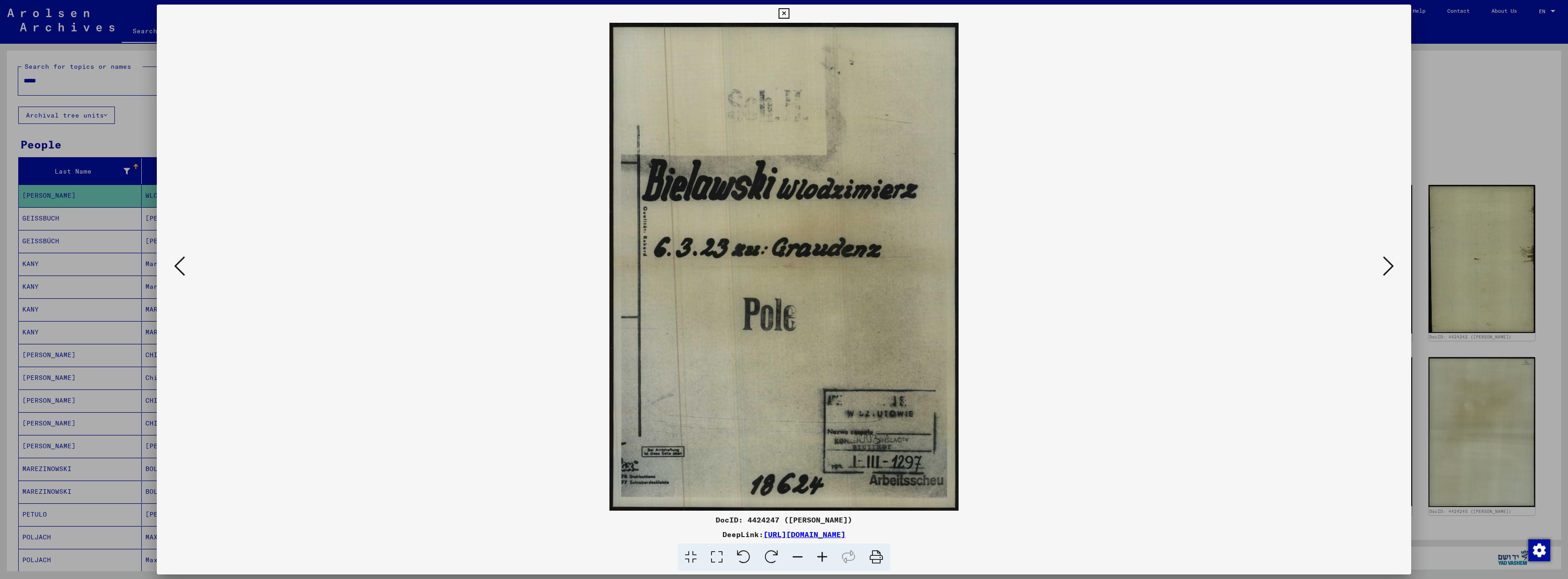
click at [178, 269] on icon at bounding box center [179, 266] width 11 height 22
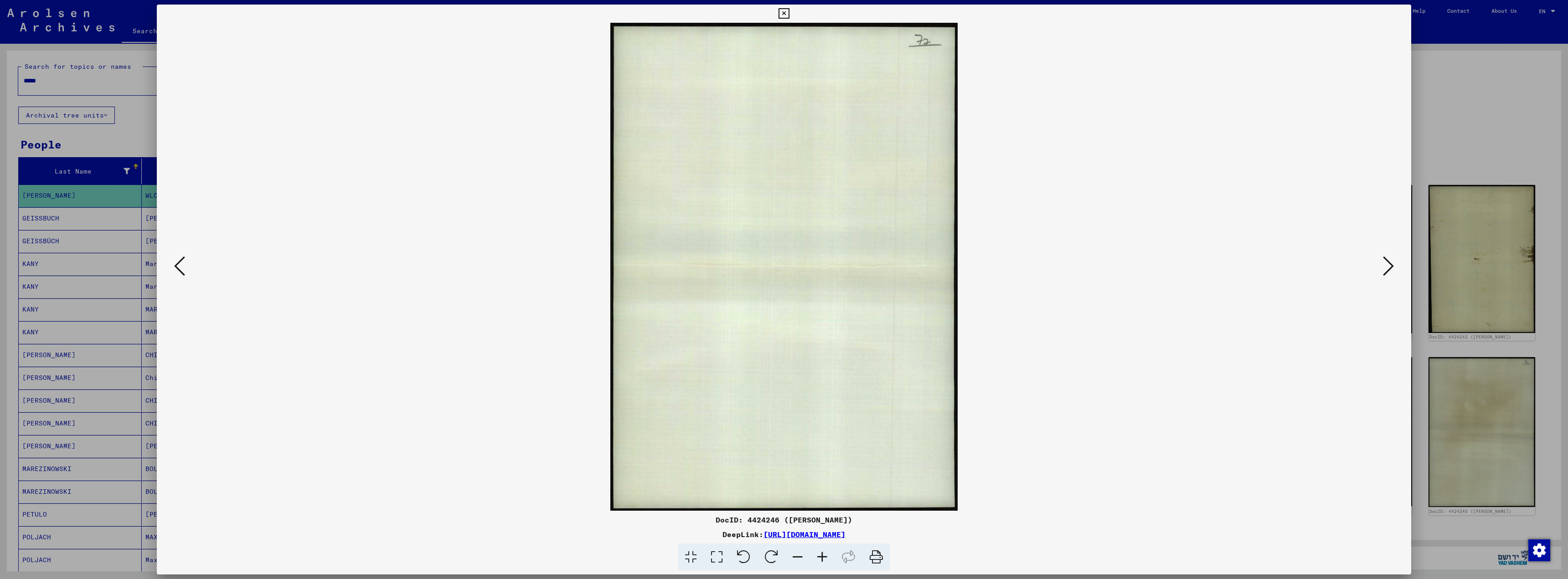
click at [177, 270] on icon at bounding box center [179, 266] width 11 height 22
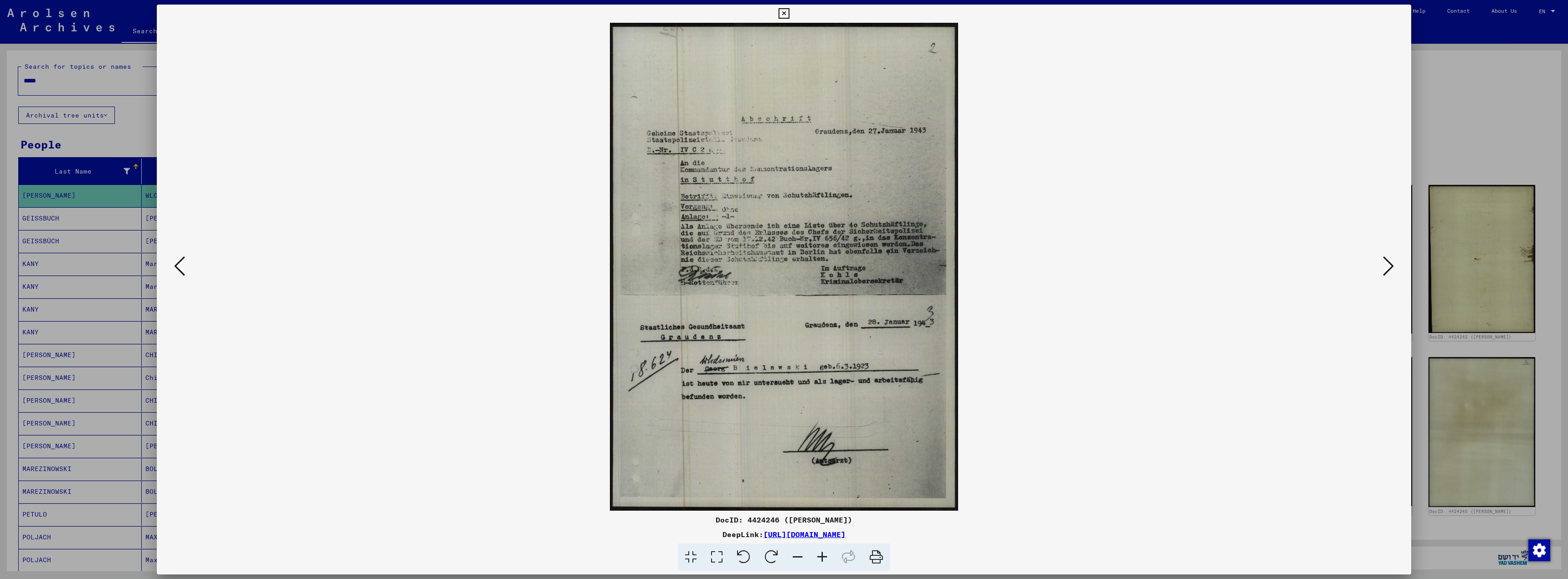
click at [177, 271] on icon at bounding box center [179, 266] width 11 height 22
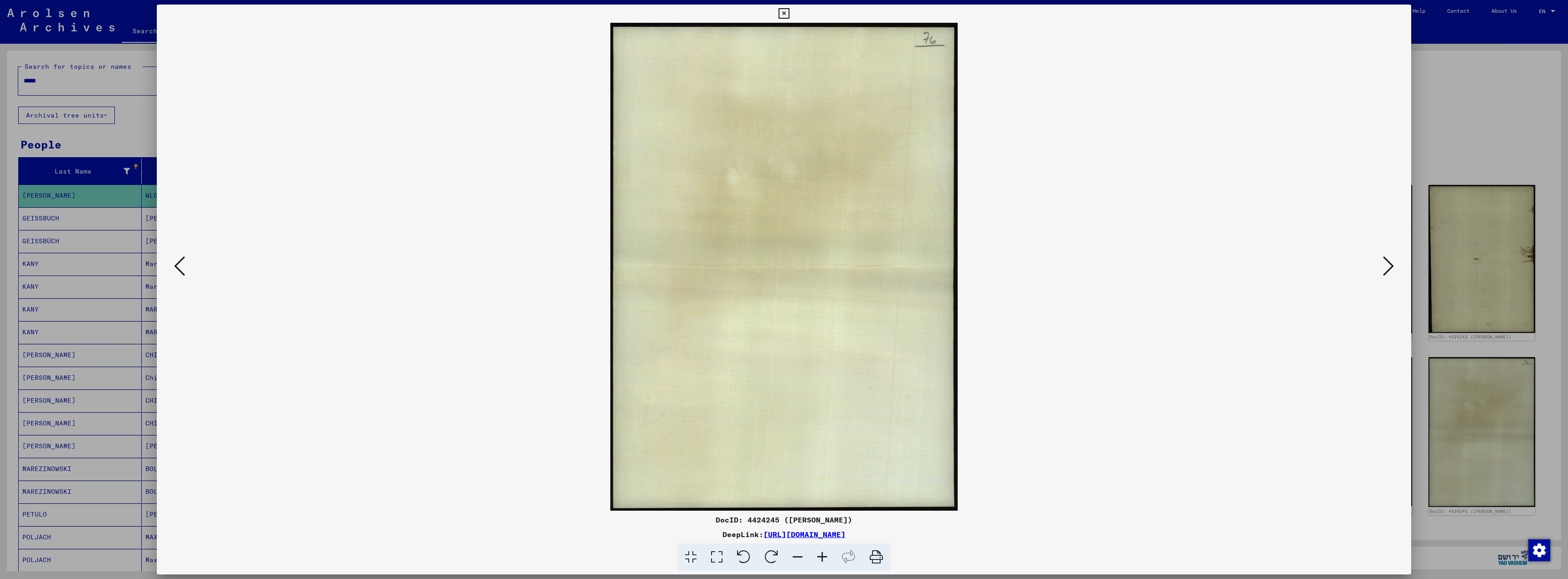
click at [177, 273] on icon at bounding box center [179, 266] width 11 height 22
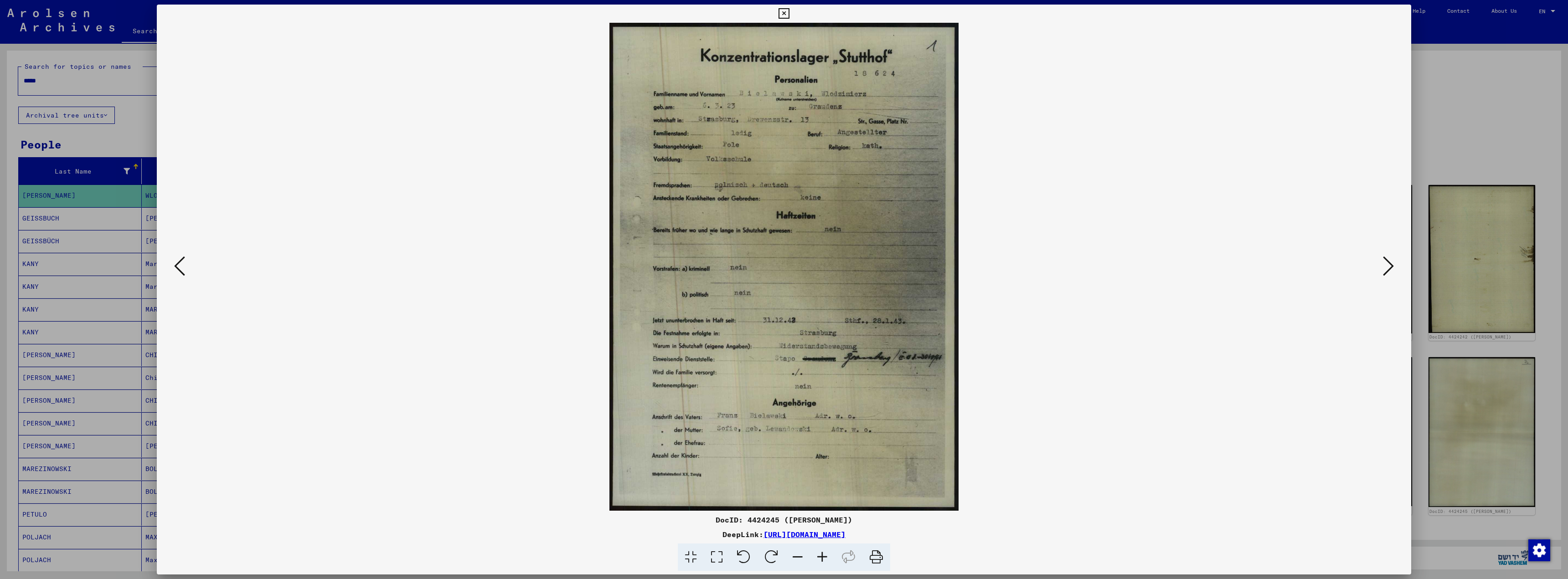
click at [177, 273] on icon at bounding box center [179, 266] width 11 height 22
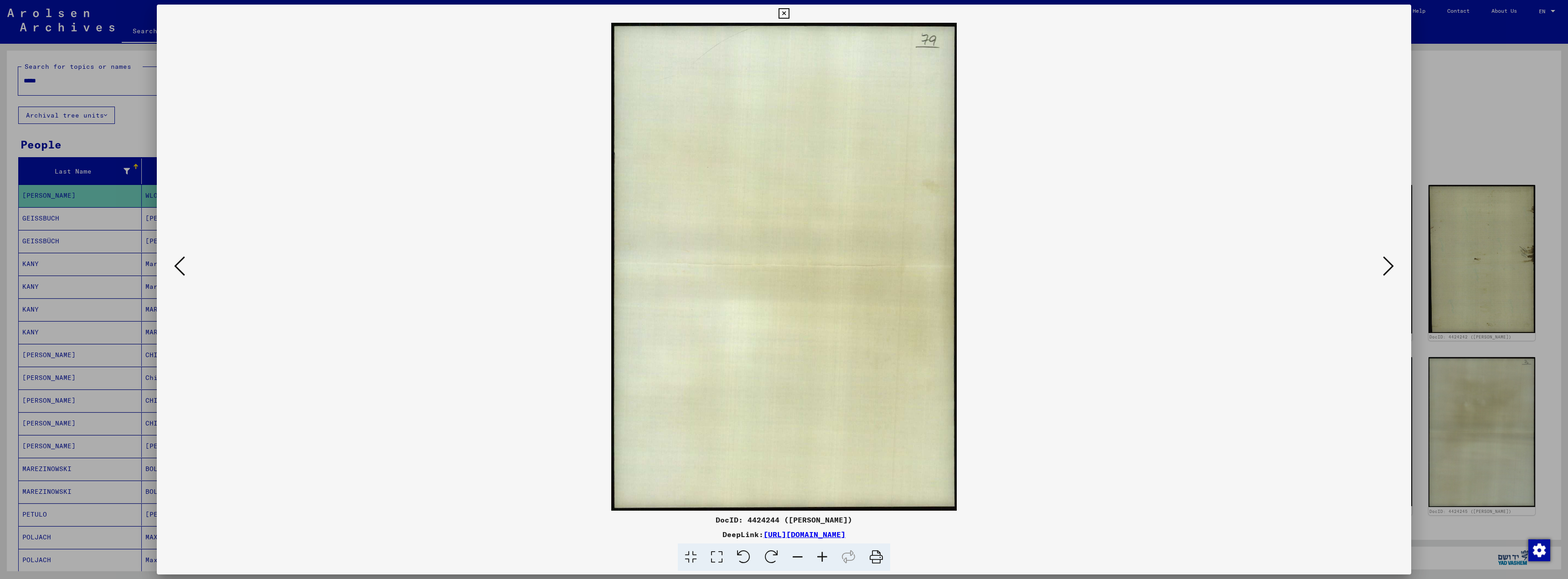
click at [177, 273] on icon at bounding box center [179, 266] width 11 height 22
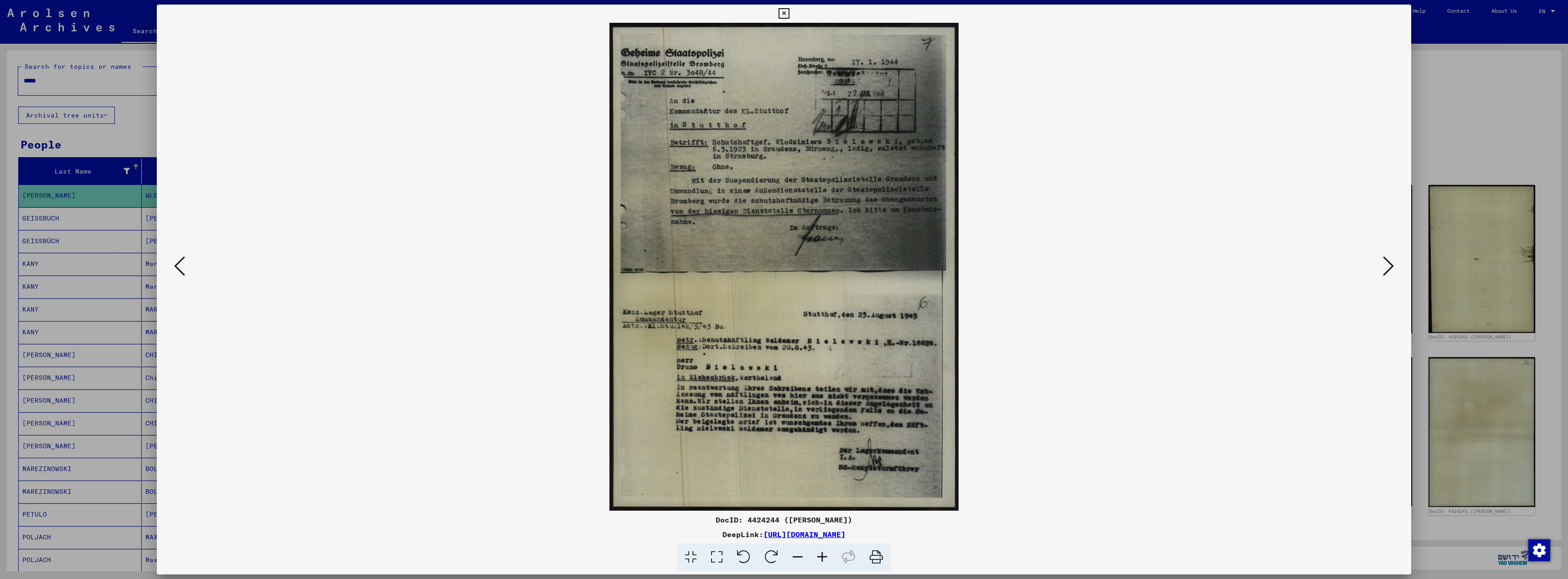
click at [178, 265] on icon at bounding box center [179, 266] width 11 height 22
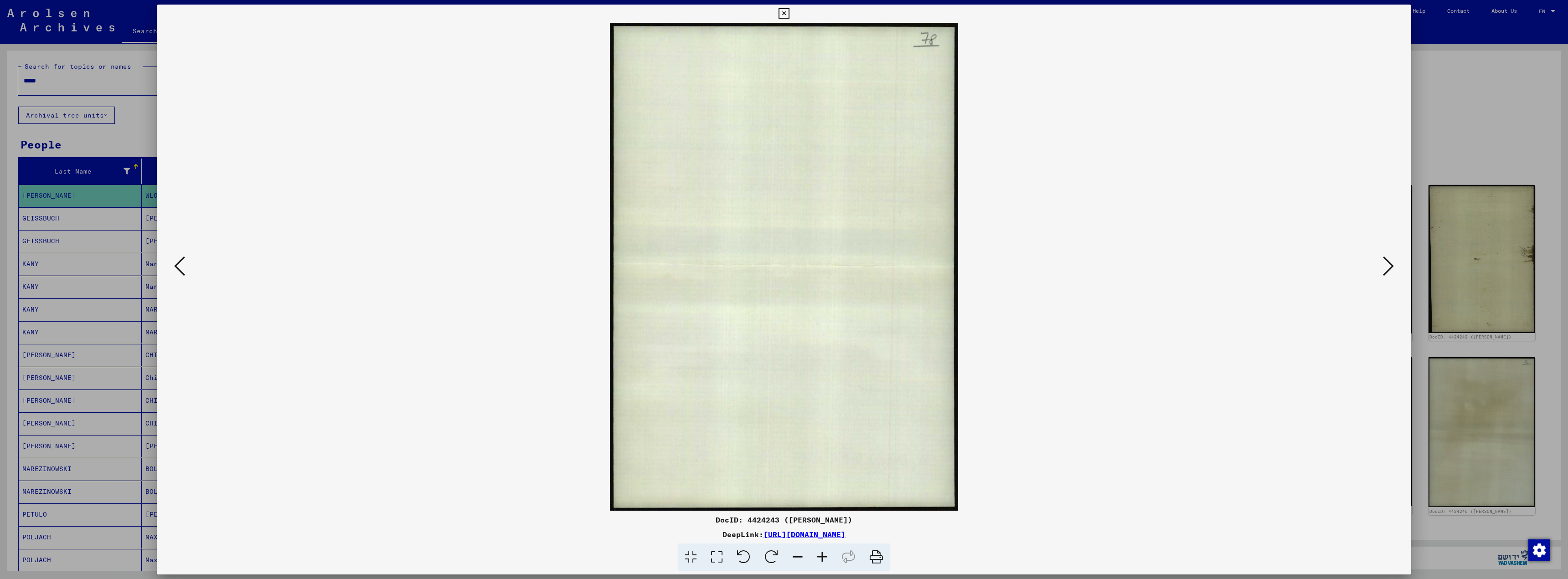
click at [178, 265] on icon at bounding box center [179, 266] width 11 height 22
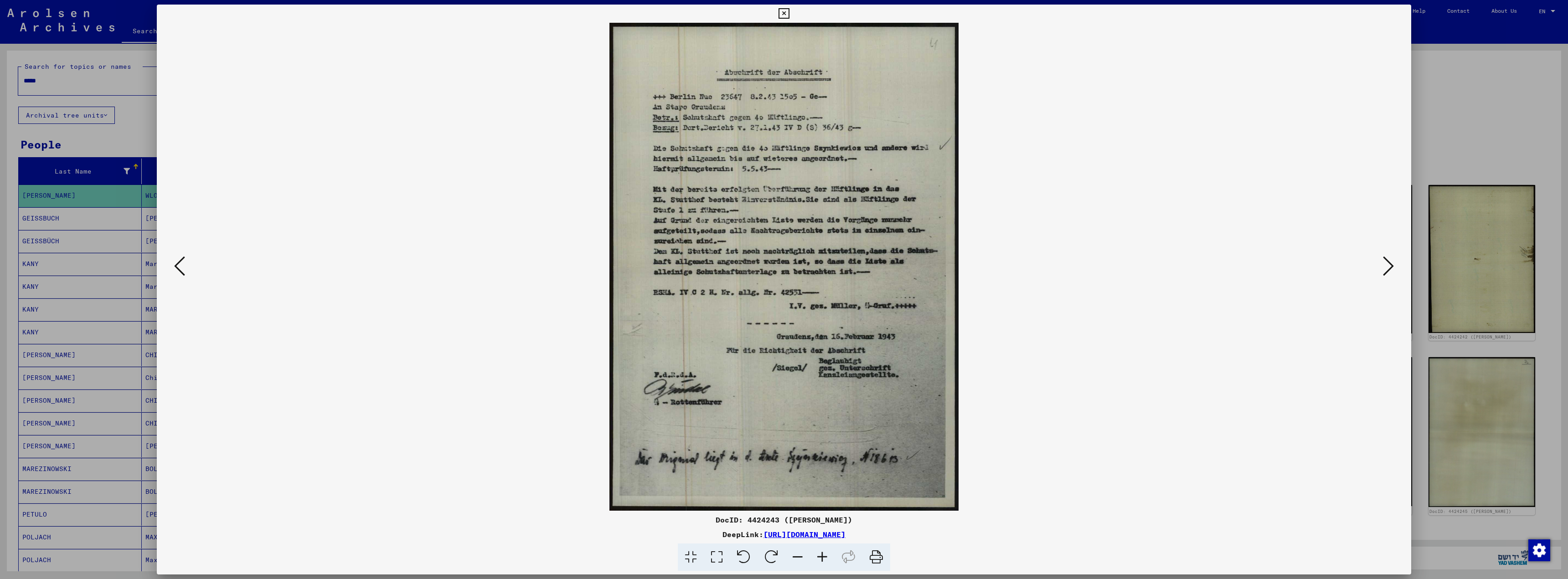
click at [182, 259] on icon at bounding box center [179, 266] width 11 height 22
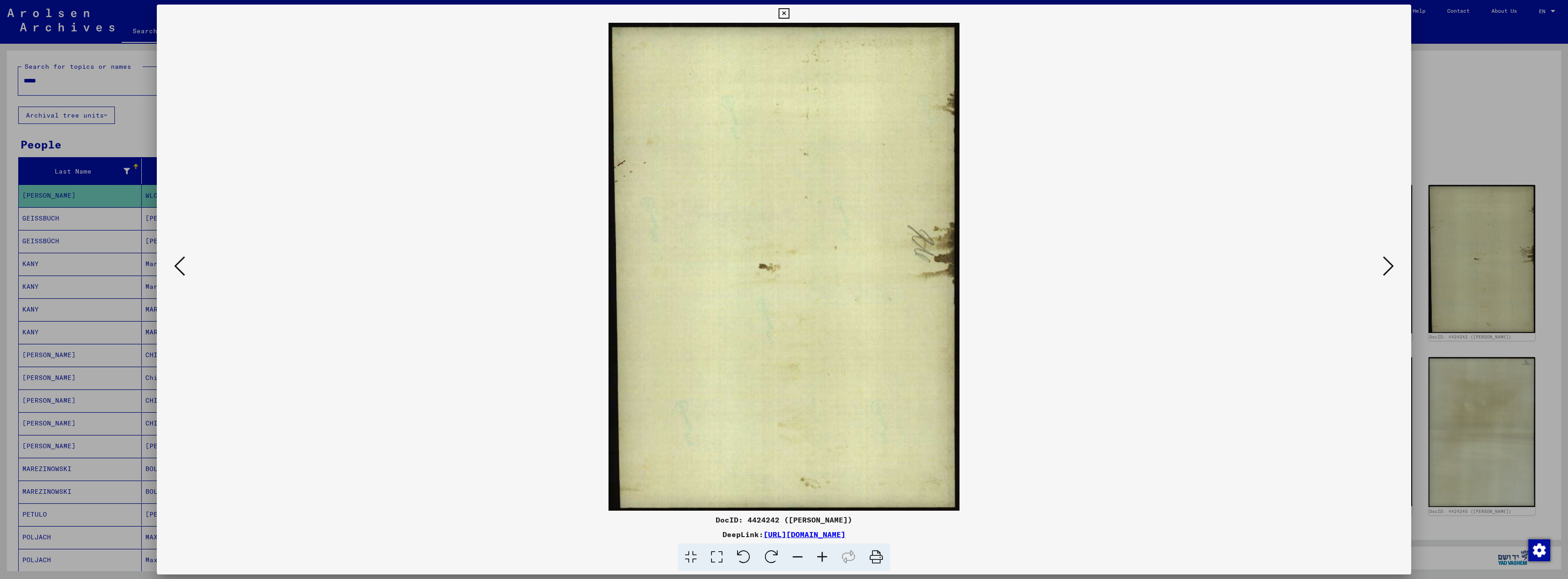
click at [181, 261] on icon at bounding box center [179, 266] width 11 height 22
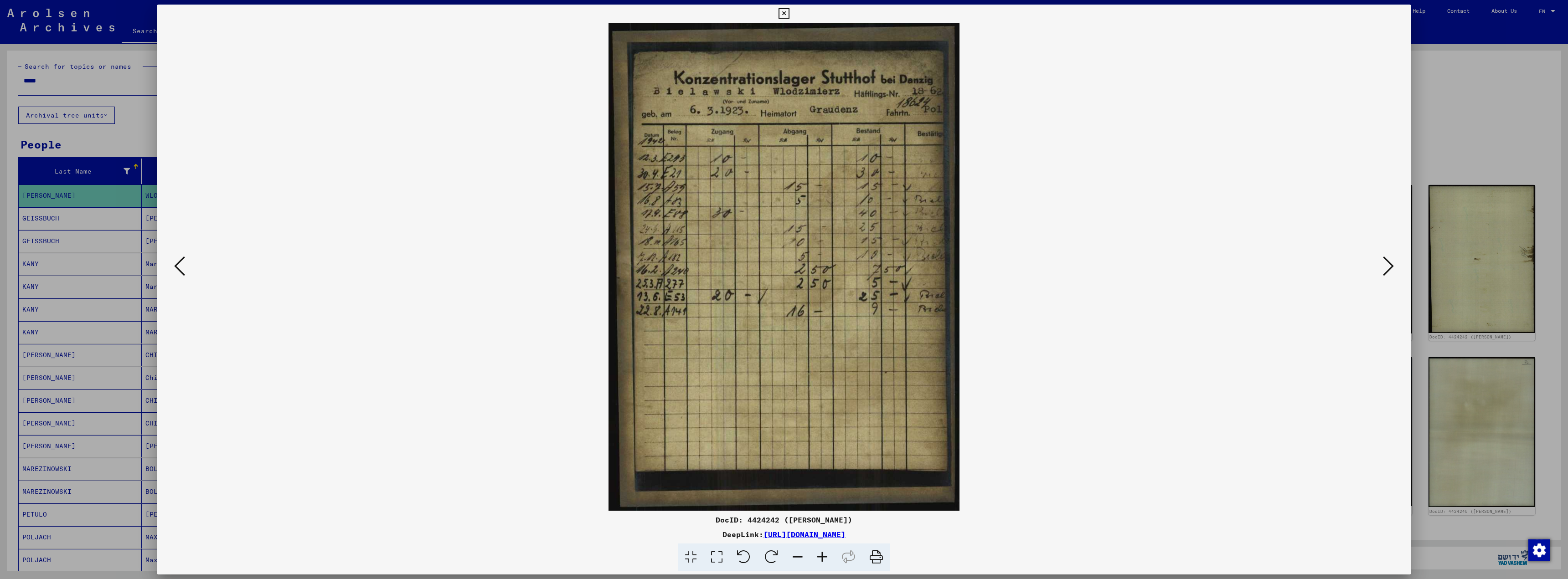
click at [181, 261] on icon at bounding box center [179, 266] width 11 height 22
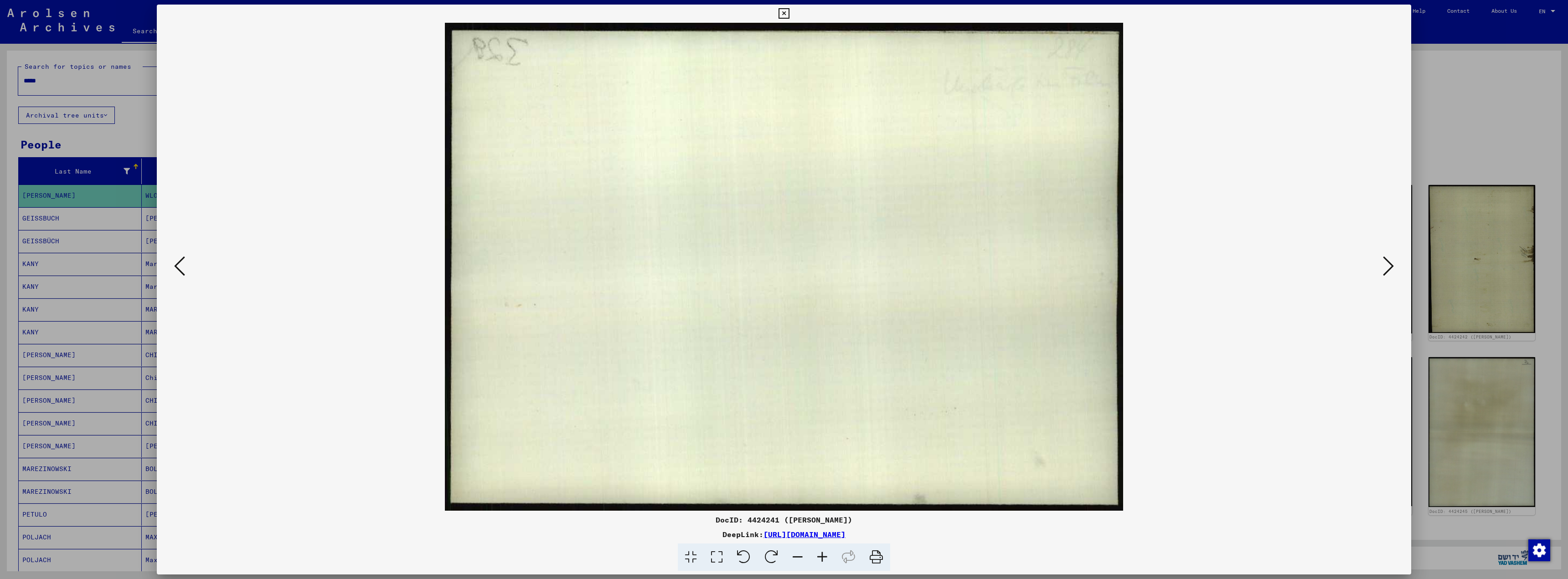
click at [181, 261] on icon at bounding box center [179, 266] width 11 height 22
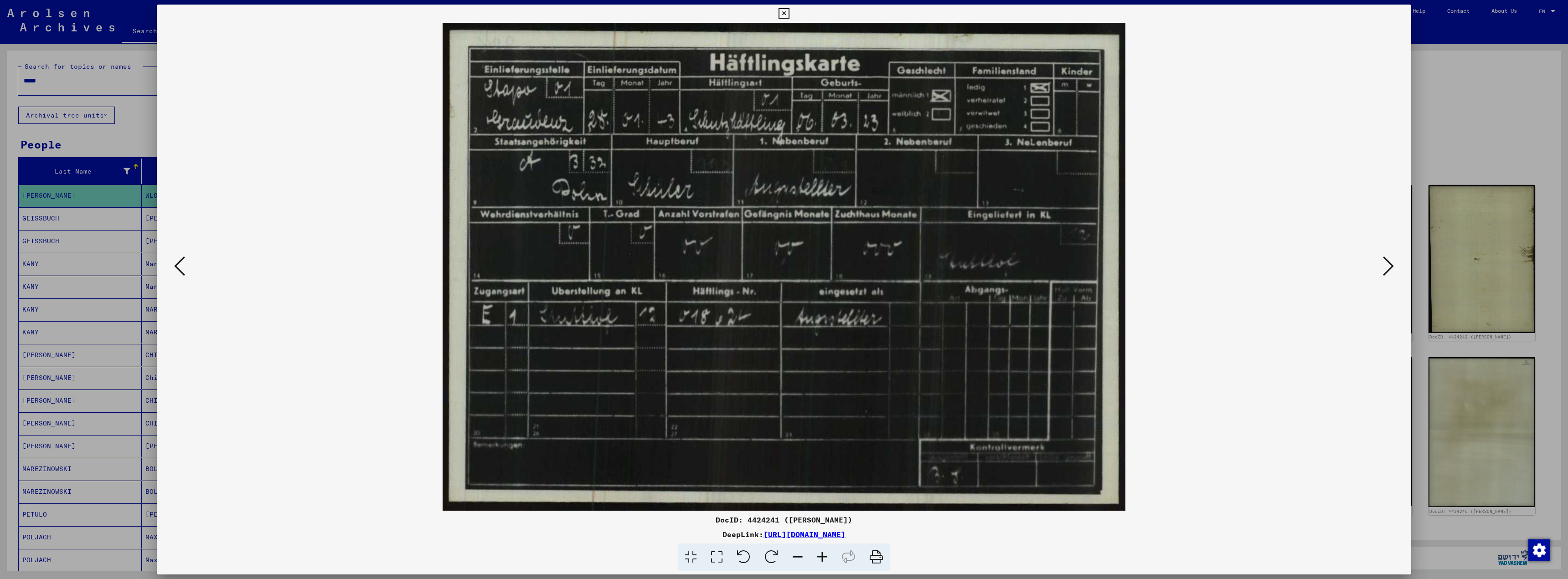
click at [178, 261] on icon at bounding box center [179, 266] width 11 height 22
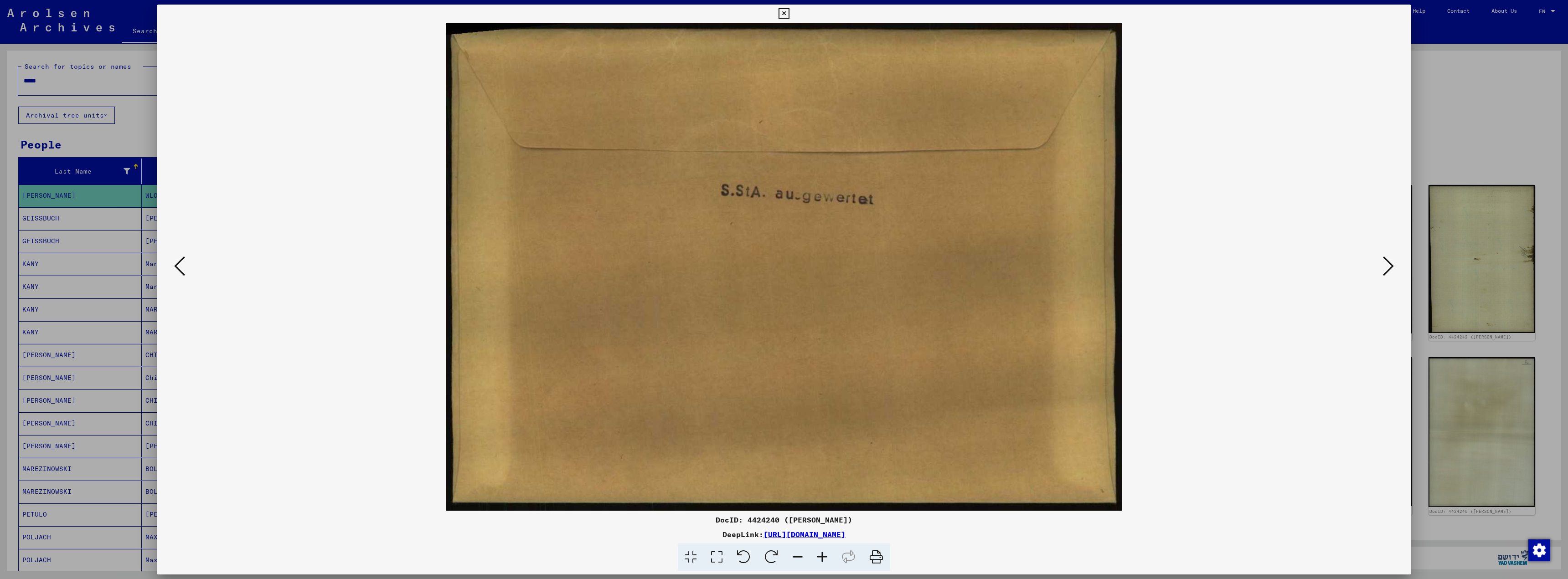
click at [178, 261] on icon at bounding box center [179, 266] width 11 height 22
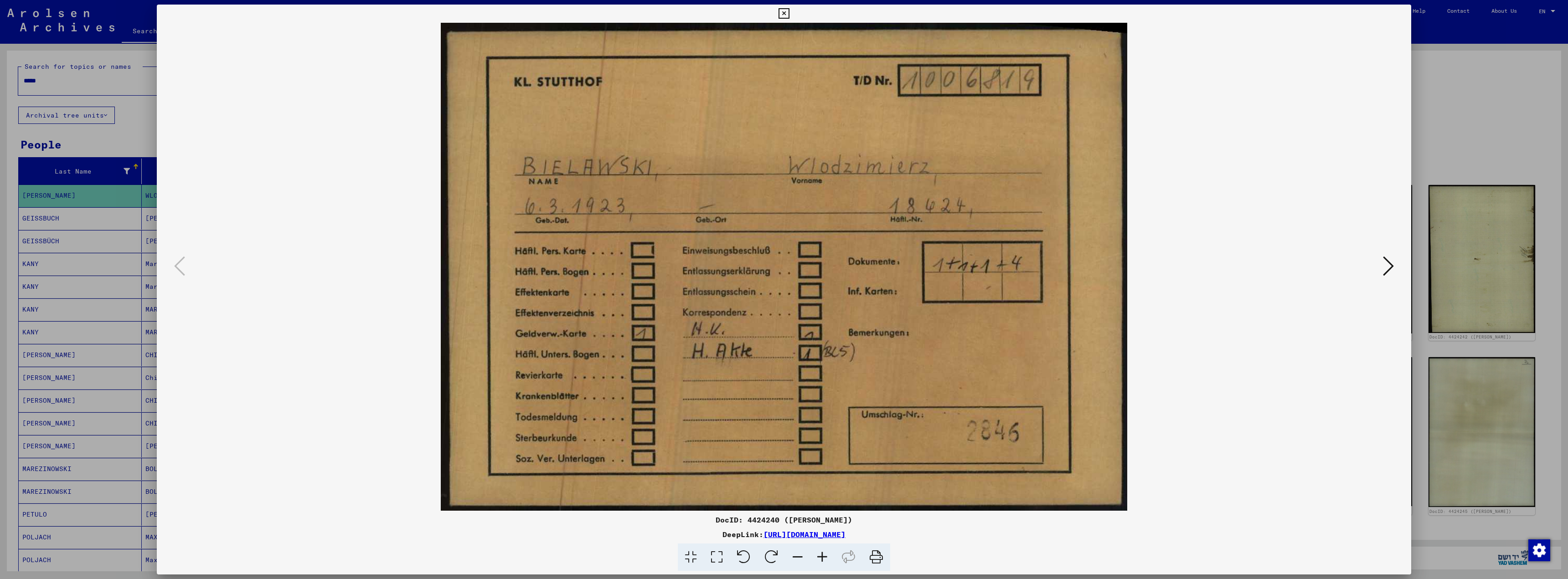
click at [782, 11] on icon at bounding box center [784, 13] width 11 height 11
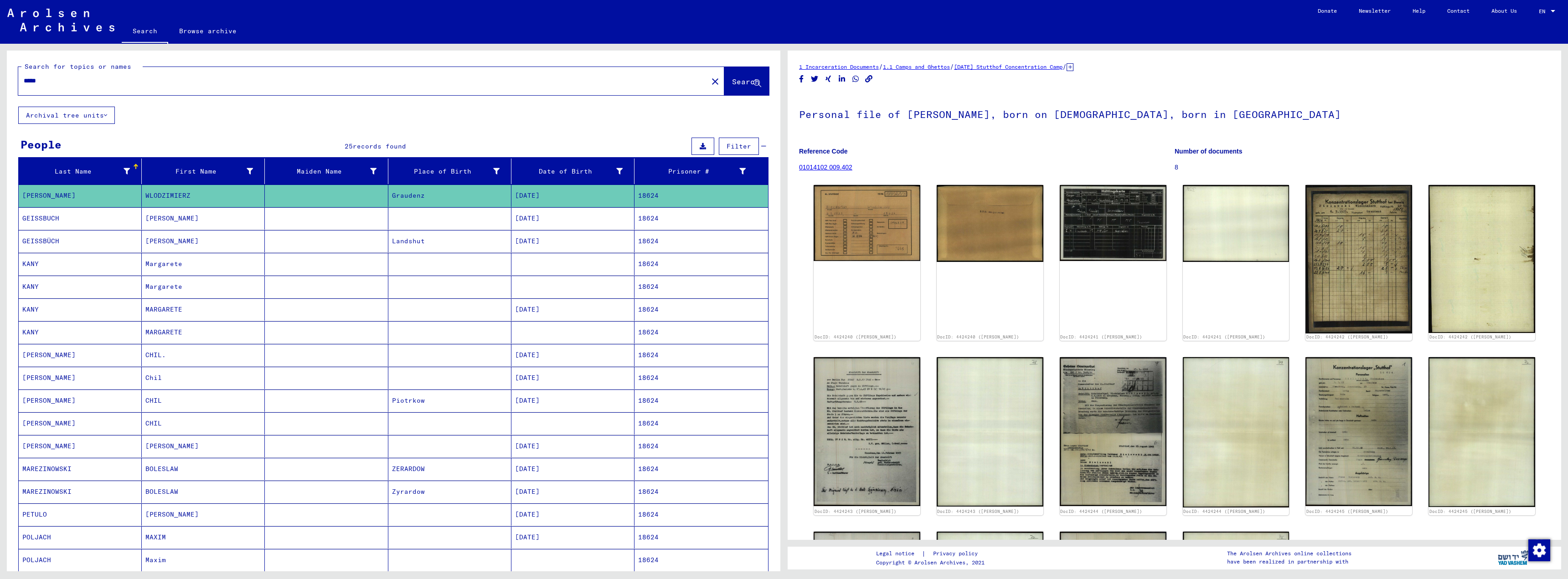
click at [47, 82] on input "*****" at bounding box center [363, 80] width 679 height 10
click at [732, 80] on span "Search" at bounding box center [745, 81] width 28 height 9
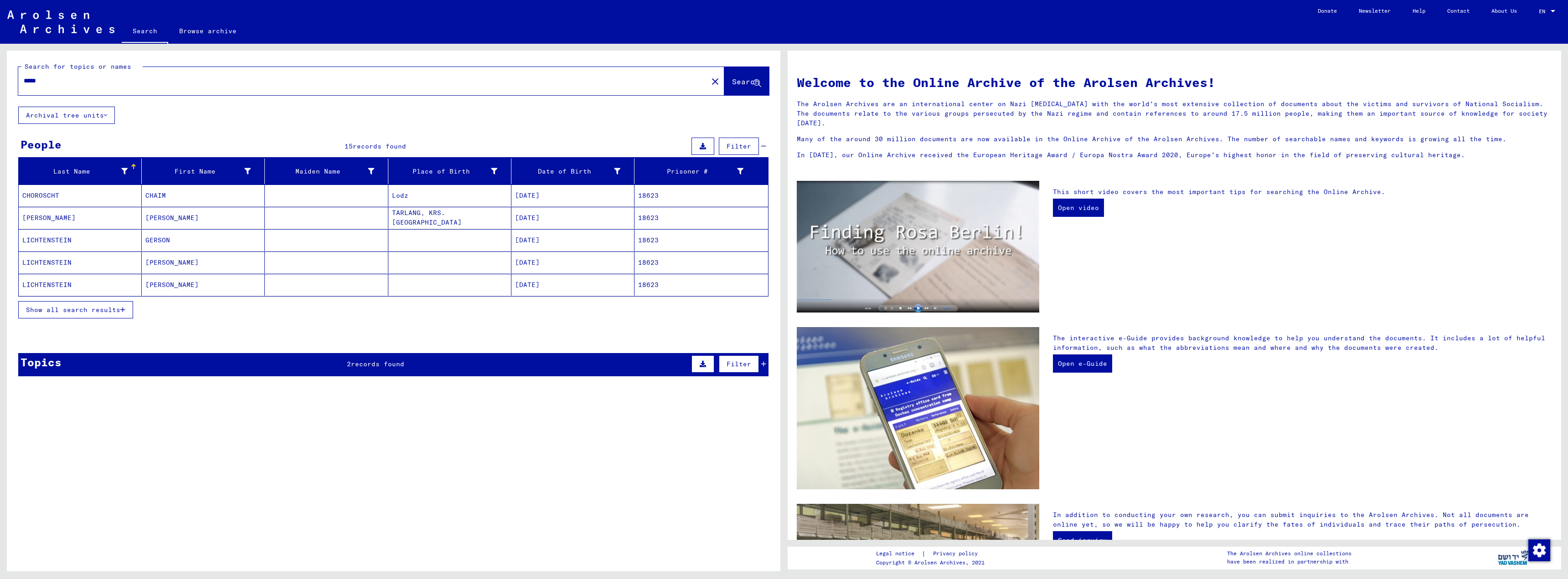
click at [128, 310] on button "Show all search results" at bounding box center [75, 310] width 115 height 17
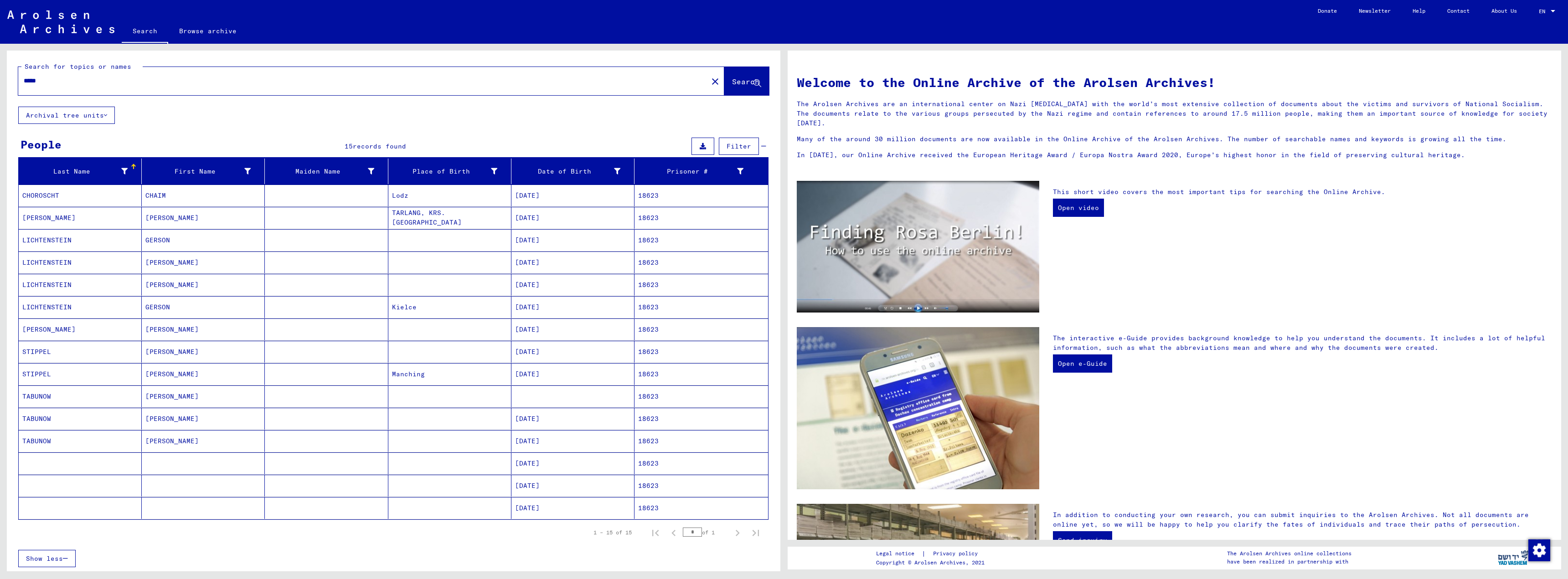
click at [545, 219] on mat-cell "[DATE]" at bounding box center [573, 218] width 123 height 22
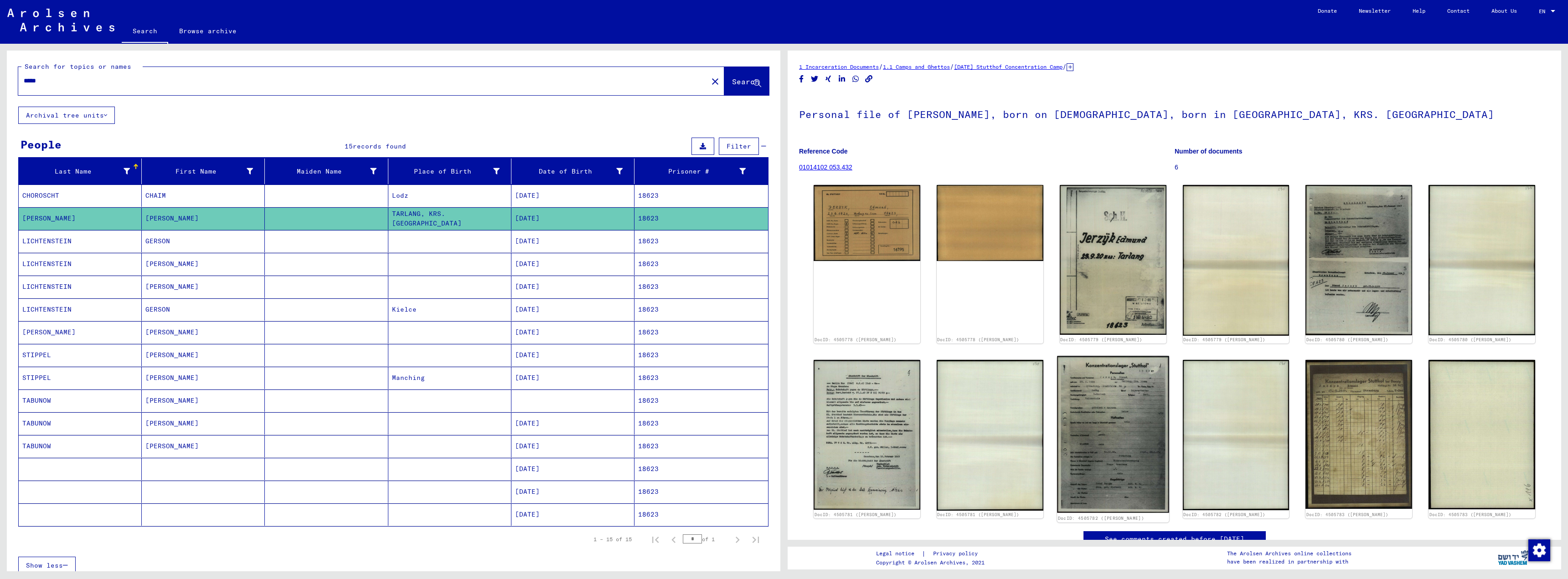
click at [1108, 397] on img at bounding box center [1113, 434] width 112 height 157
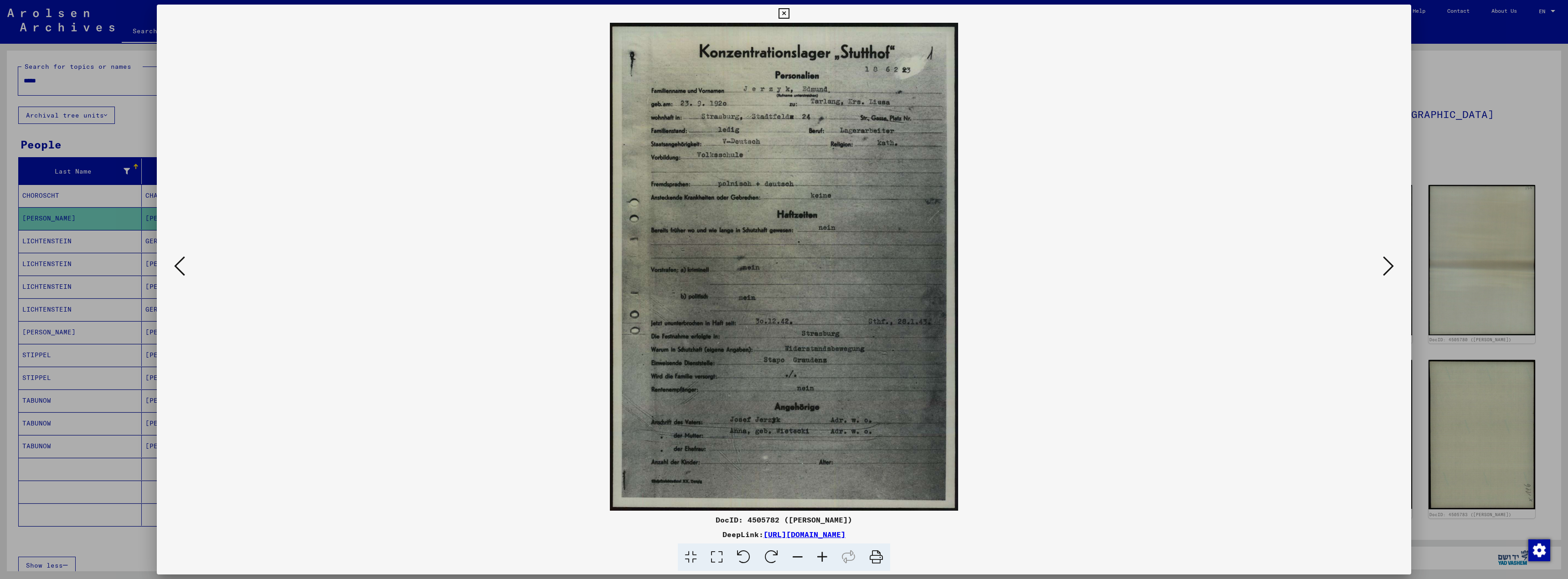
click at [1384, 271] on icon at bounding box center [1389, 266] width 11 height 22
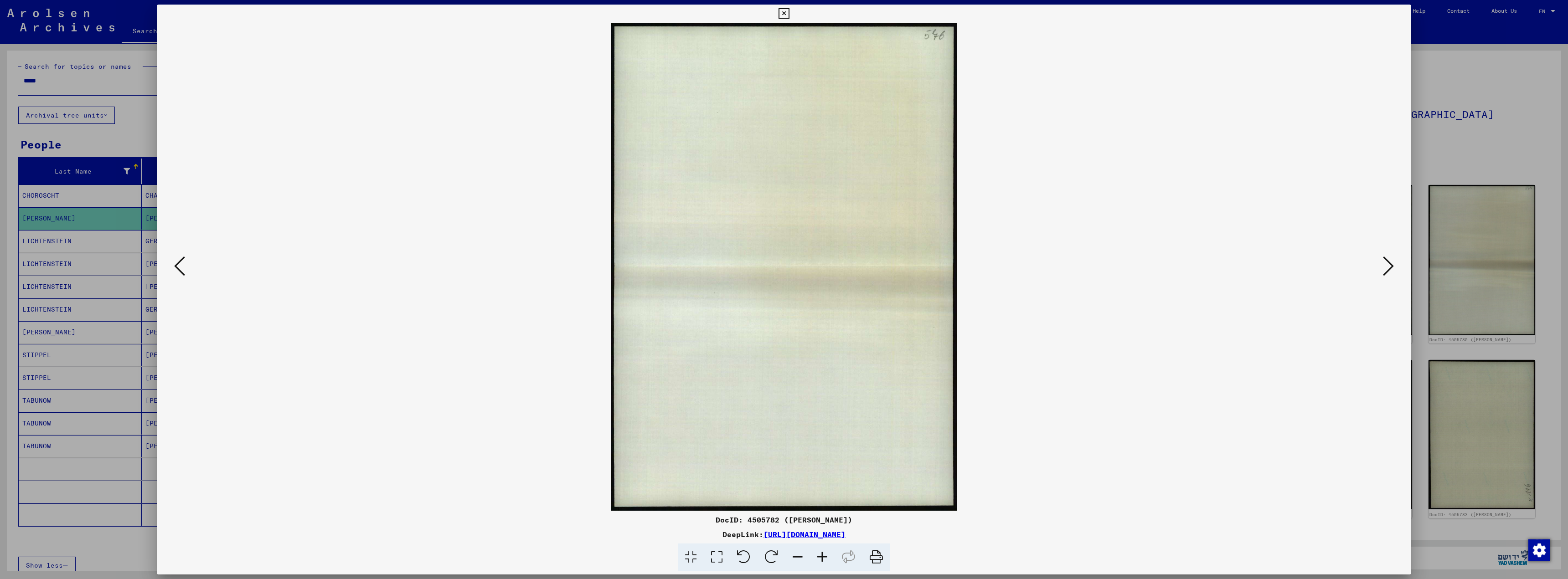
click at [1384, 271] on icon at bounding box center [1389, 266] width 11 height 22
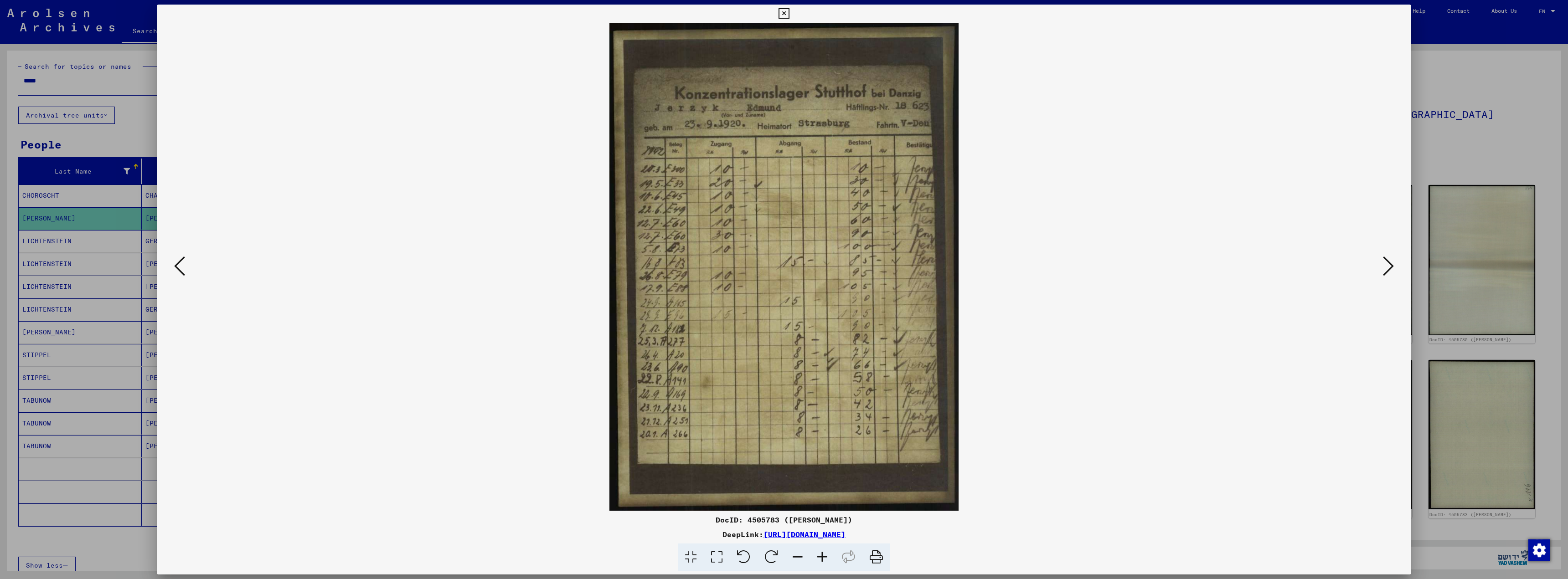
click at [1384, 271] on icon at bounding box center [1389, 266] width 11 height 22
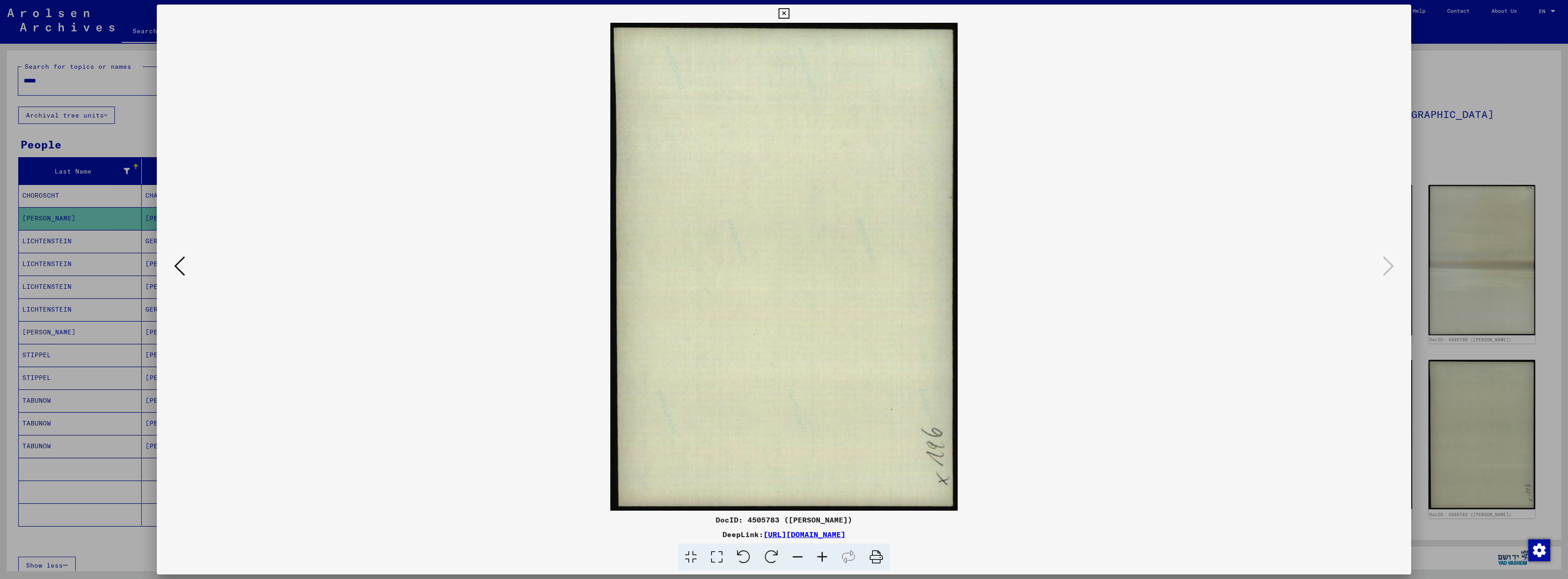
click at [792, 12] on div "DocID: 4505783 ([PERSON_NAME]) DeepLink: [URL][DOMAIN_NAME]" at bounding box center [784, 287] width 1255 height 567
click at [786, 15] on icon at bounding box center [784, 13] width 11 height 11
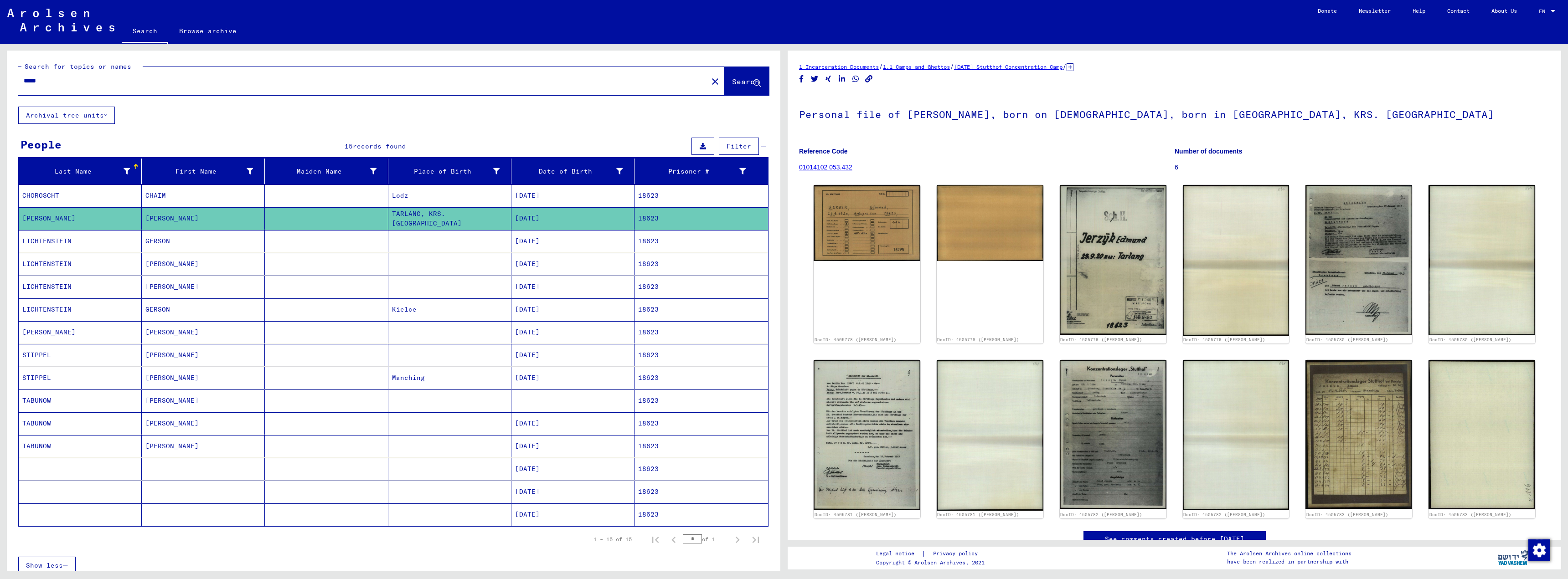
click at [45, 83] on input "*****" at bounding box center [363, 80] width 679 height 10
click at [743, 79] on span "Search" at bounding box center [745, 81] width 28 height 9
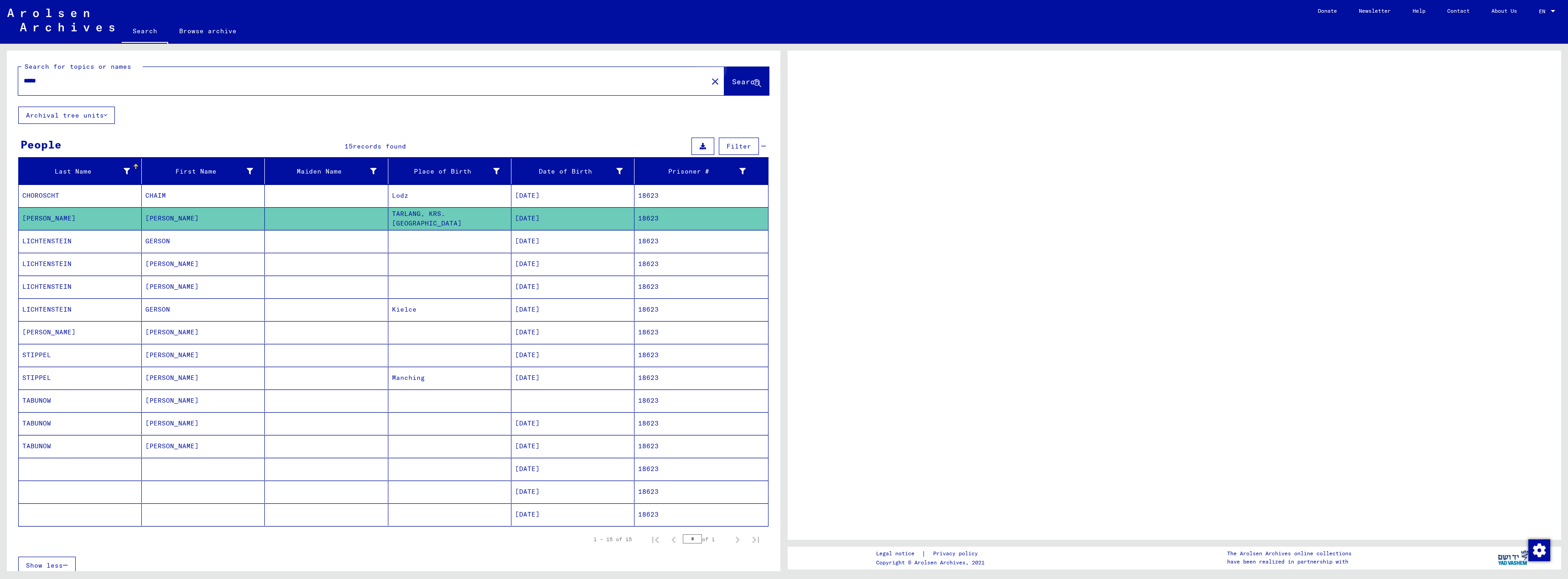
click at [743, 79] on span "Search" at bounding box center [745, 81] width 28 height 9
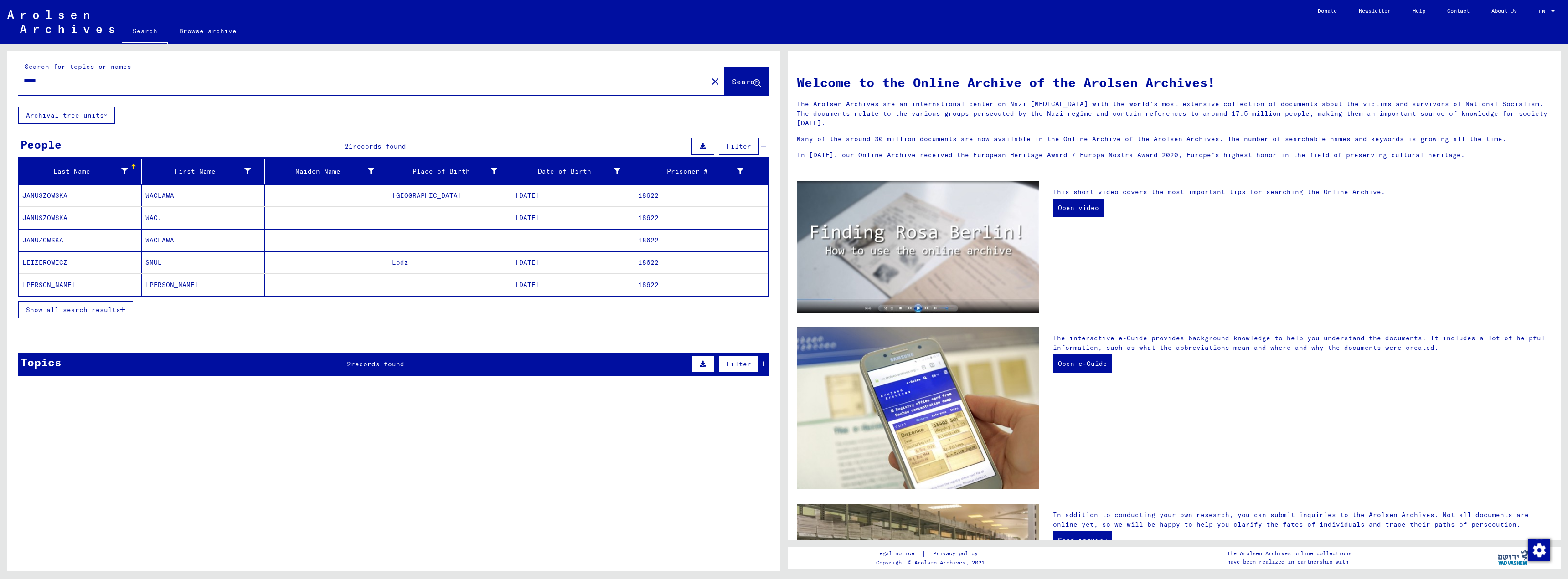
click at [125, 308] on icon "button" at bounding box center [123, 310] width 5 height 6
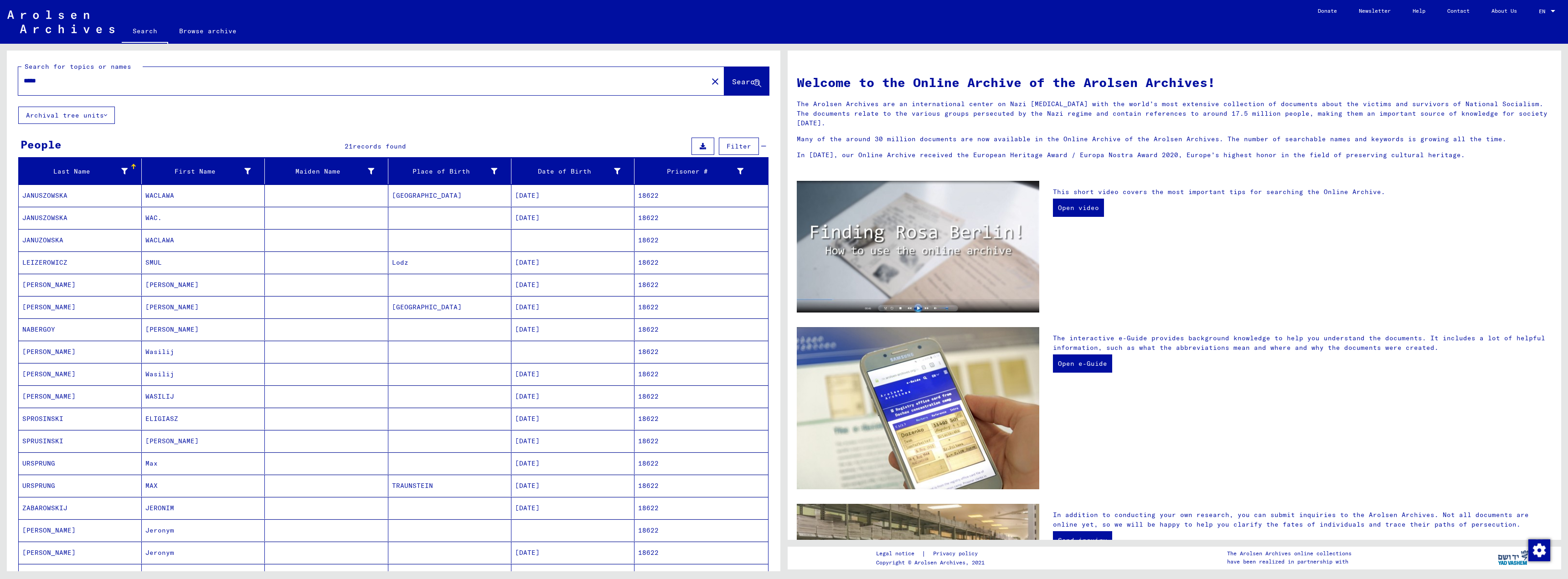
click at [447, 311] on mat-cell "[GEOGRAPHIC_DATA]" at bounding box center [450, 307] width 123 height 22
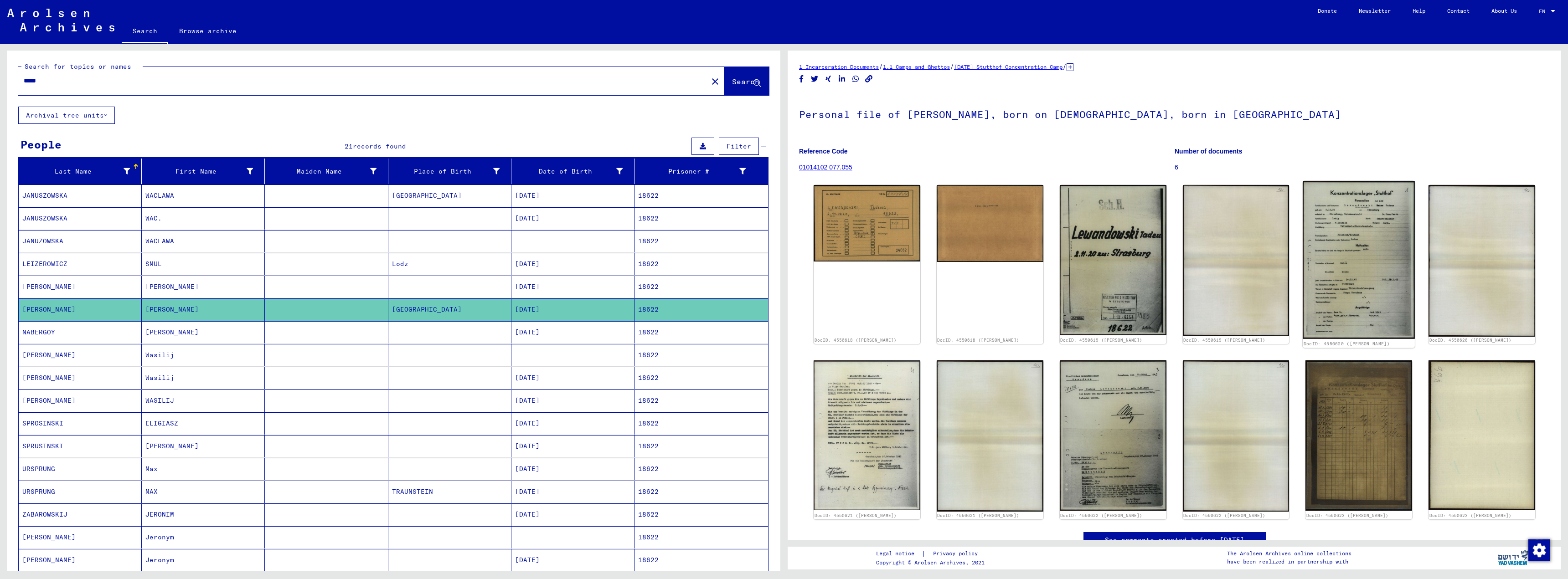
click at [1354, 289] on img at bounding box center [1359, 260] width 112 height 158
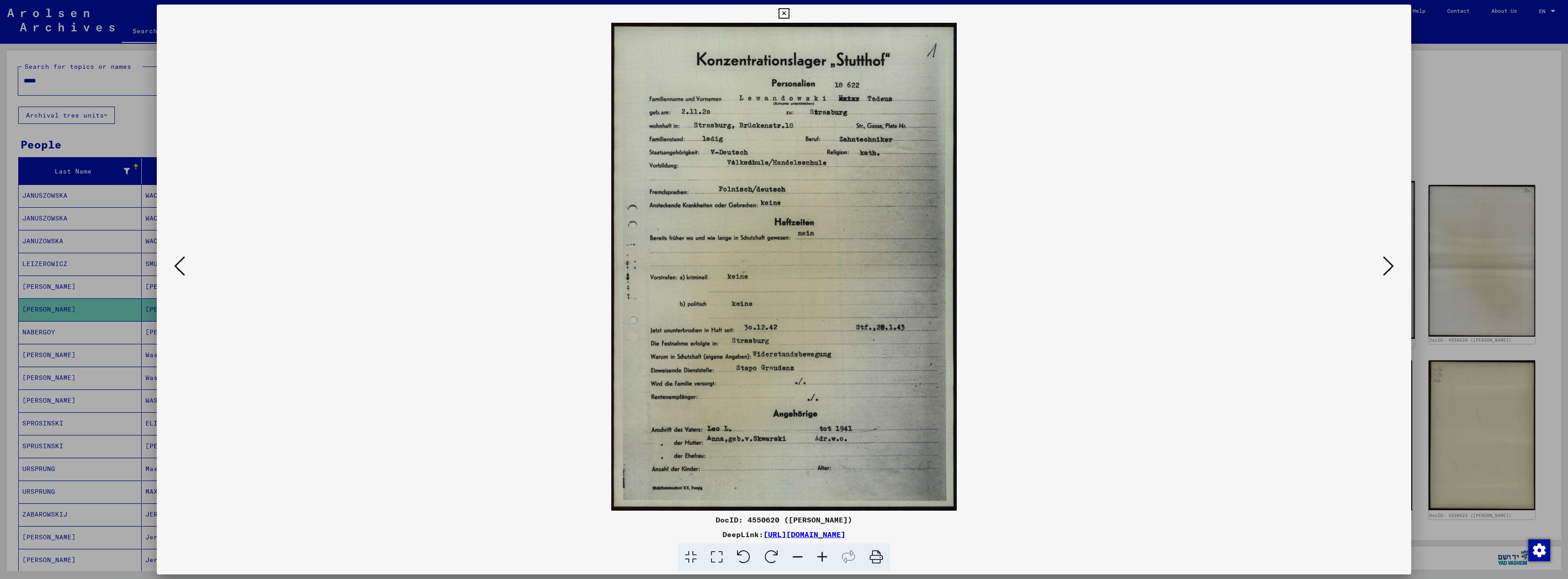
click at [1354, 289] on img at bounding box center [784, 267] width 1192 height 488
click at [1389, 266] on icon at bounding box center [1389, 266] width 11 height 22
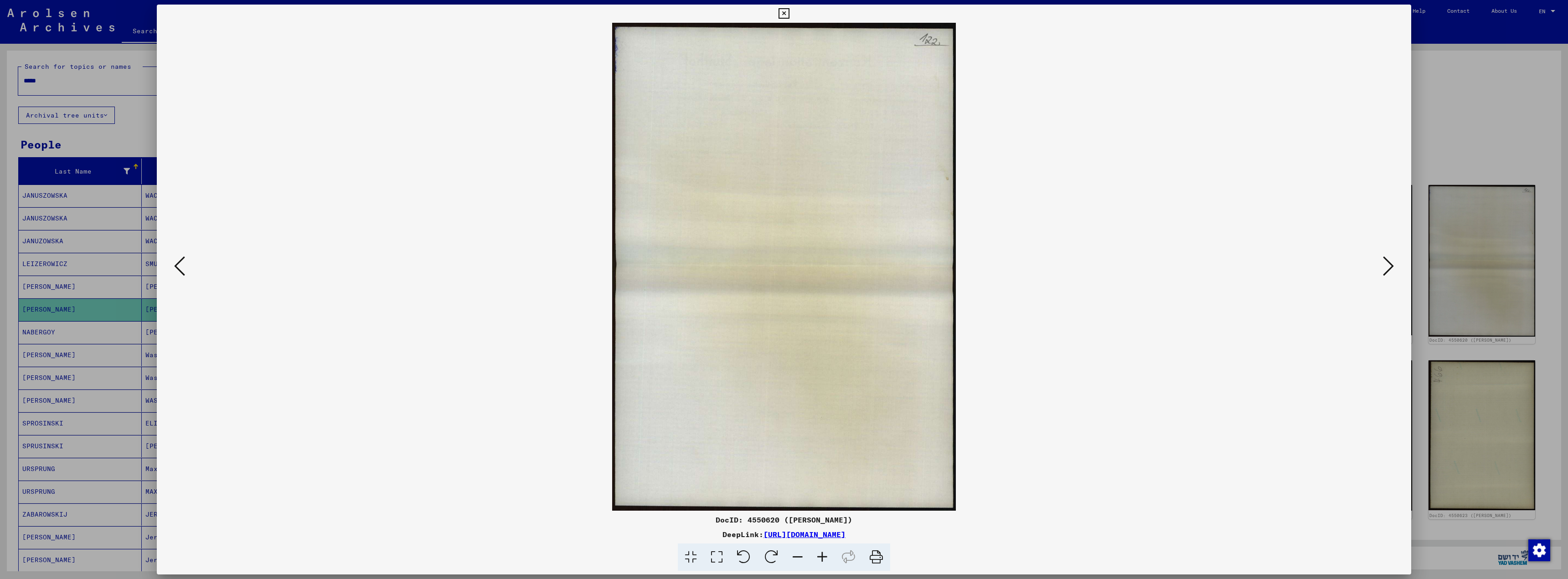
click at [1389, 266] on icon at bounding box center [1389, 266] width 11 height 22
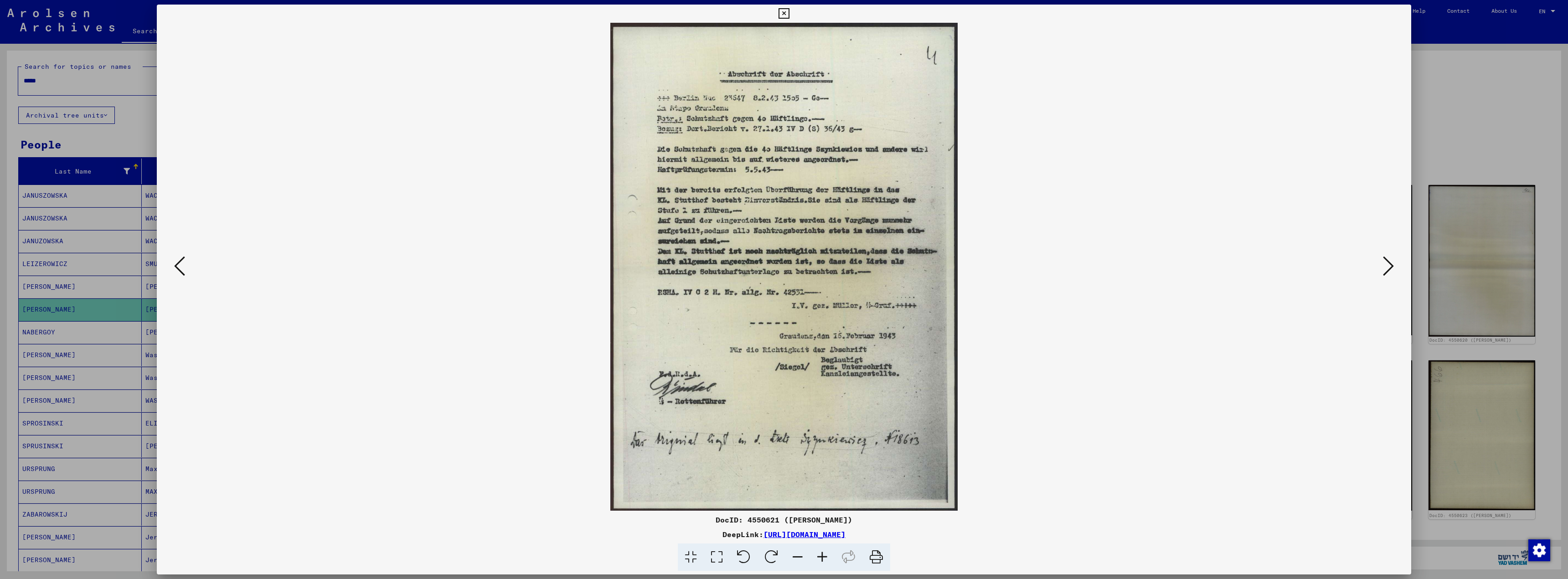
click at [1388, 265] on icon at bounding box center [1389, 266] width 11 height 22
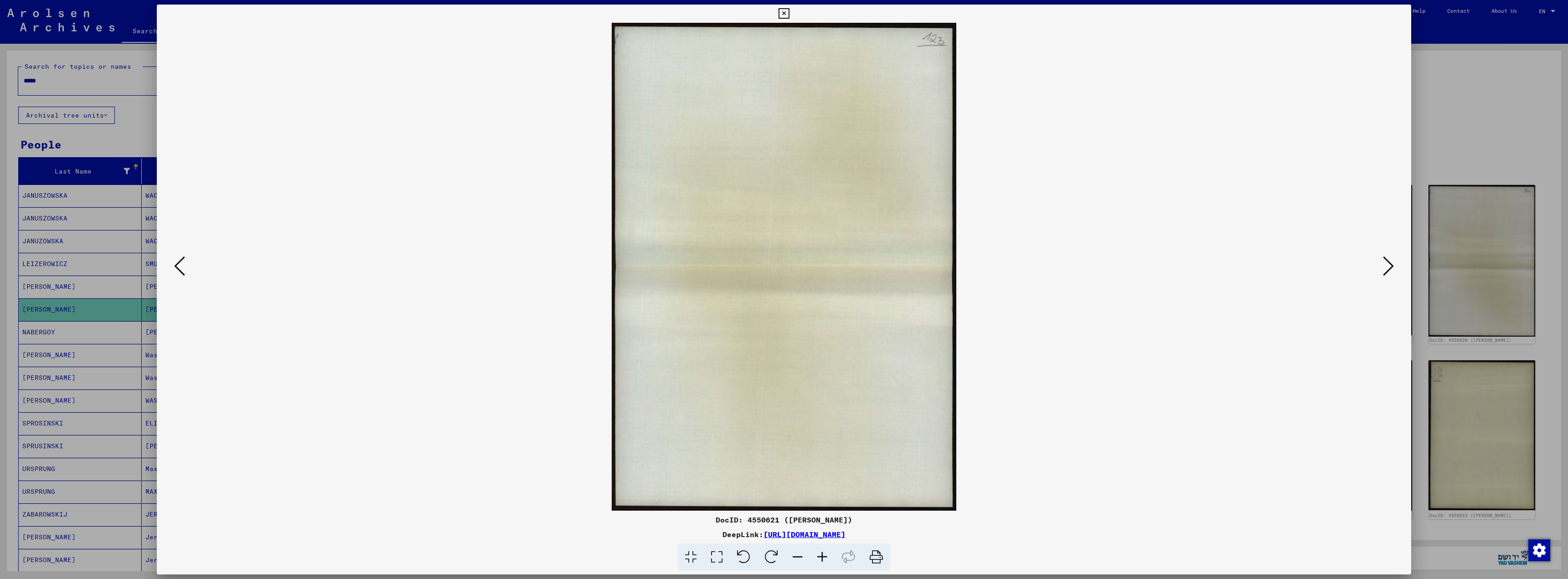
click at [1388, 266] on icon at bounding box center [1389, 266] width 11 height 22
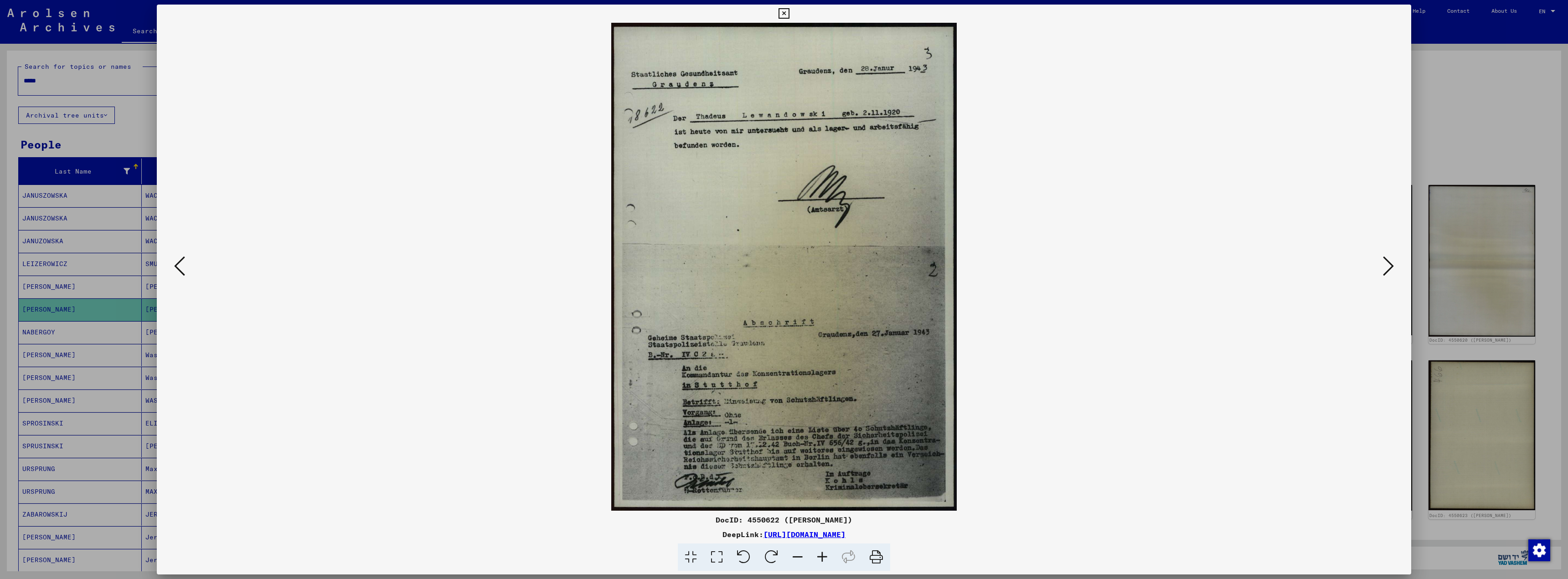
click at [1386, 270] on icon at bounding box center [1389, 266] width 11 height 22
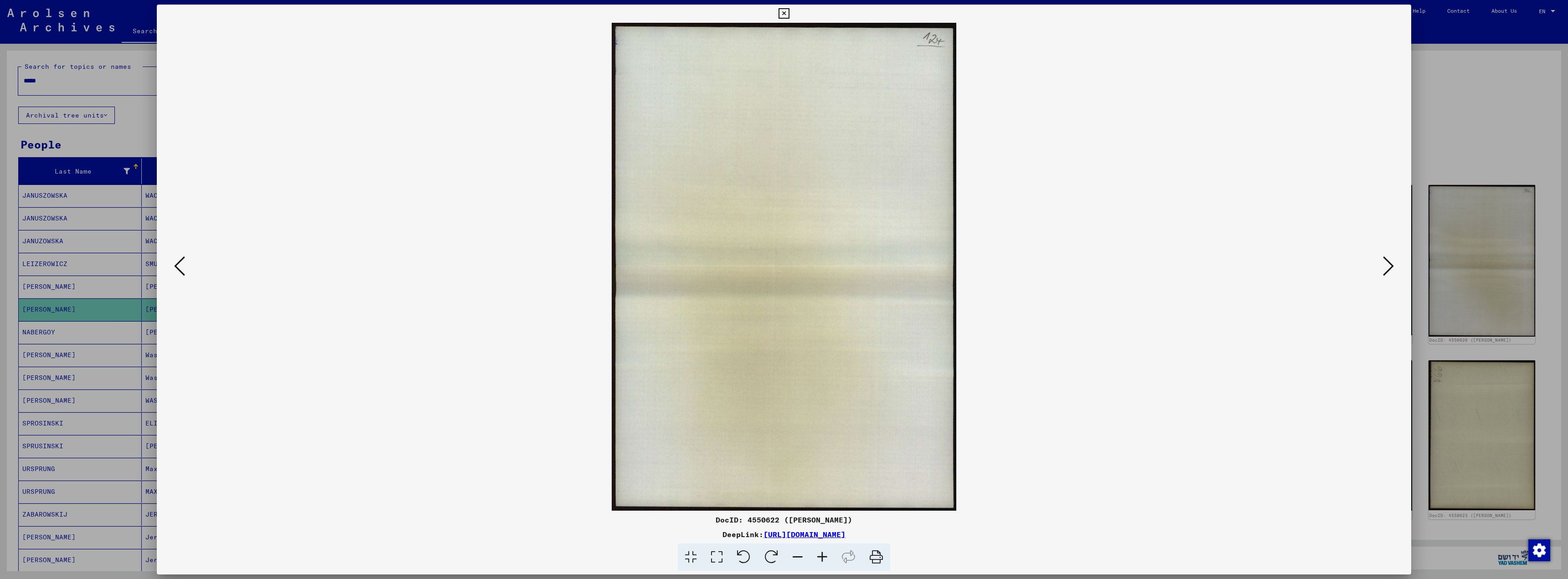
click at [1385, 269] on icon at bounding box center [1389, 266] width 11 height 22
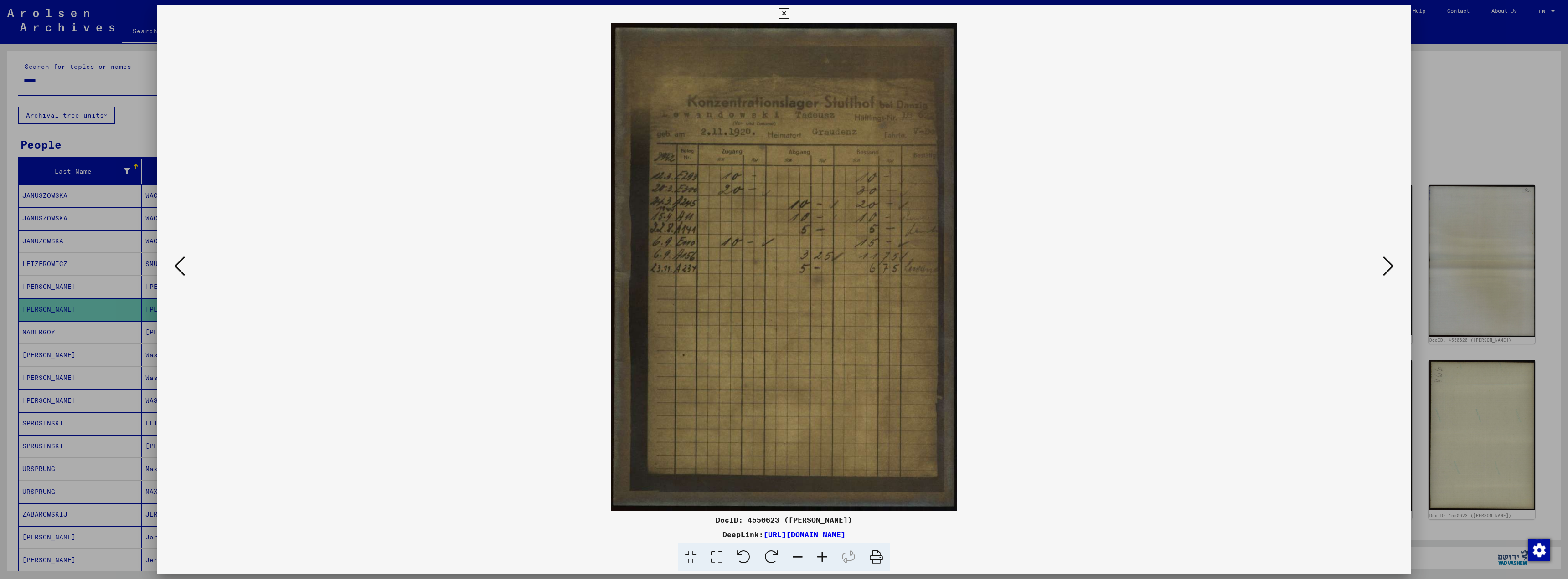
click at [1385, 269] on icon at bounding box center [1389, 266] width 11 height 22
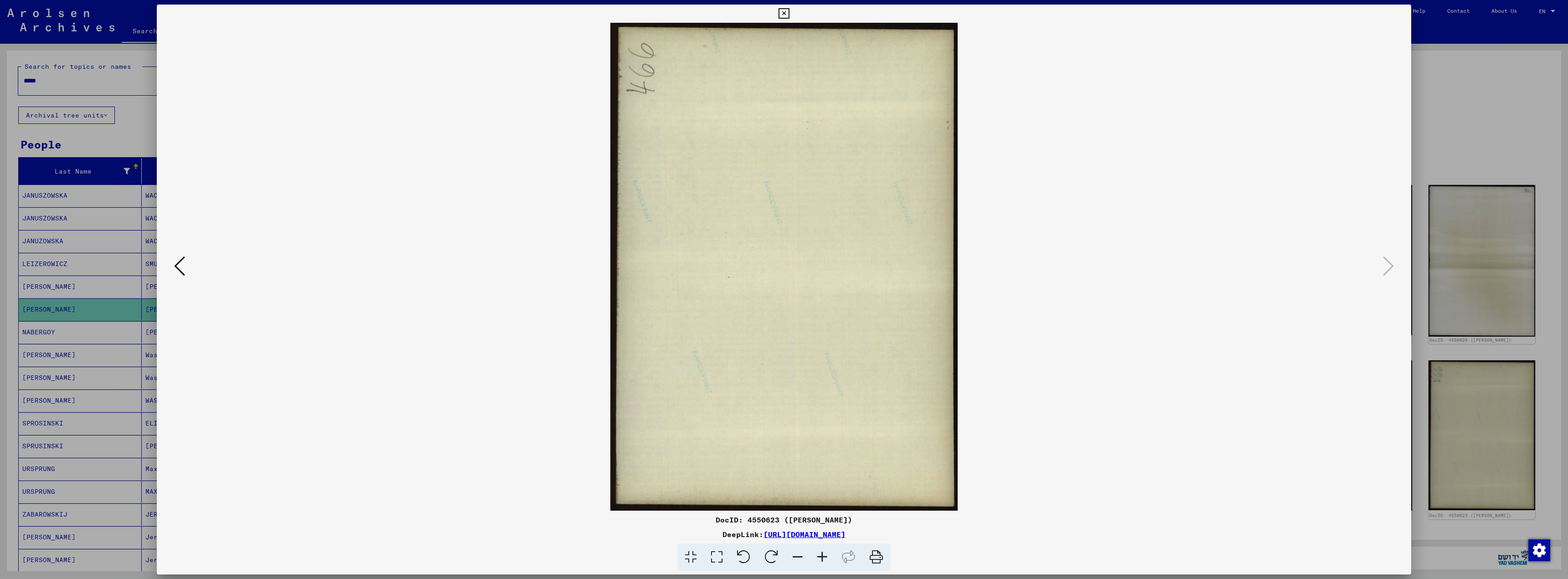
click at [786, 9] on icon at bounding box center [784, 13] width 11 height 11
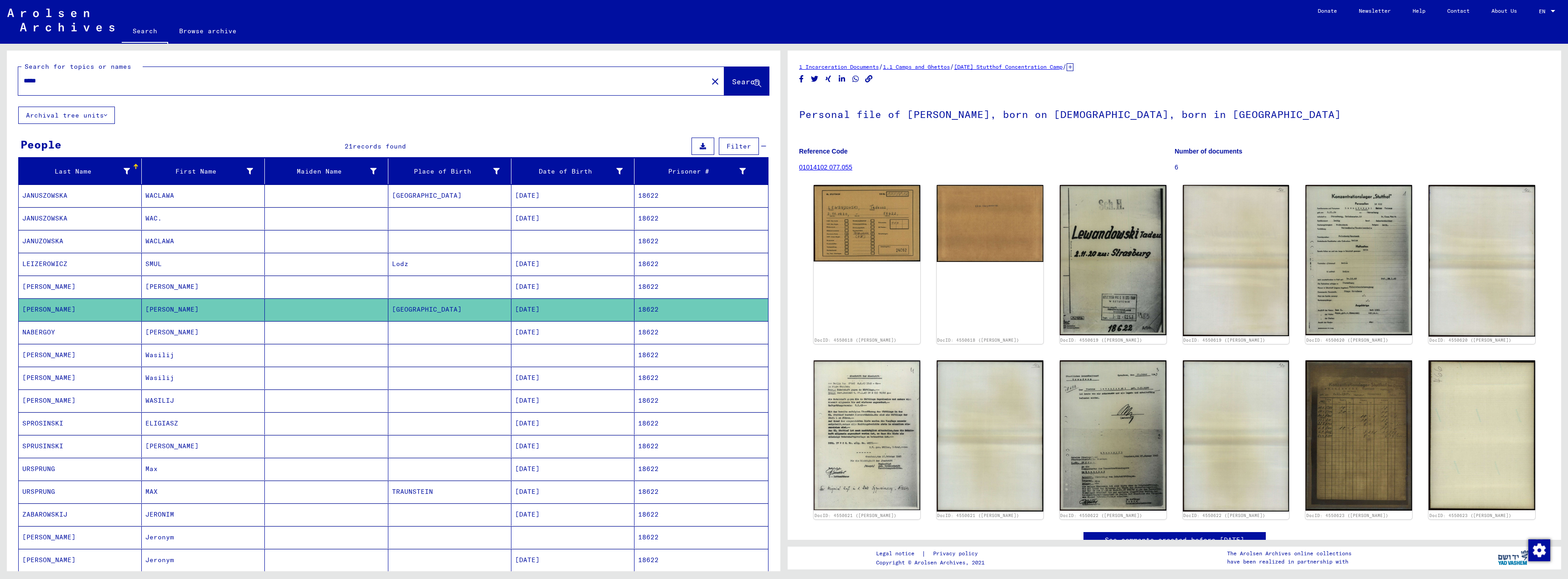
click at [44, 79] on input "*****" at bounding box center [363, 80] width 679 height 10
click at [732, 83] on span "Search" at bounding box center [745, 81] width 28 height 9
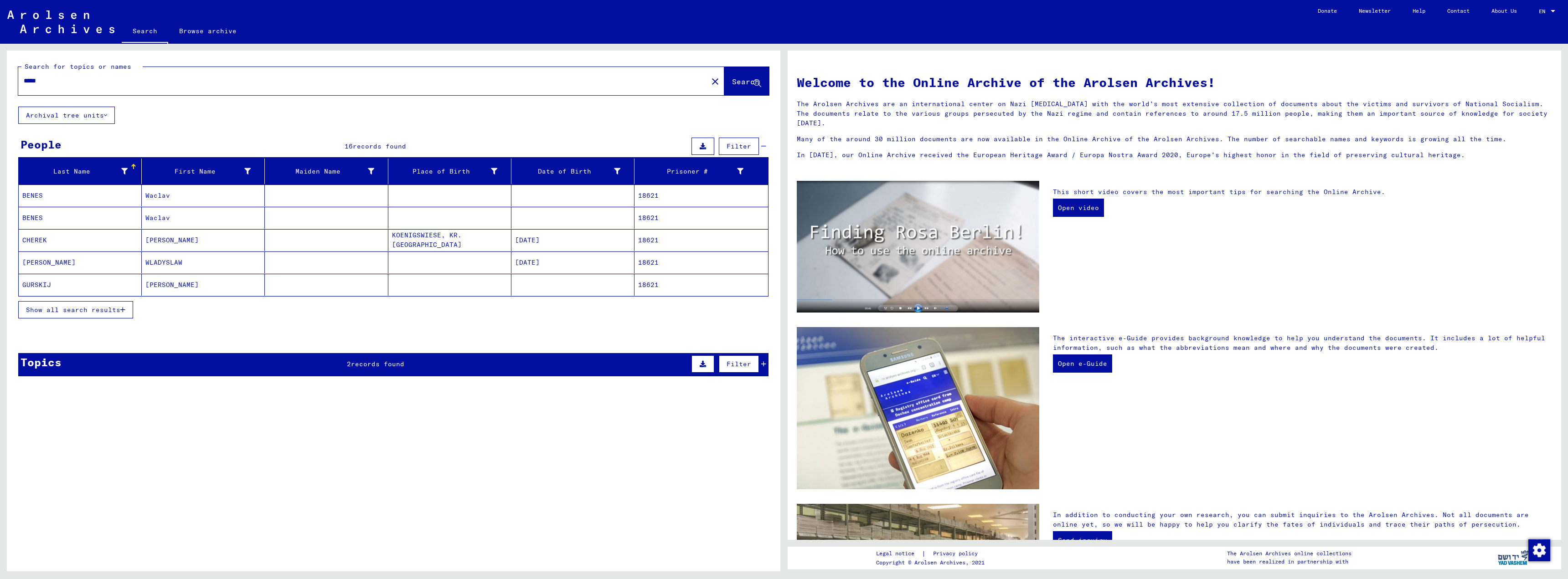
click at [125, 311] on icon "button" at bounding box center [123, 310] width 5 height 6
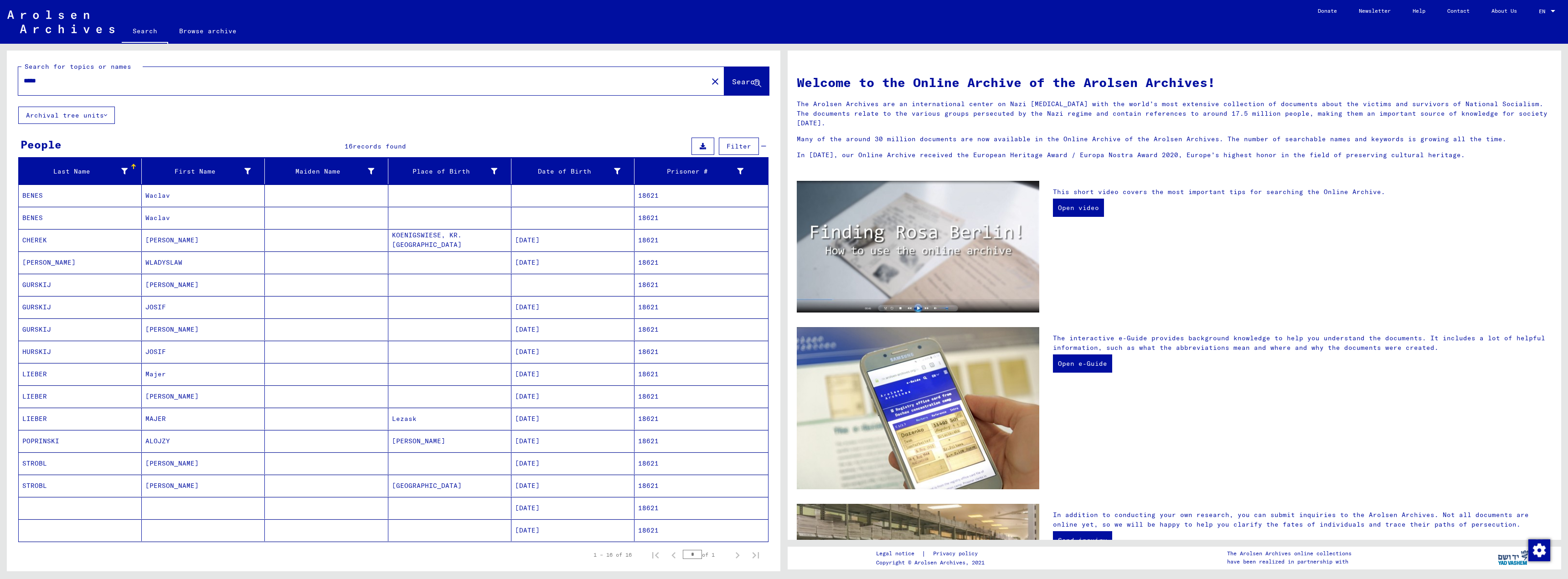
click at [549, 244] on mat-cell "[DATE]" at bounding box center [573, 240] width 123 height 22
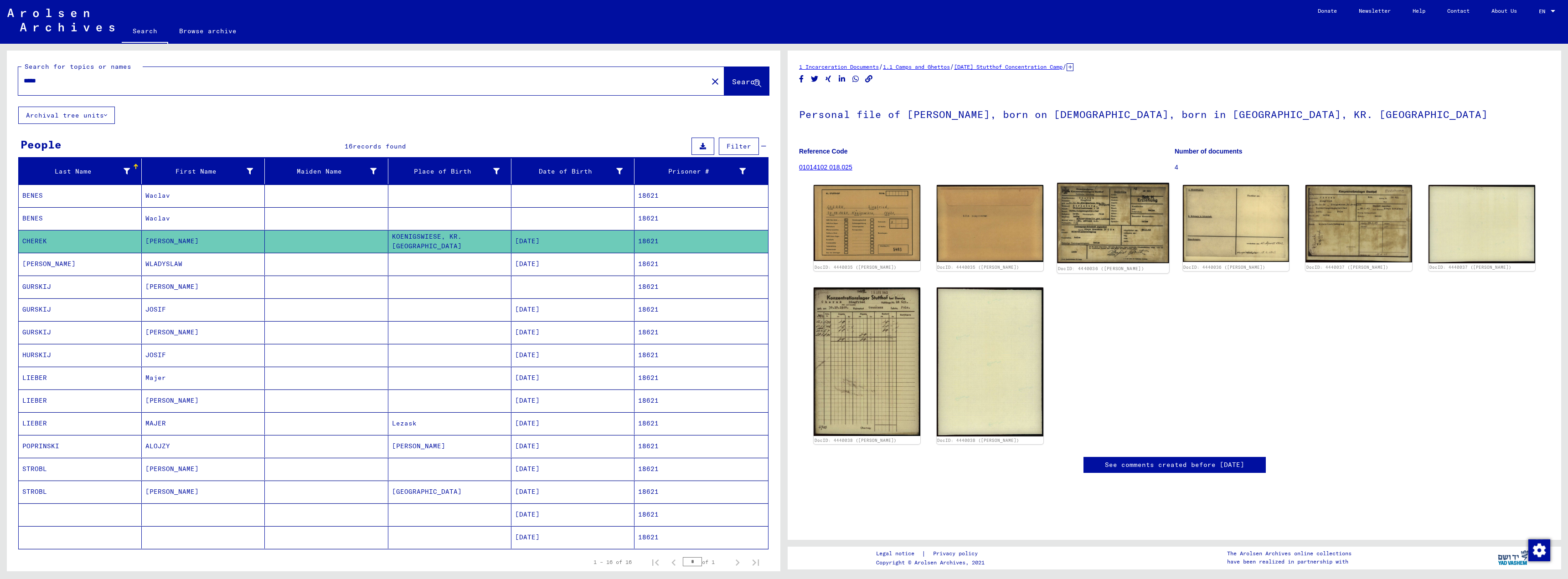
click at [1134, 257] on img at bounding box center [1113, 223] width 112 height 80
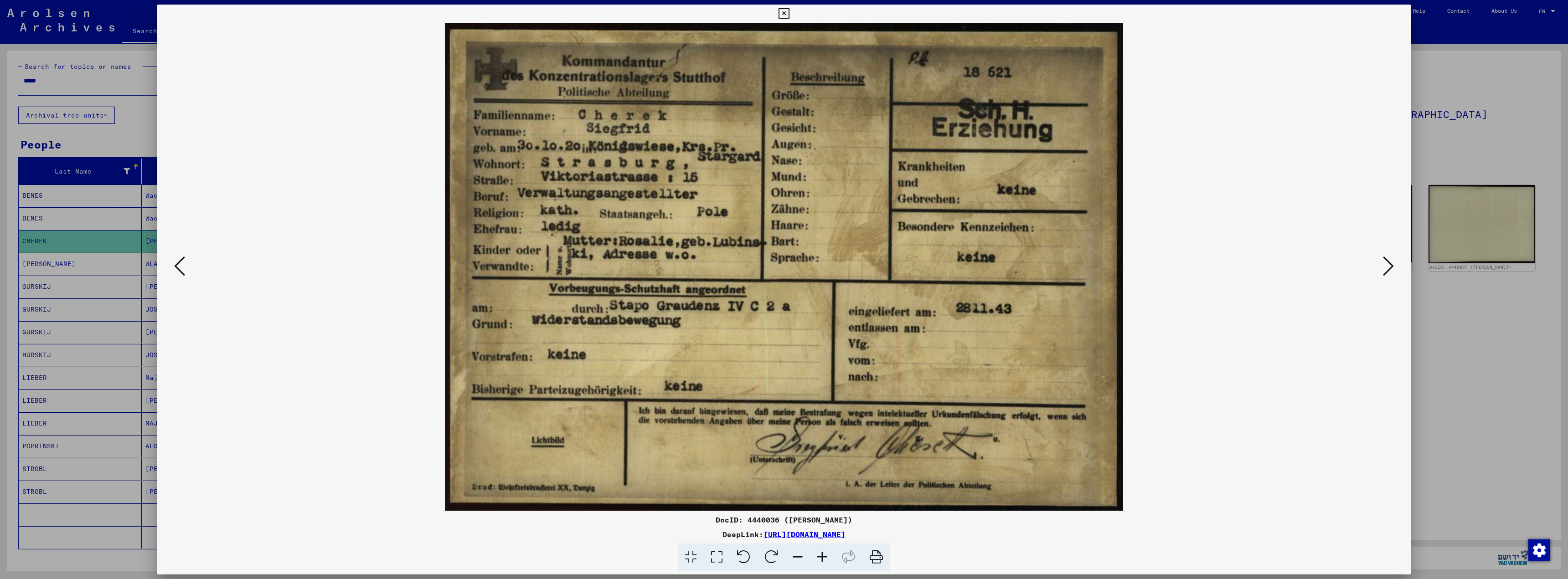
click at [784, 11] on icon at bounding box center [784, 13] width 11 height 11
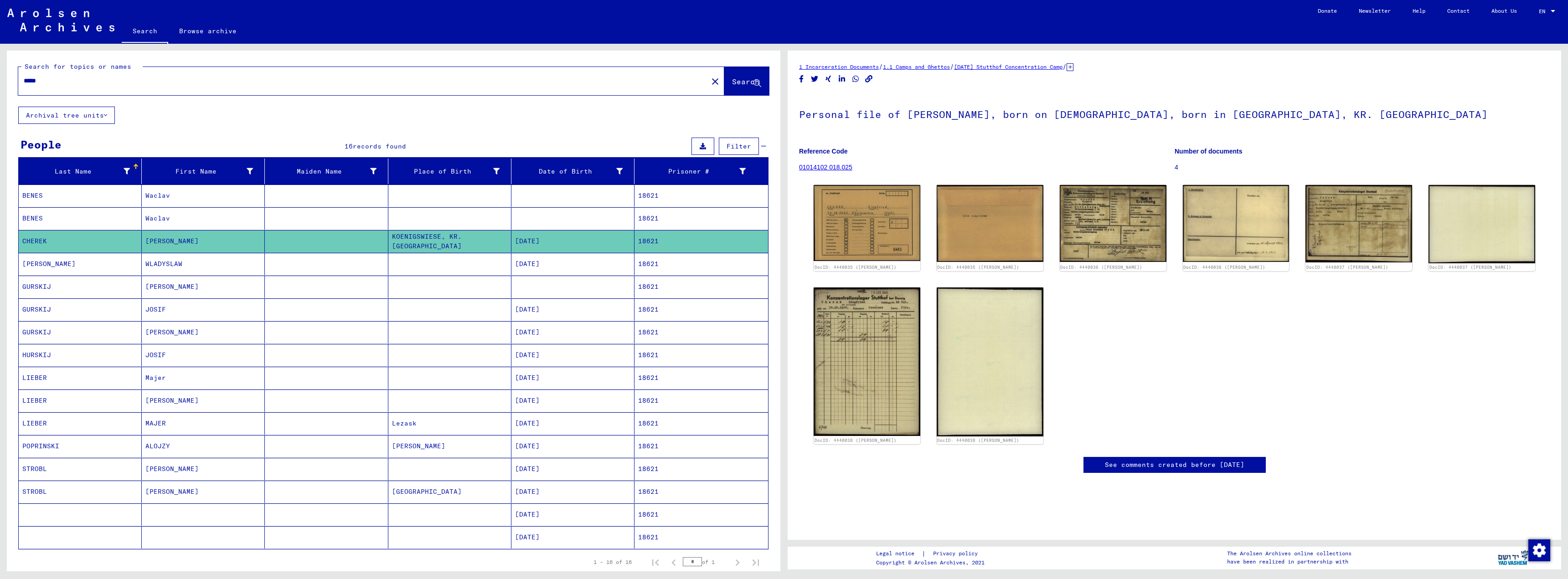
click at [45, 79] on input "*****" at bounding box center [363, 80] width 679 height 10
click at [732, 84] on span "Search" at bounding box center [745, 81] width 28 height 9
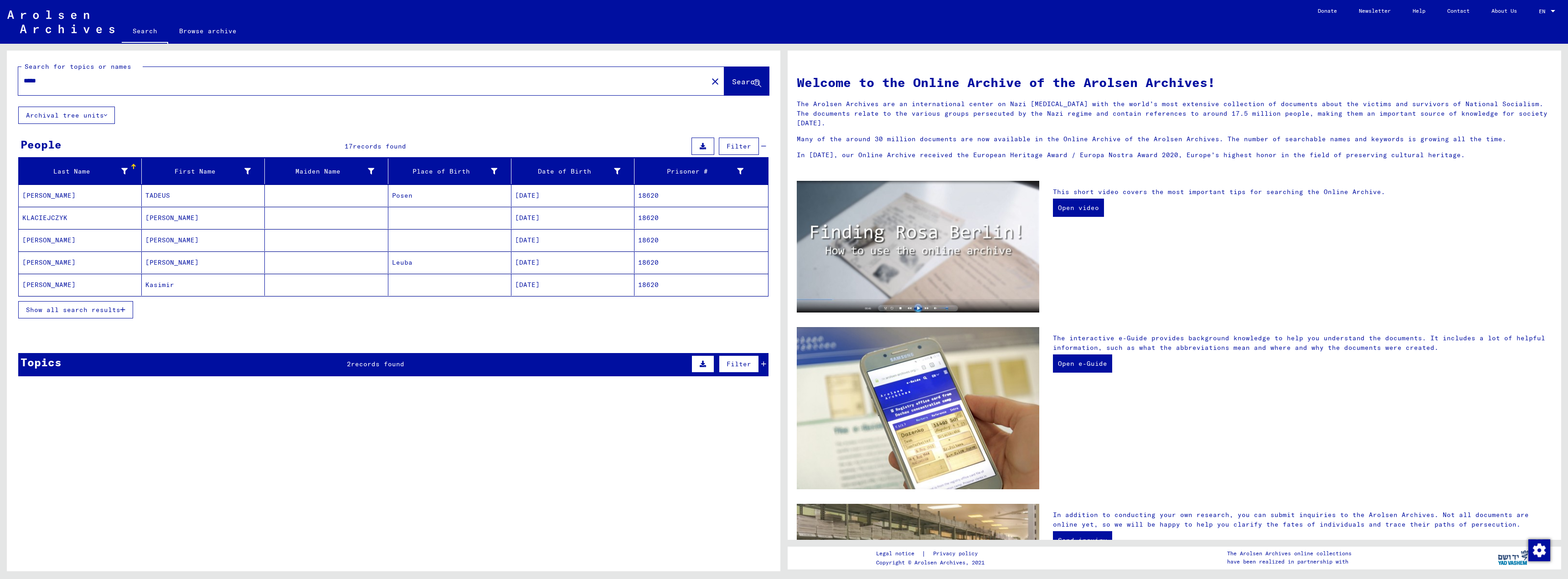
click at [123, 307] on icon "button" at bounding box center [123, 310] width 5 height 6
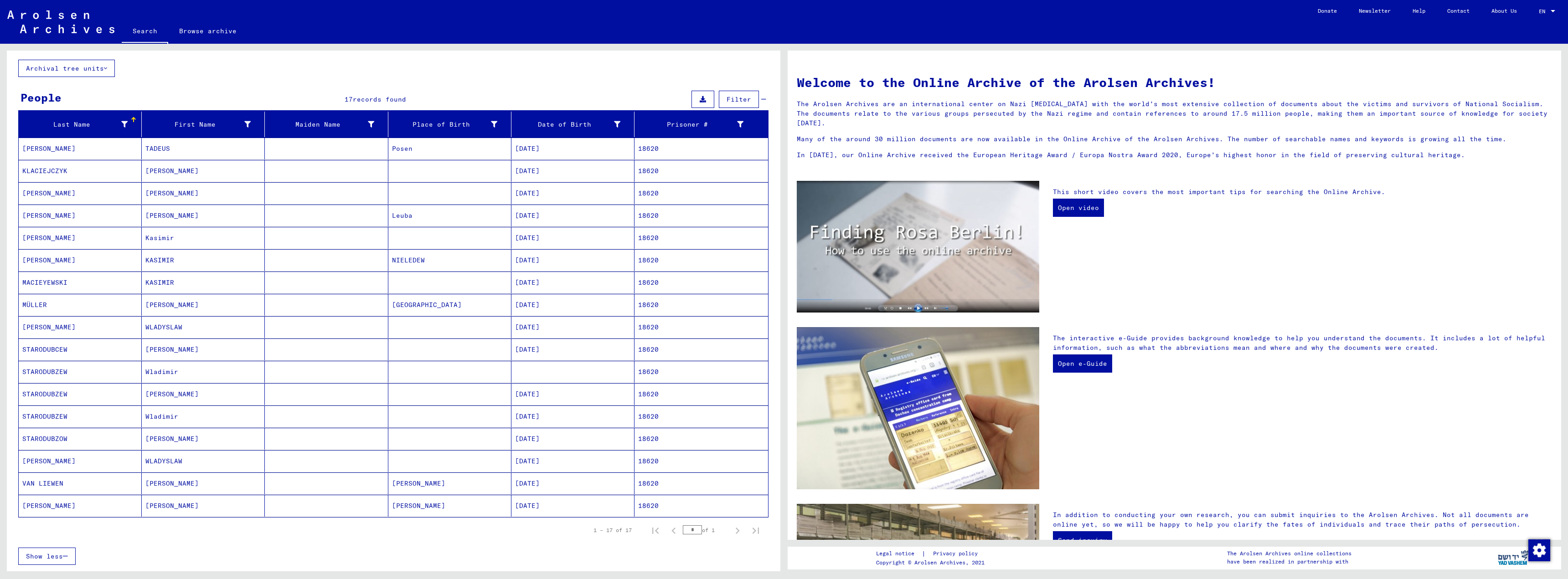
scroll to position [45, 0]
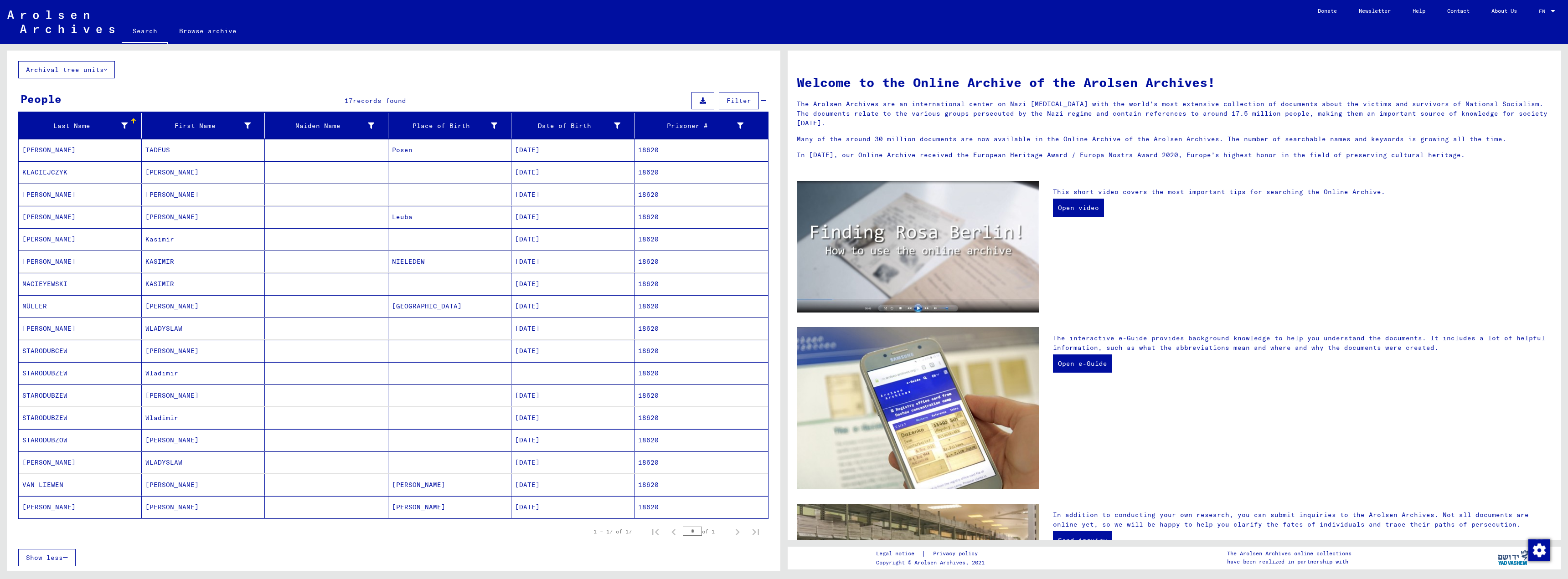
click at [518, 242] on mat-cell "[DATE]" at bounding box center [573, 239] width 123 height 22
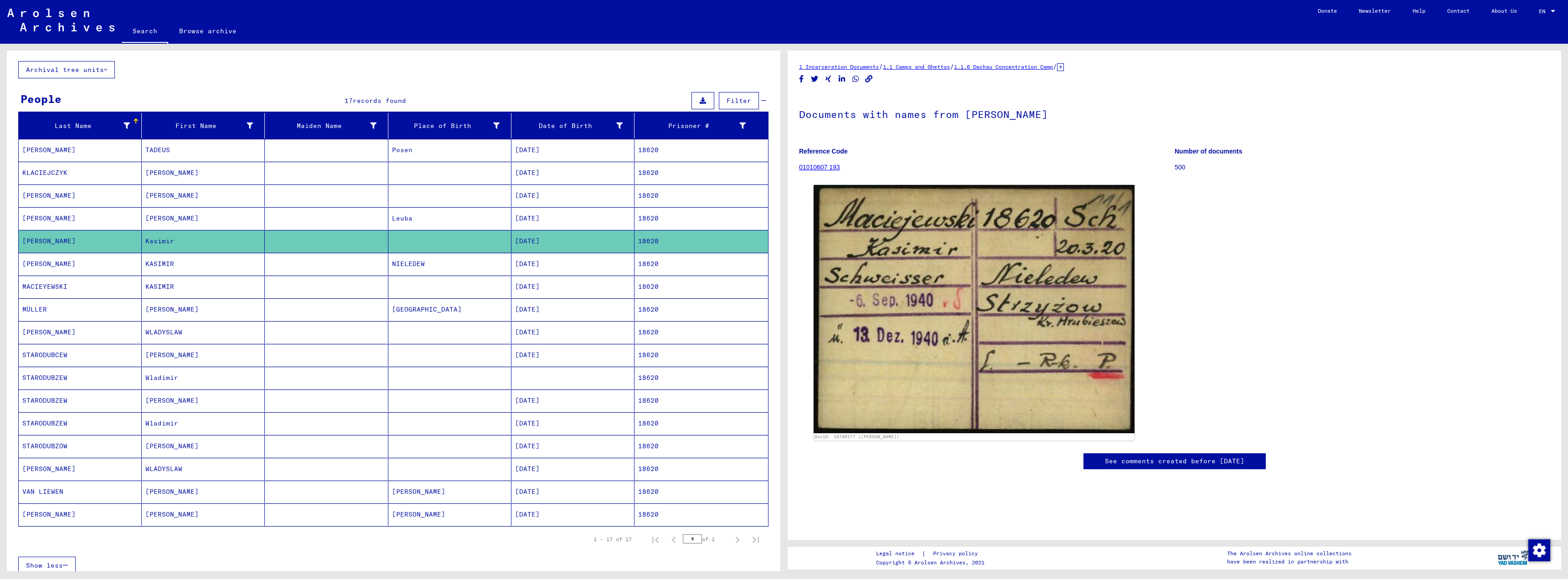
click at [635, 264] on mat-cell "18620" at bounding box center [701, 263] width 134 height 22
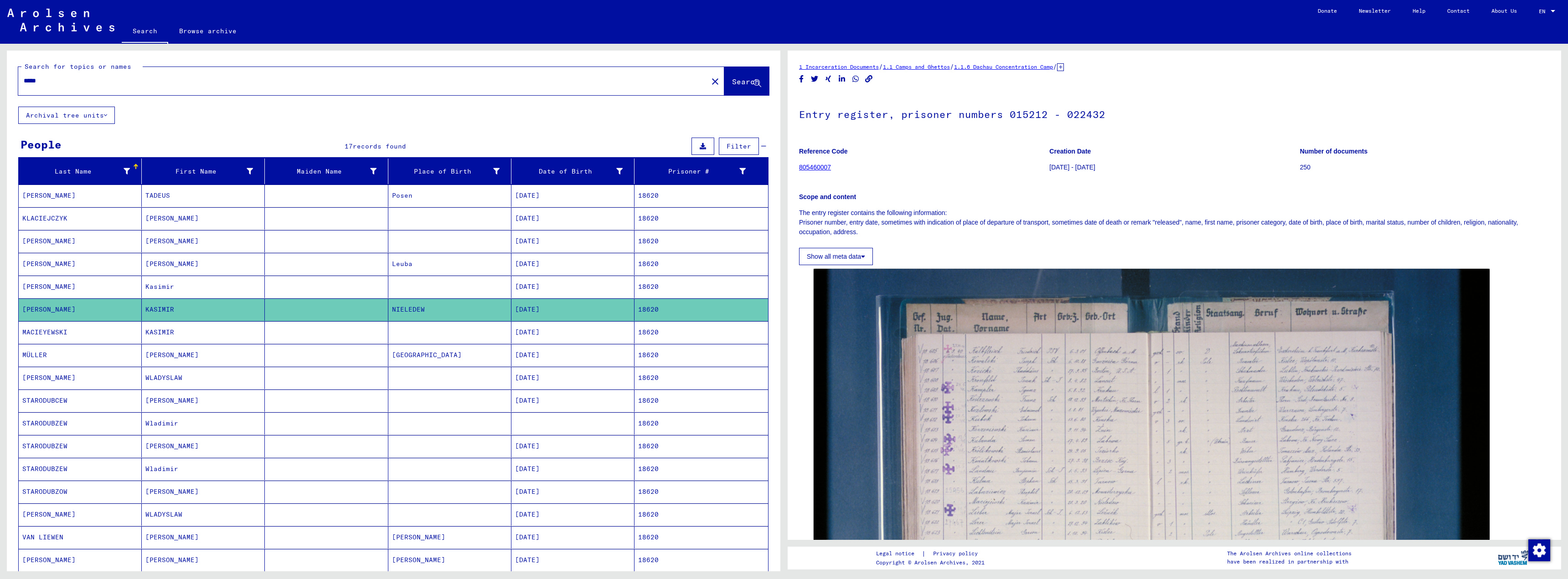
click at [46, 84] on input "*****" at bounding box center [363, 80] width 679 height 10
click at [732, 79] on span "Search" at bounding box center [745, 81] width 28 height 9
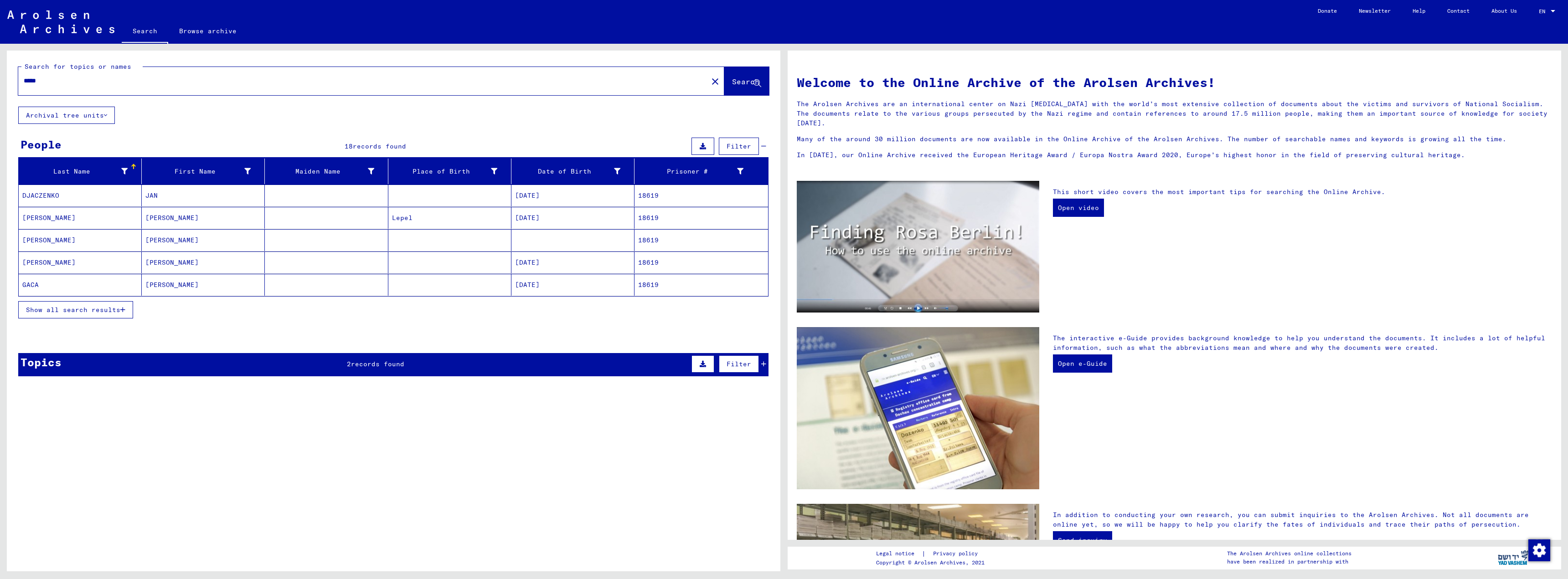
click at [120, 310] on icon "button" at bounding box center [123, 310] width 5 height 6
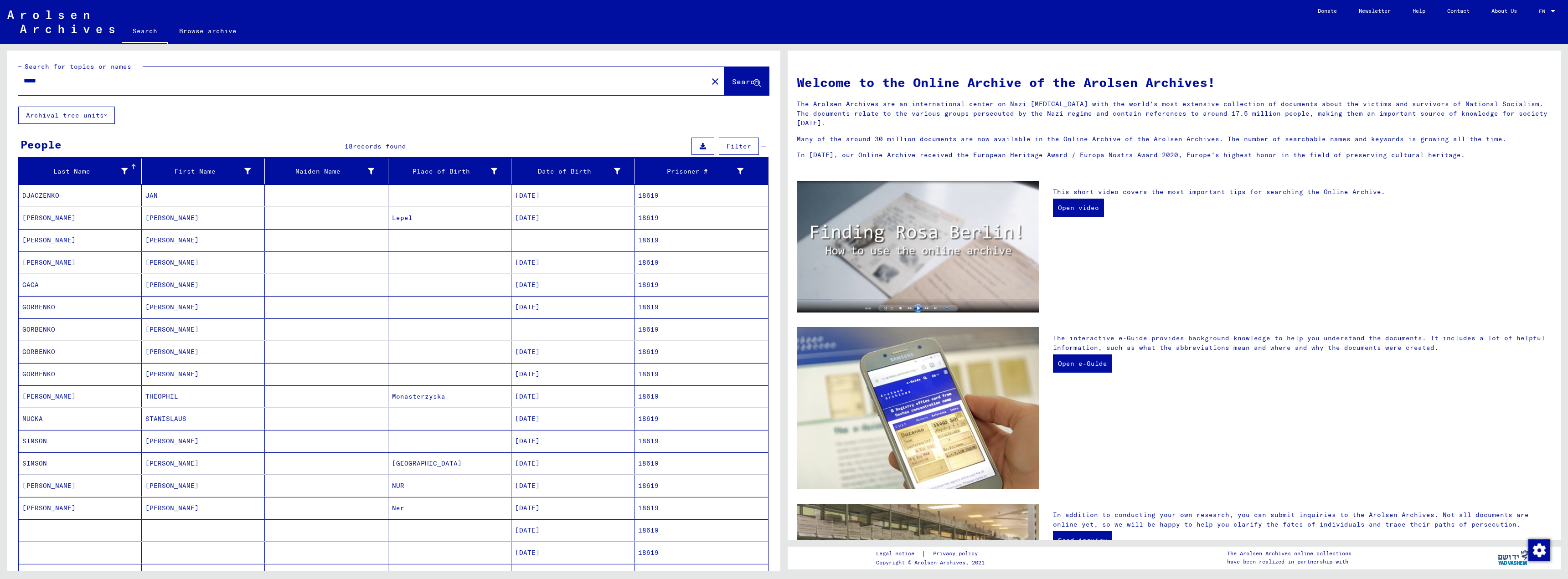
click at [546, 421] on mat-cell "[DATE]" at bounding box center [573, 418] width 123 height 22
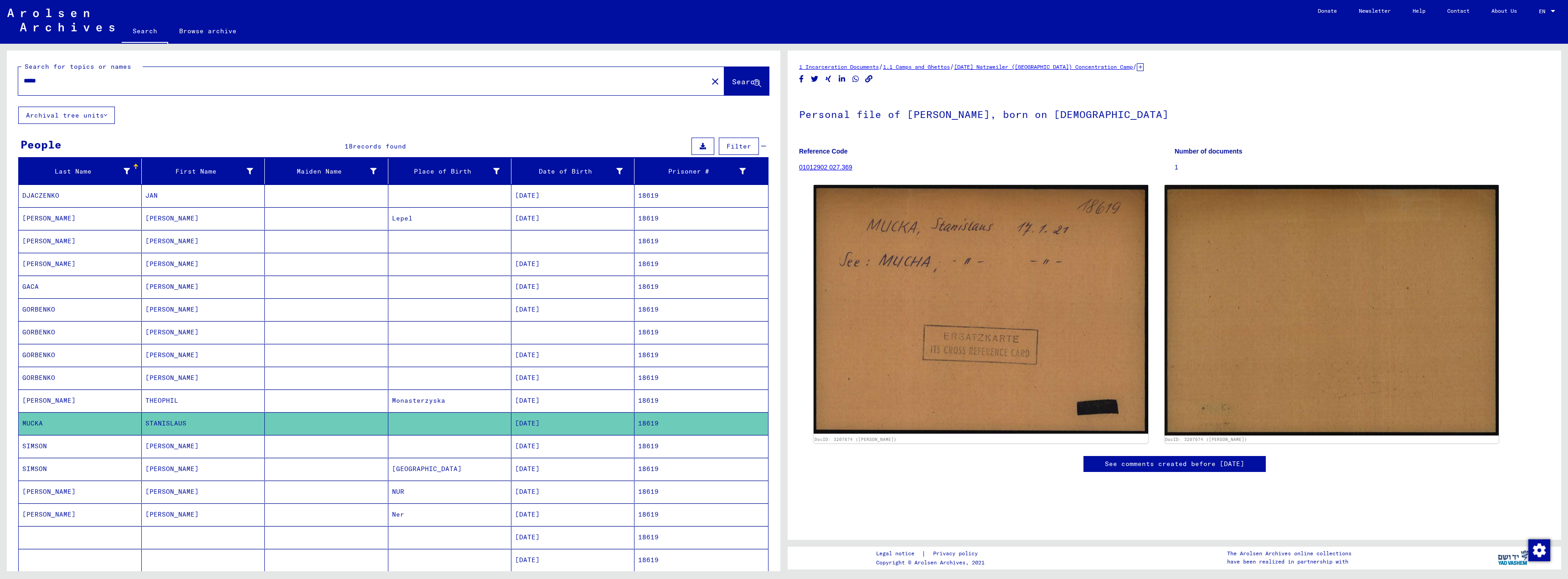
click at [48, 84] on input "*****" at bounding box center [363, 80] width 679 height 10
click at [741, 78] on span "Search" at bounding box center [745, 81] width 28 height 9
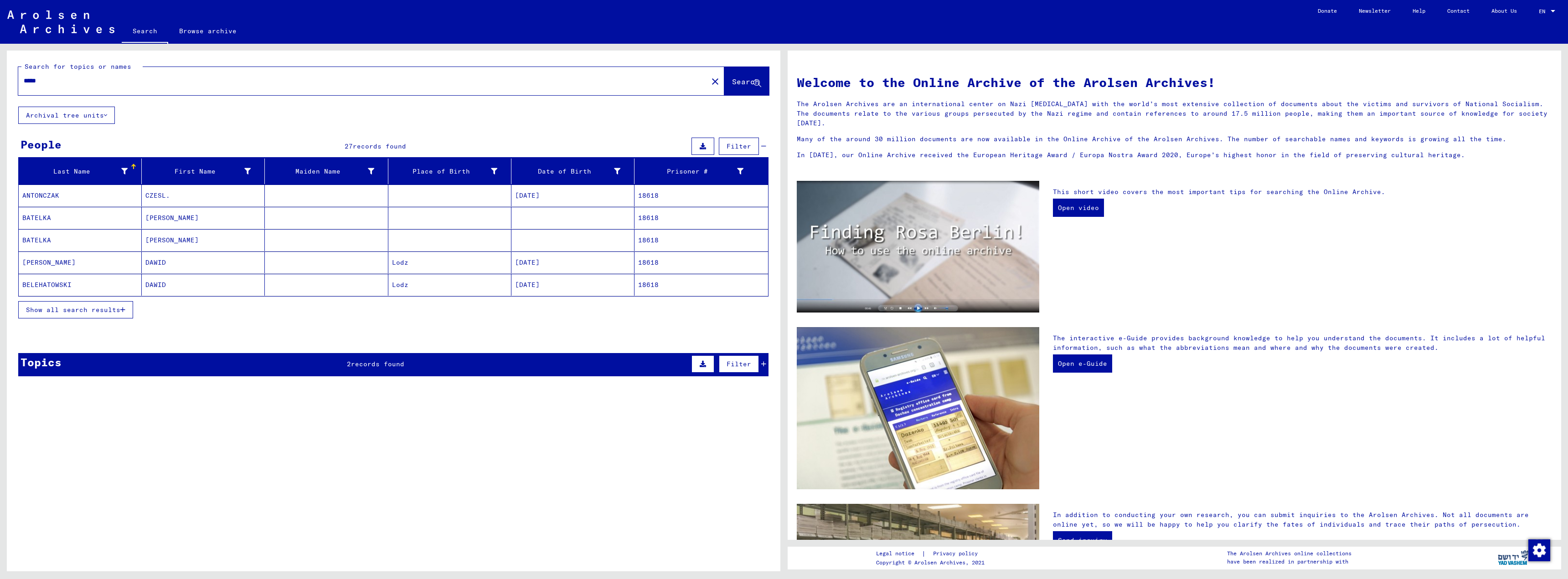
click at [125, 308] on icon "button" at bounding box center [123, 310] width 5 height 6
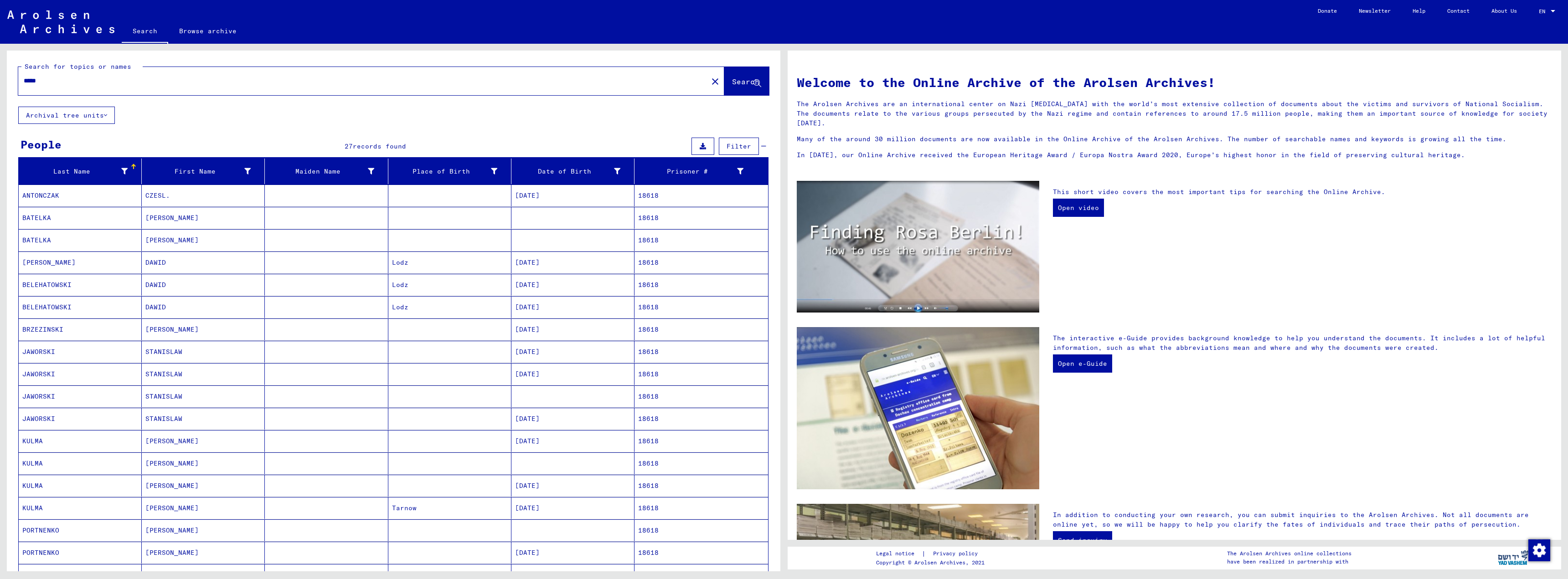
click at [48, 83] on input "*****" at bounding box center [361, 80] width 673 height 10
click at [749, 78] on span "Search" at bounding box center [745, 81] width 28 height 9
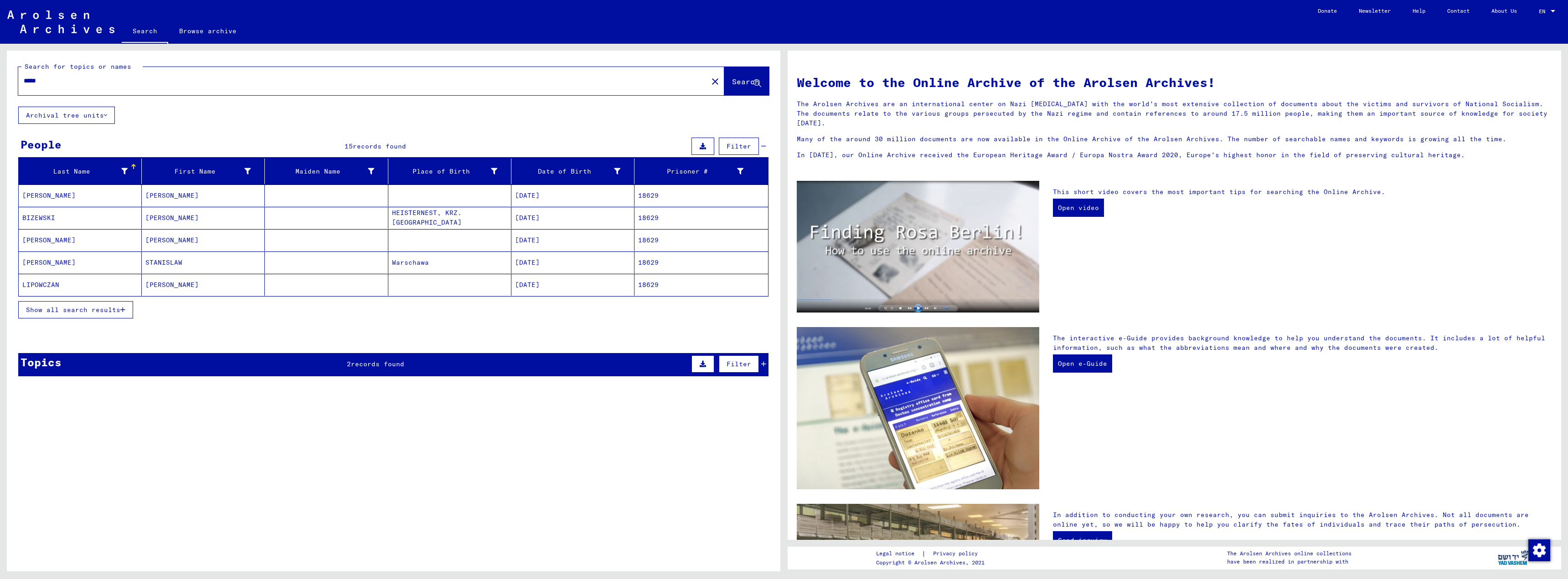
click at [47, 83] on input "*****" at bounding box center [361, 80] width 673 height 10
click at [733, 86] on span "Search" at bounding box center [745, 81] width 28 height 9
click at [127, 310] on button "Show all search results" at bounding box center [75, 310] width 115 height 17
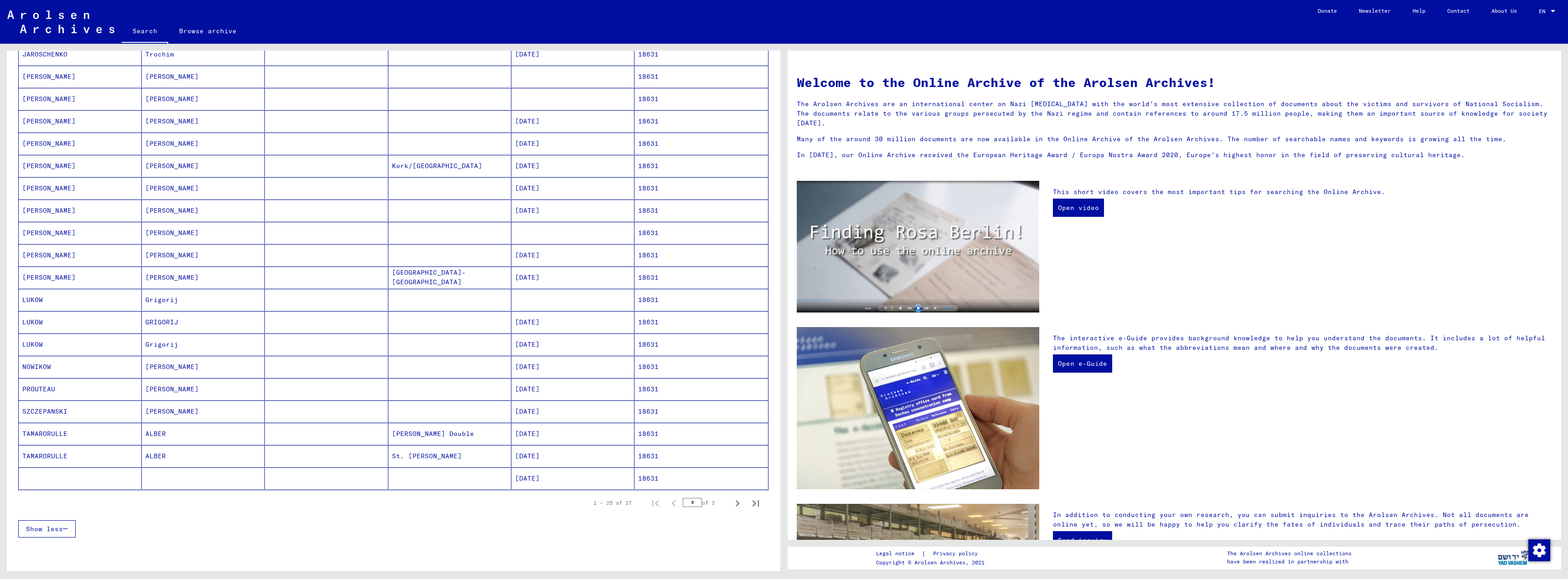
scroll to position [273, 0]
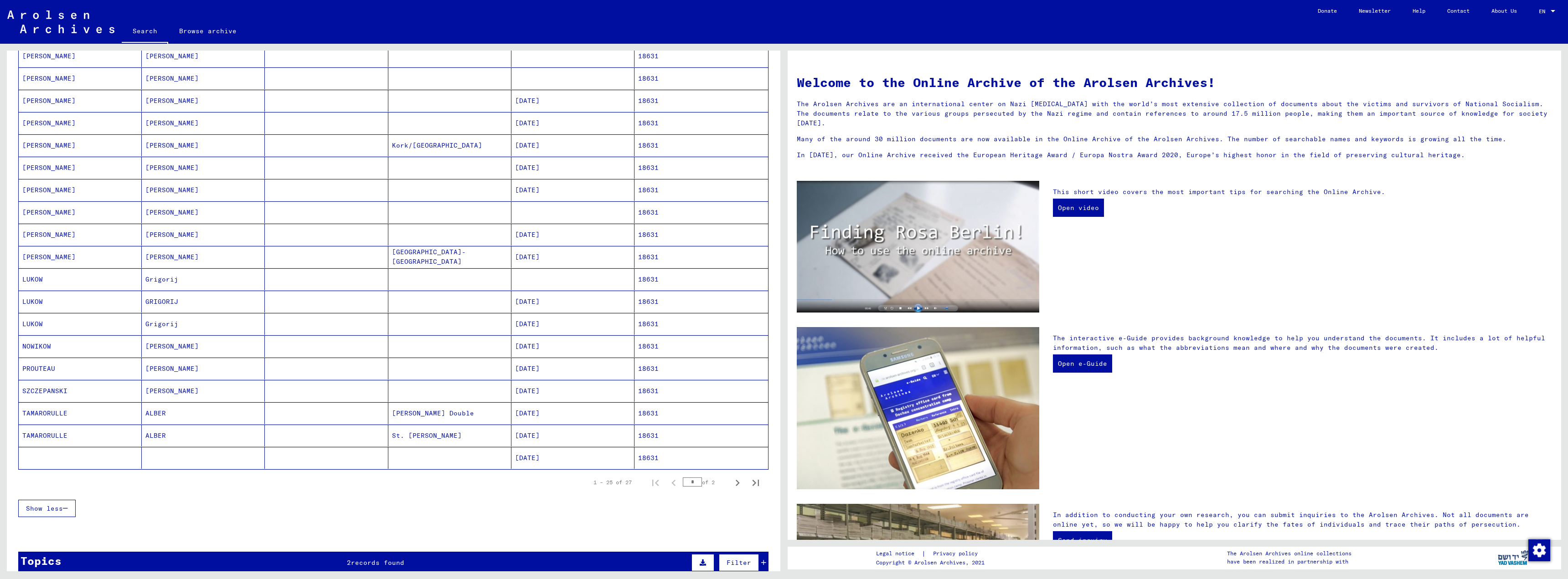
click at [542, 393] on mat-cell "[DATE]" at bounding box center [573, 391] width 123 height 22
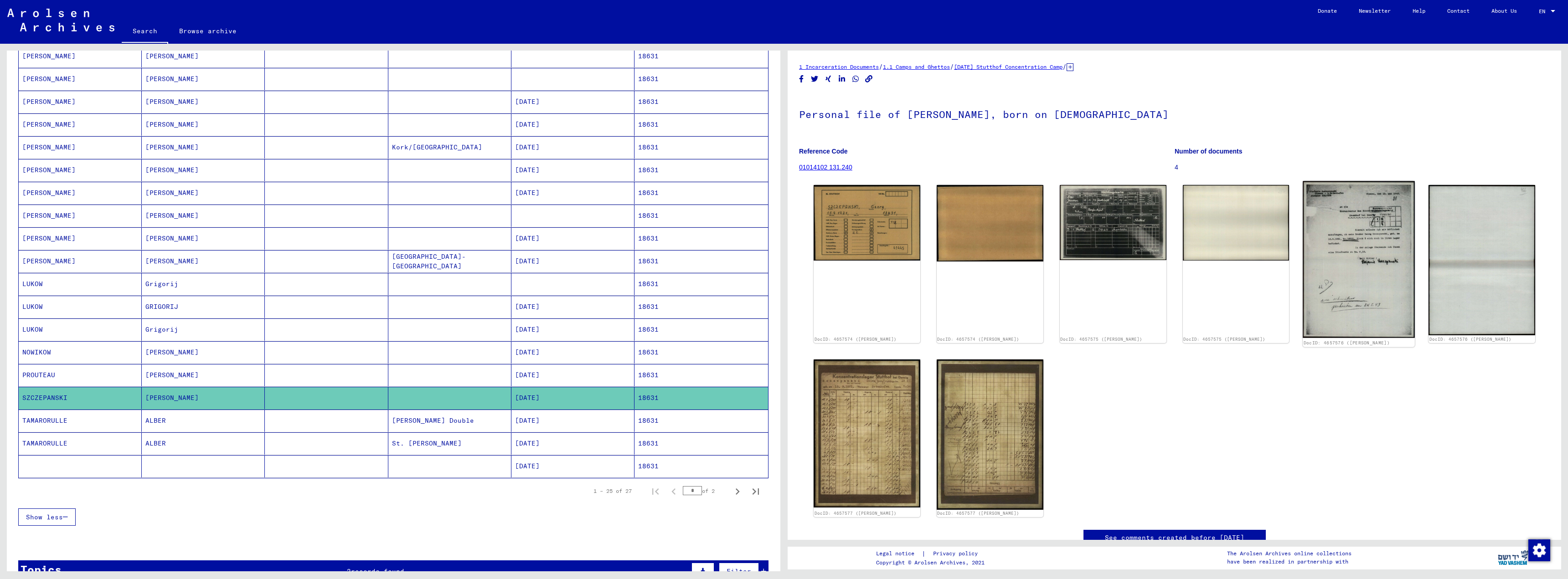
click at [1364, 263] on img at bounding box center [1359, 260] width 112 height 157
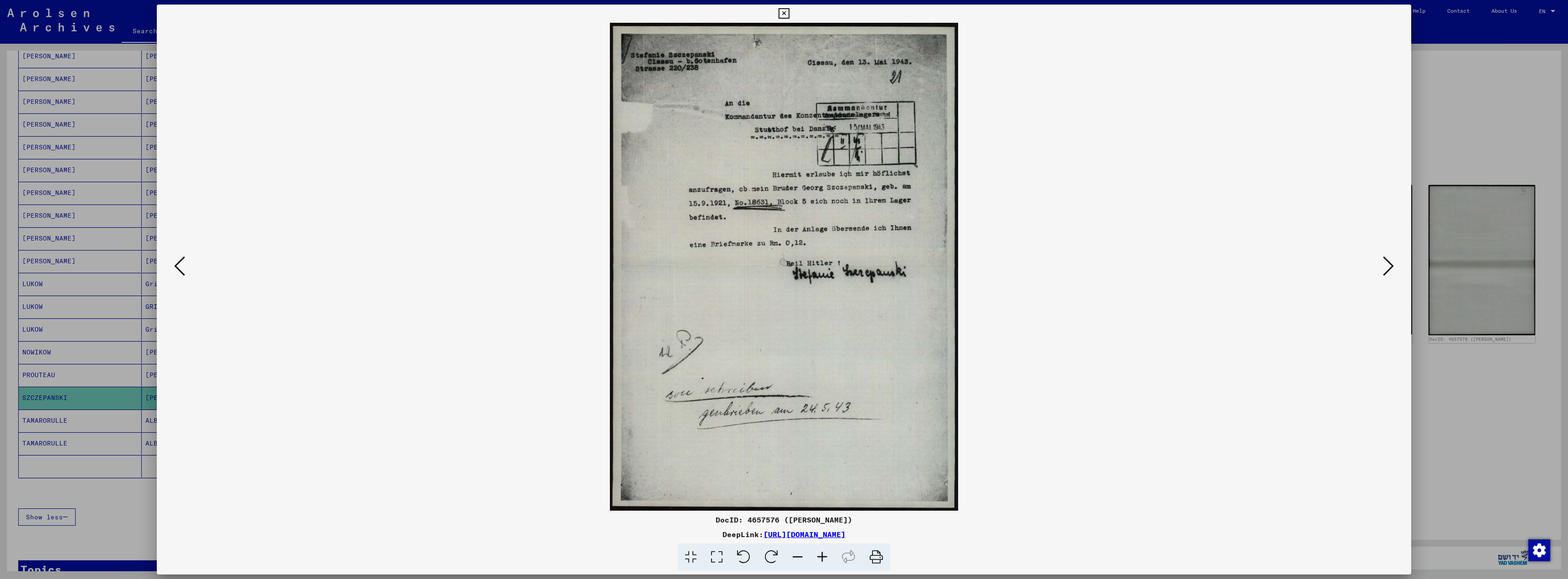
click at [784, 13] on icon at bounding box center [784, 13] width 11 height 11
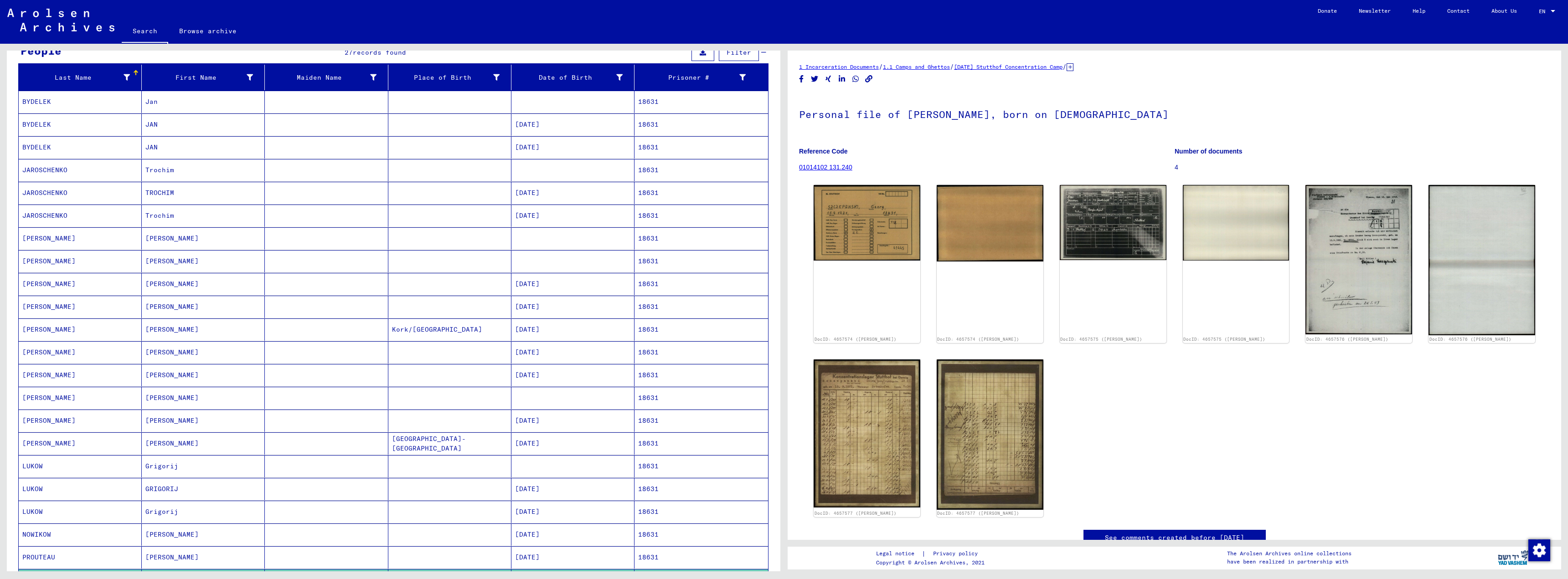
scroll to position [185, 0]
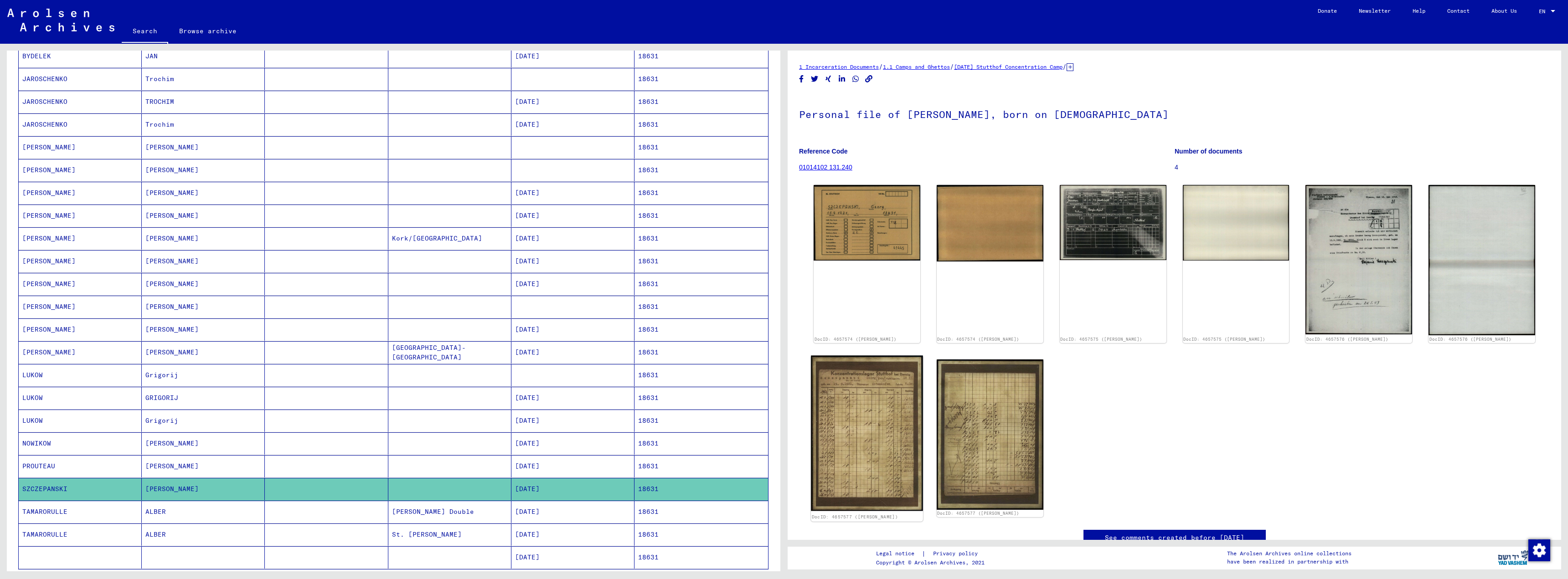
click at [894, 407] on img at bounding box center [867, 433] width 112 height 155
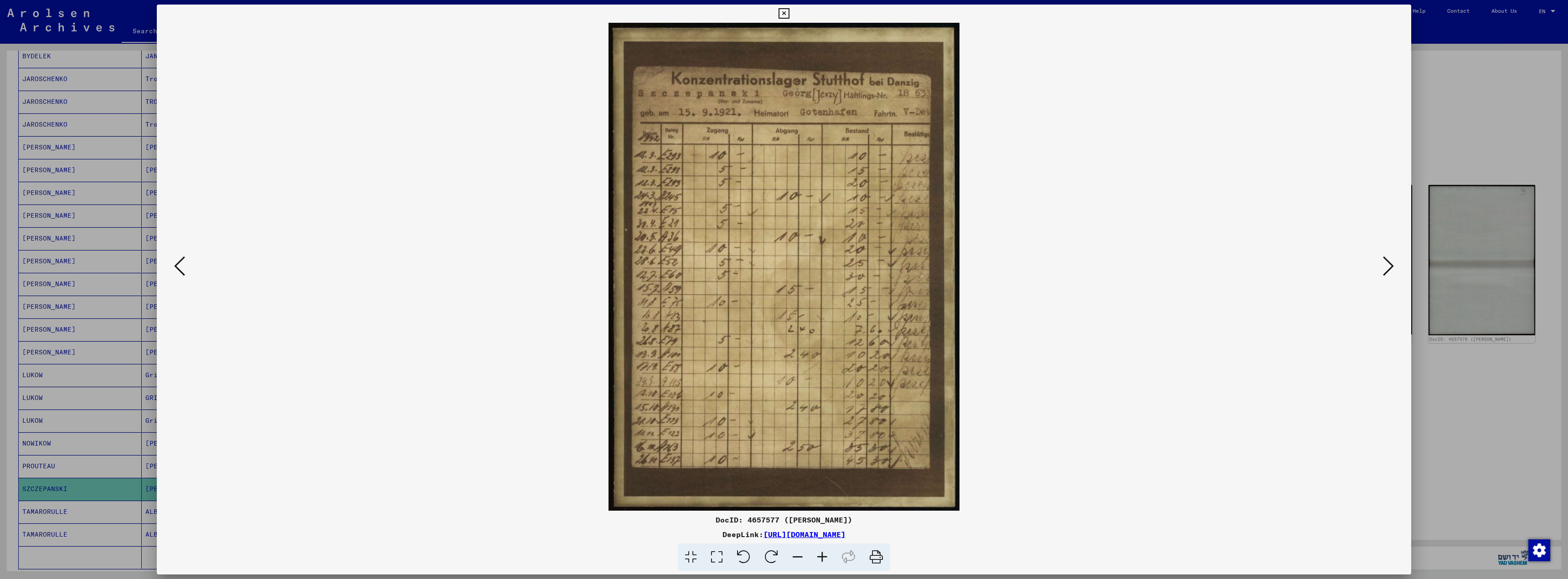
click at [894, 407] on img at bounding box center [784, 267] width 1192 height 488
click at [788, 20] on button at bounding box center [784, 13] width 16 height 18
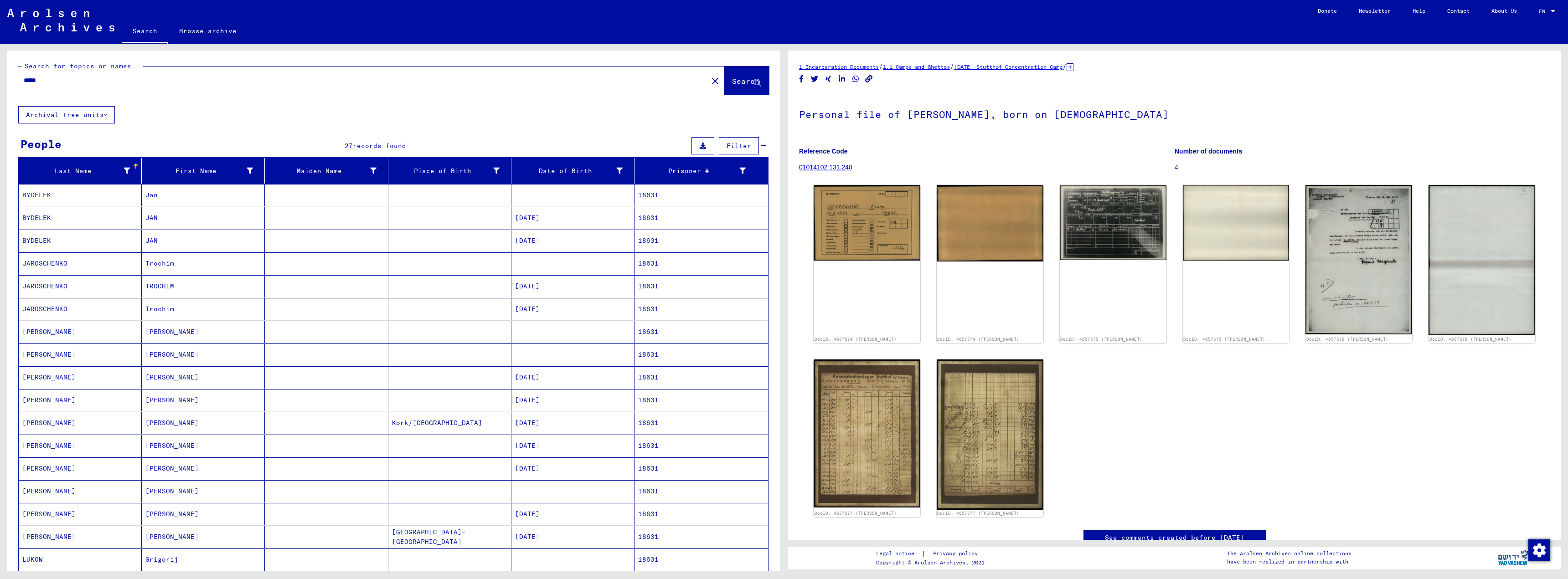
scroll to position [0, 0]
click at [45, 80] on input "*****" at bounding box center [363, 80] width 679 height 10
click at [732, 83] on span "Search" at bounding box center [745, 81] width 28 height 9
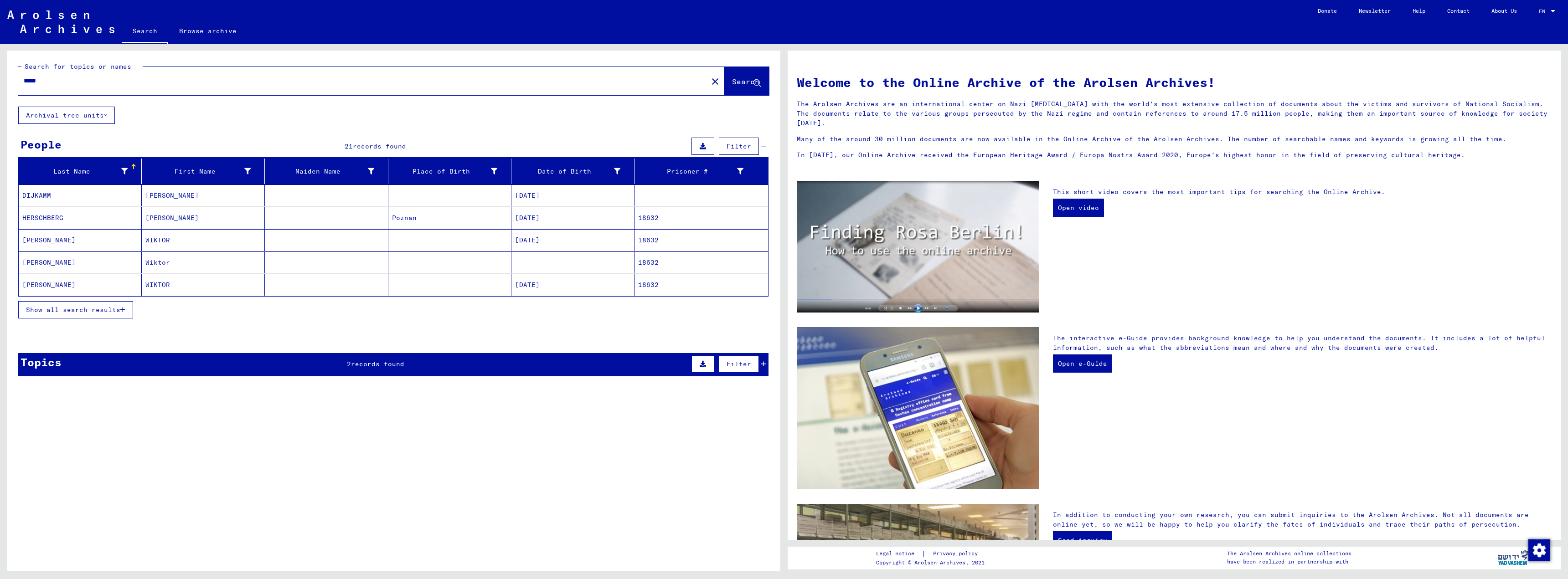
click at [125, 312] on icon "button" at bounding box center [123, 310] width 5 height 6
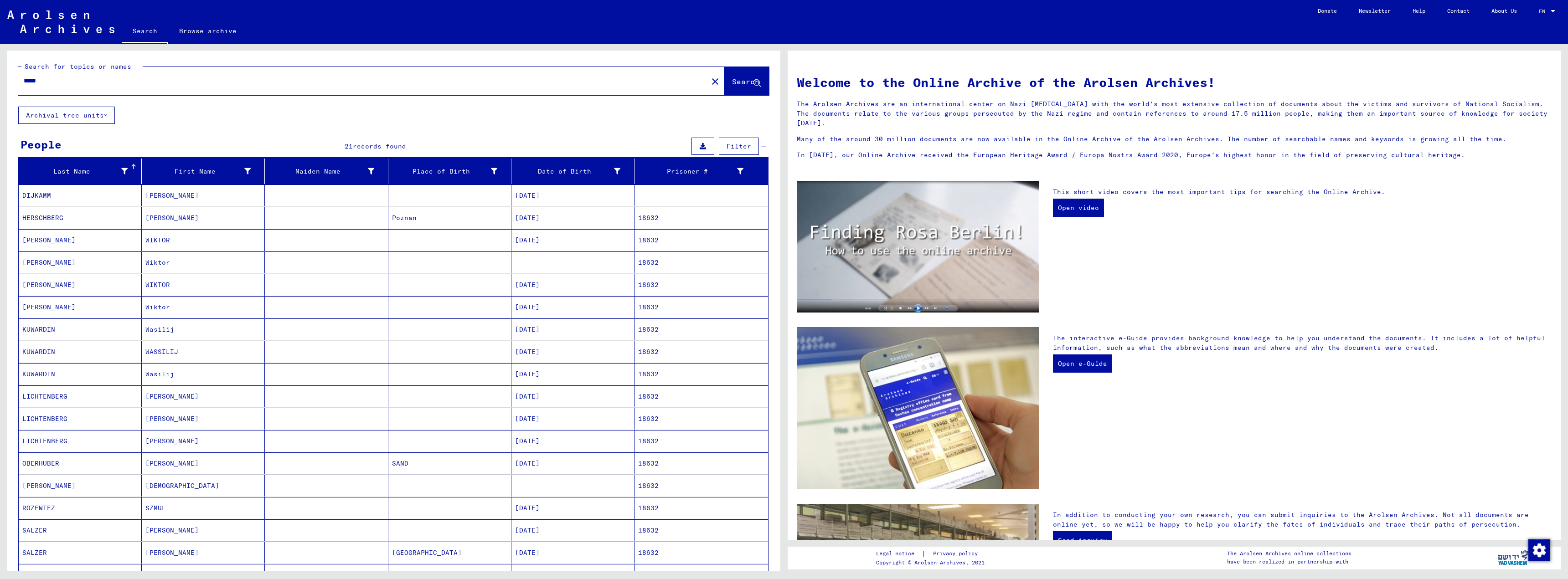
click at [45, 80] on input "*****" at bounding box center [361, 80] width 673 height 10
click at [725, 75] on button "Search" at bounding box center [747, 81] width 45 height 29
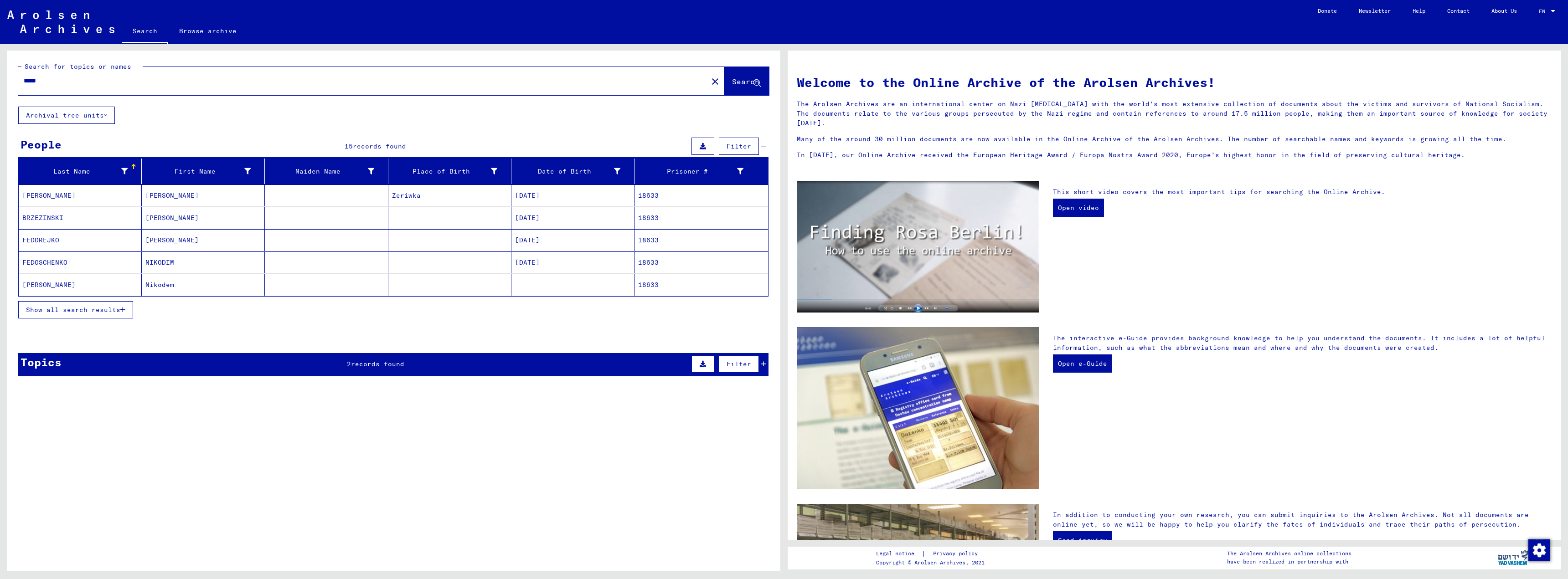
click at [124, 310] on icon "button" at bounding box center [123, 310] width 5 height 6
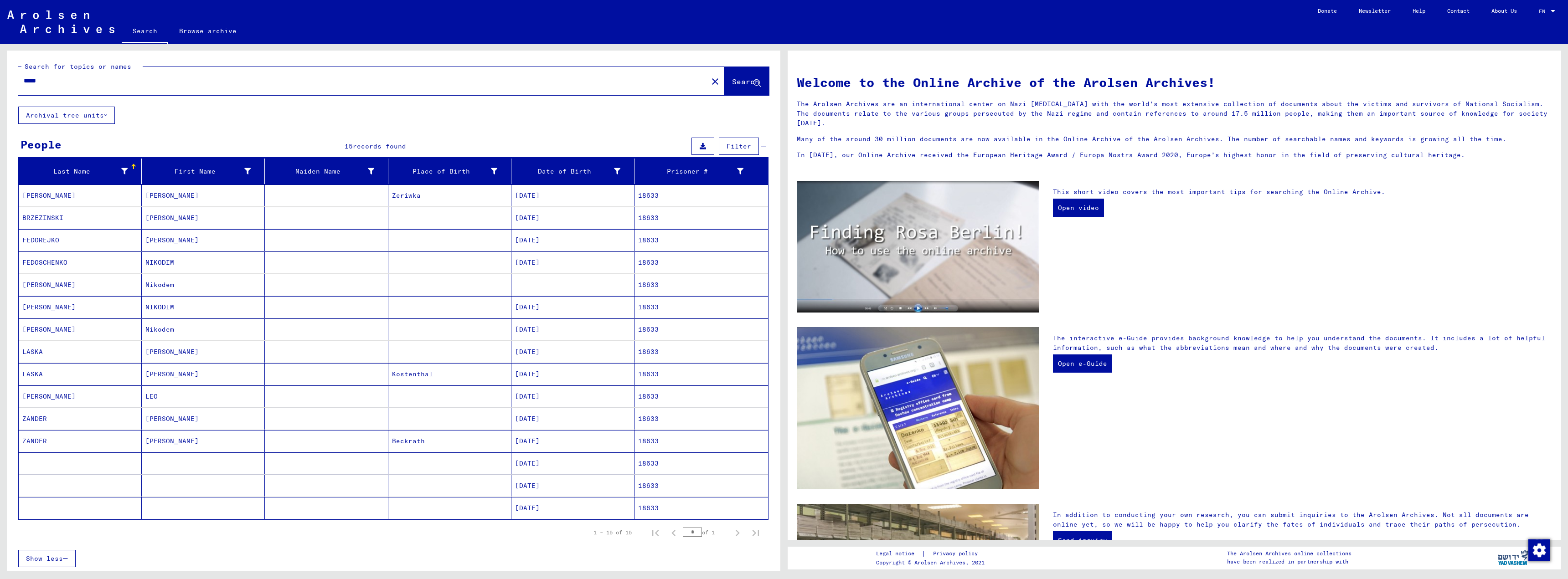
click at [538, 398] on mat-cell "[DATE]" at bounding box center [573, 396] width 123 height 22
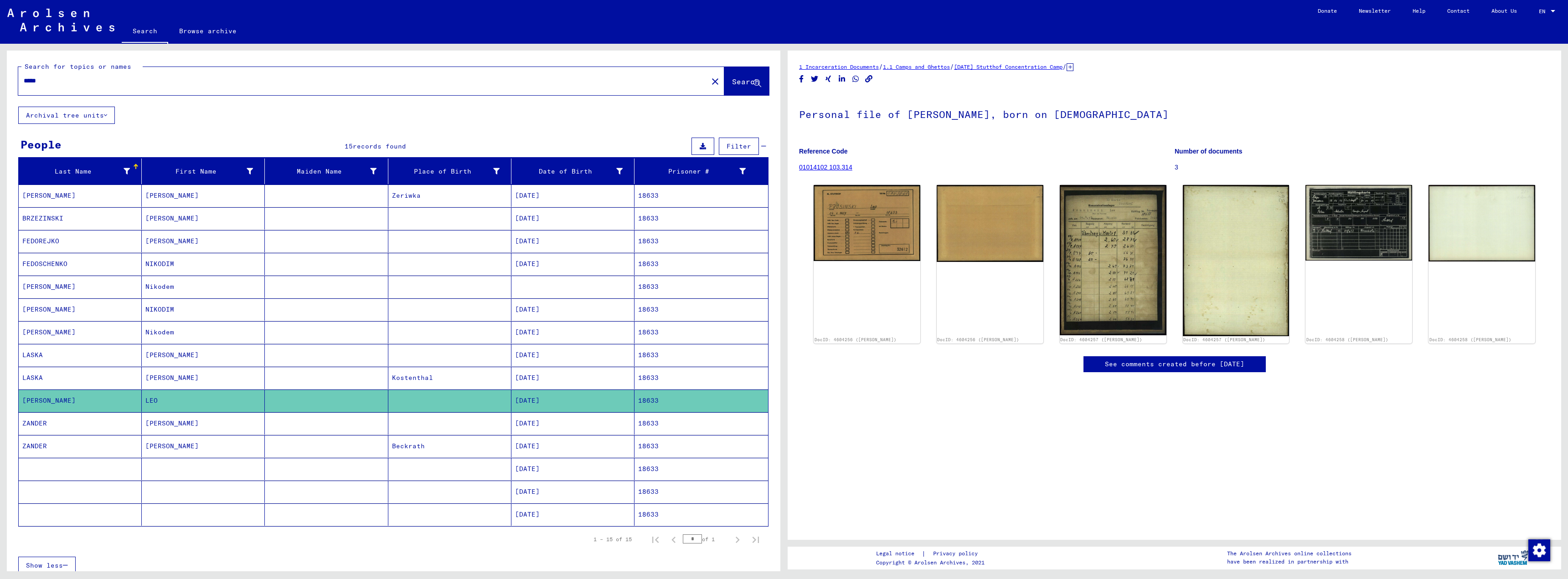
click at [46, 79] on input "*****" at bounding box center [363, 80] width 679 height 10
click at [737, 75] on button "Search" at bounding box center [747, 81] width 45 height 29
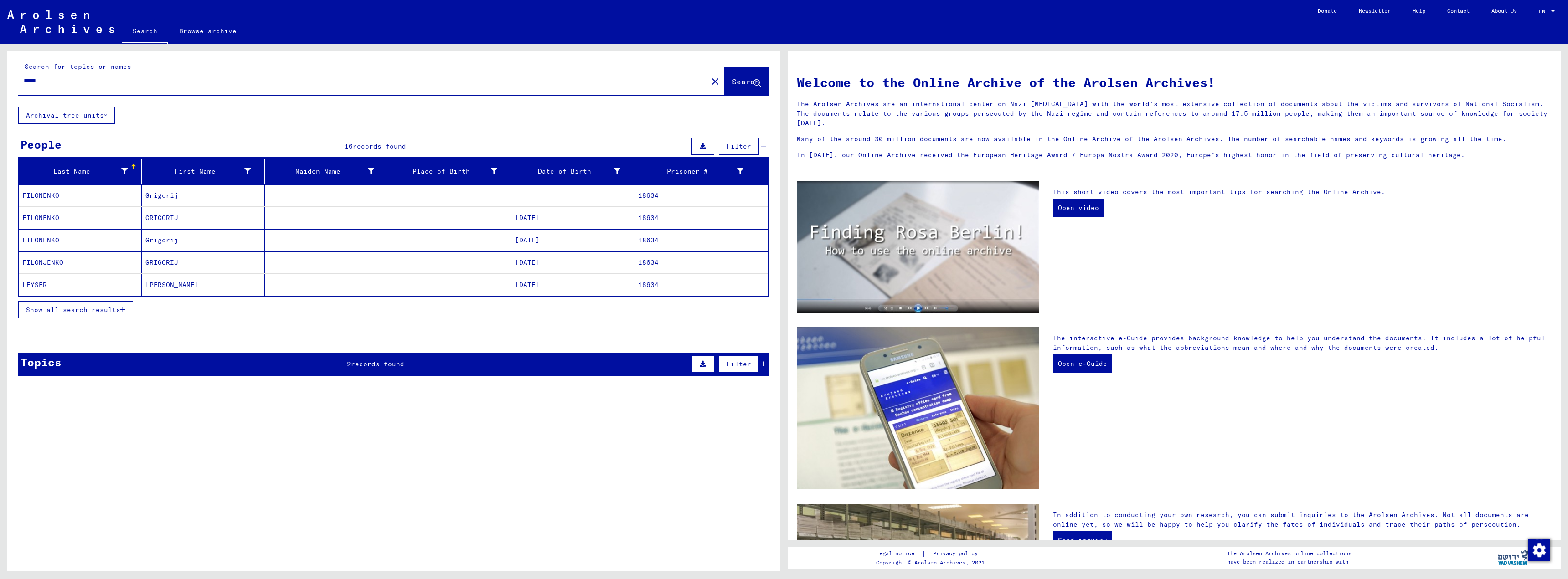
click at [123, 310] on icon "button" at bounding box center [123, 310] width 5 height 6
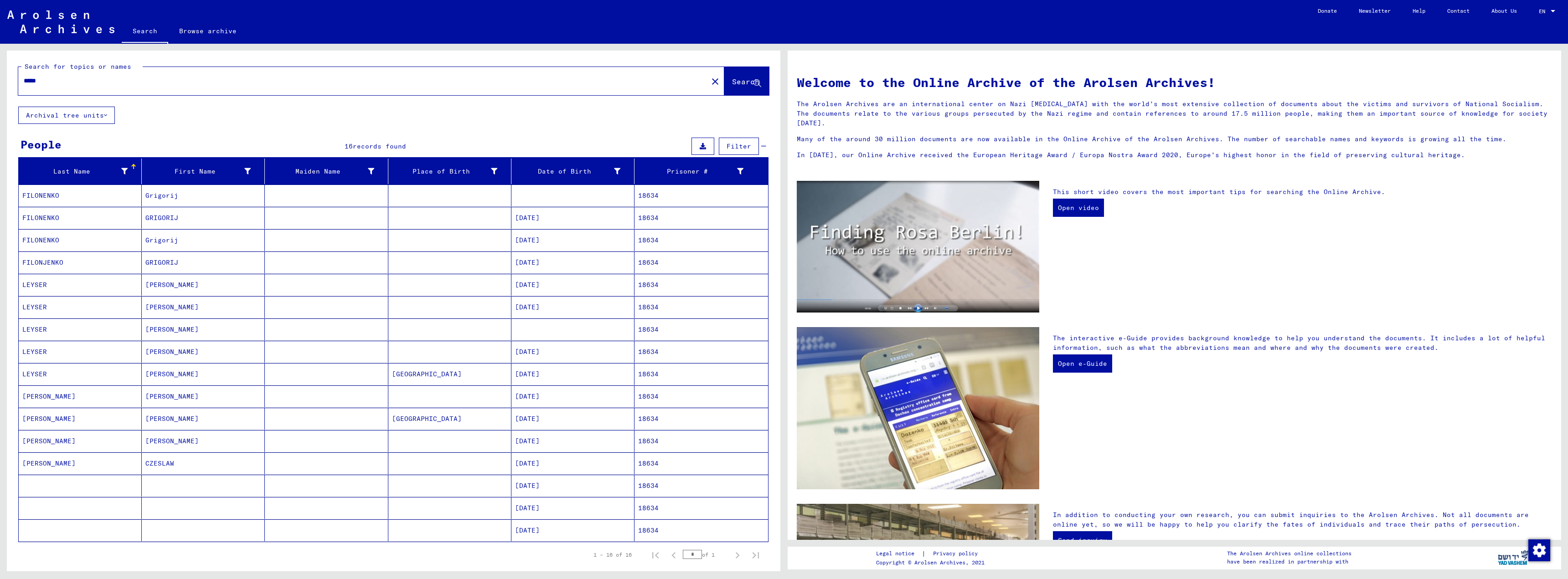
click at [48, 82] on input "*****" at bounding box center [361, 80] width 673 height 10
type input "*****"
click at [739, 84] on span "Search" at bounding box center [745, 81] width 28 height 9
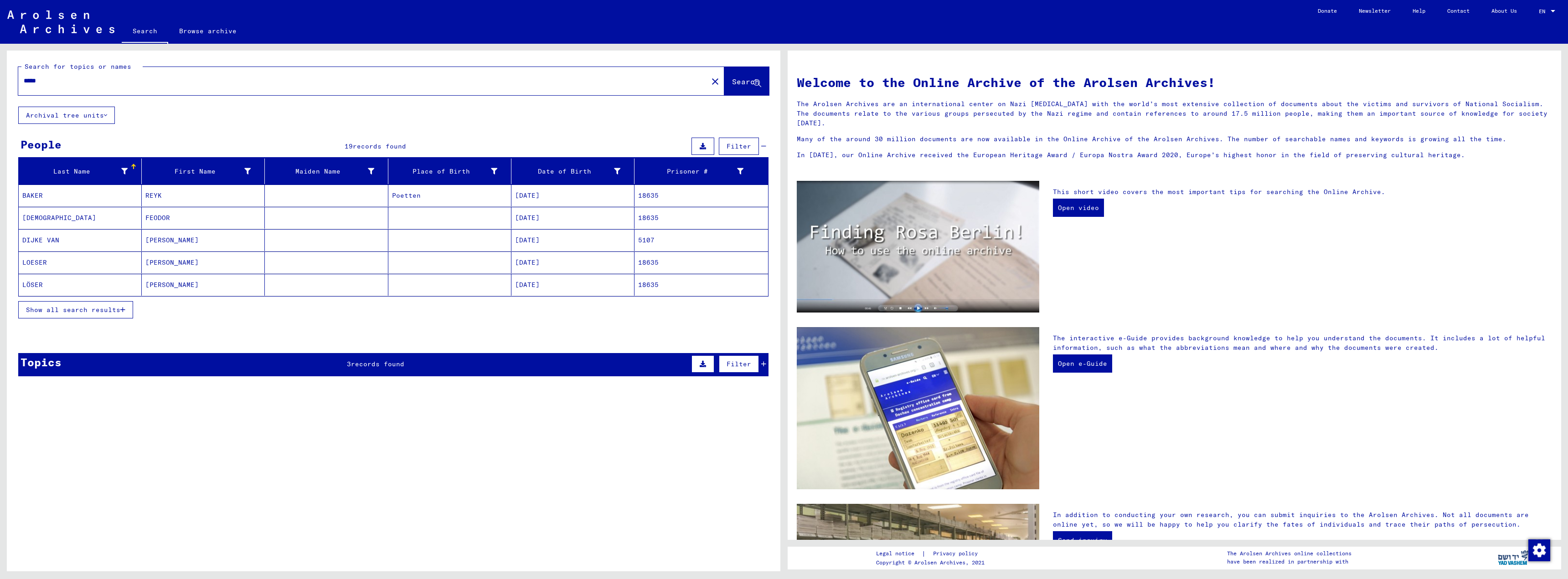
click at [124, 309] on icon "button" at bounding box center [123, 310] width 5 height 6
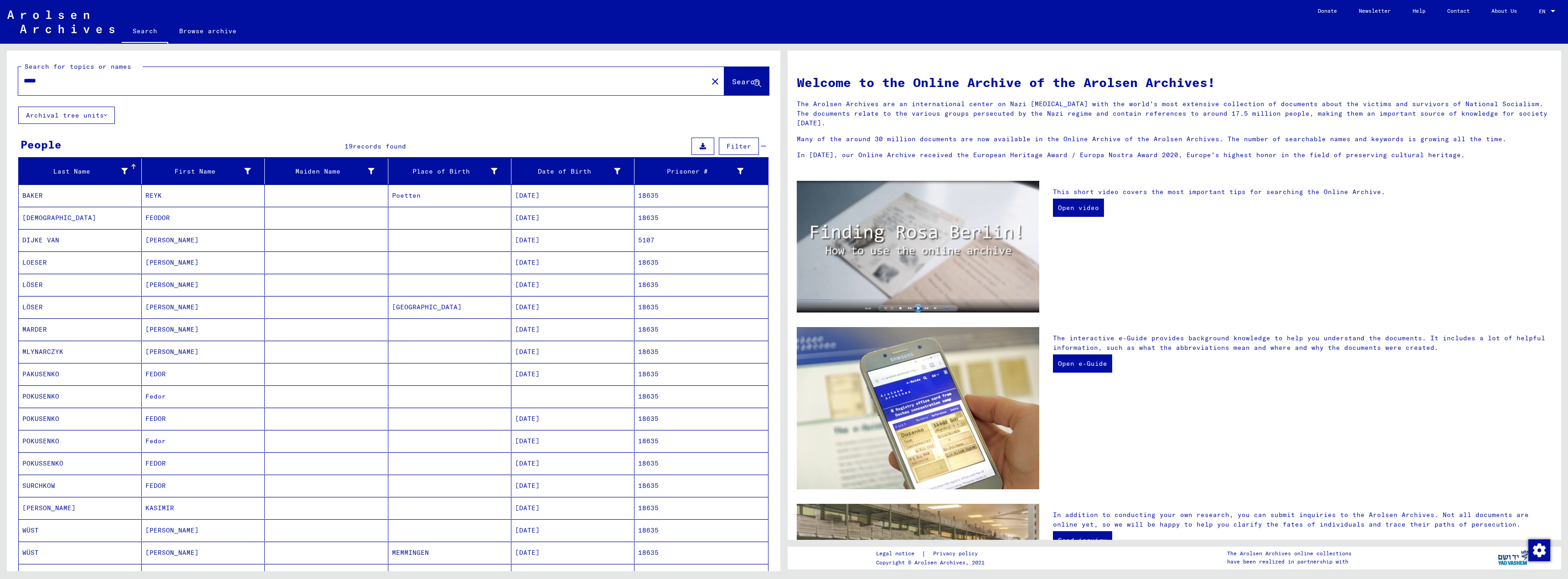
scroll to position [45, 0]
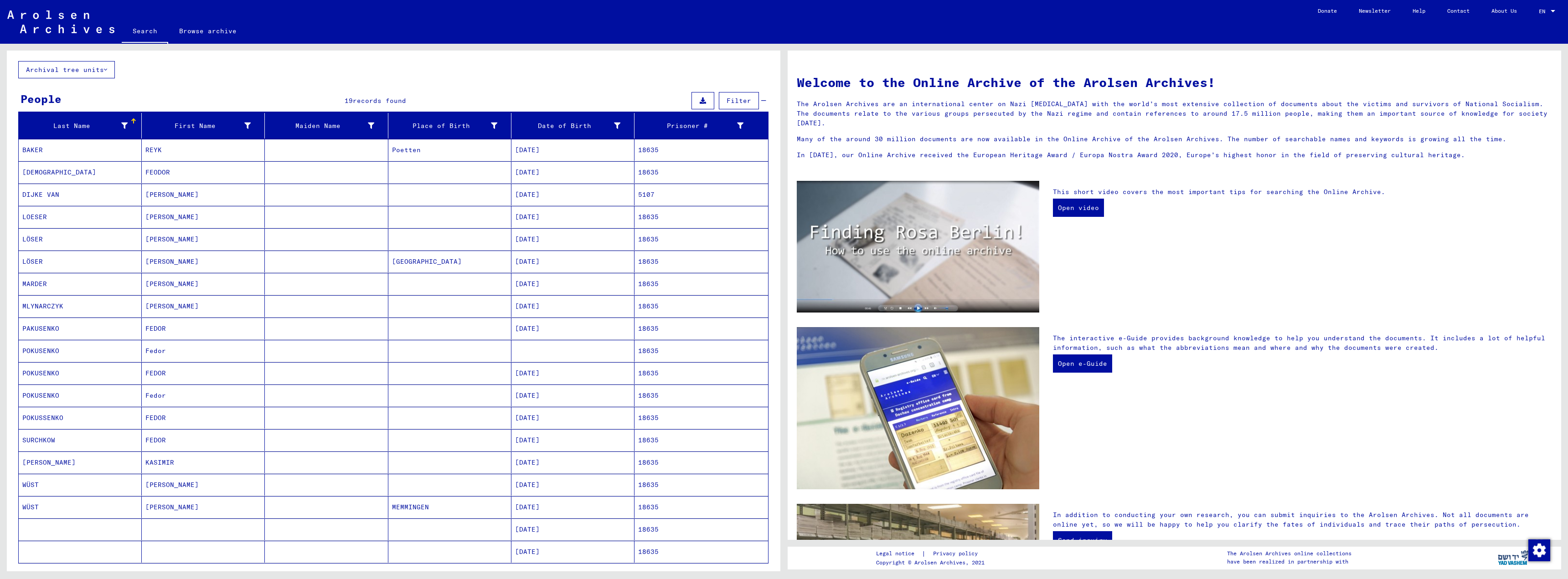
click at [531, 460] on mat-cell "[DATE]" at bounding box center [573, 462] width 123 height 22
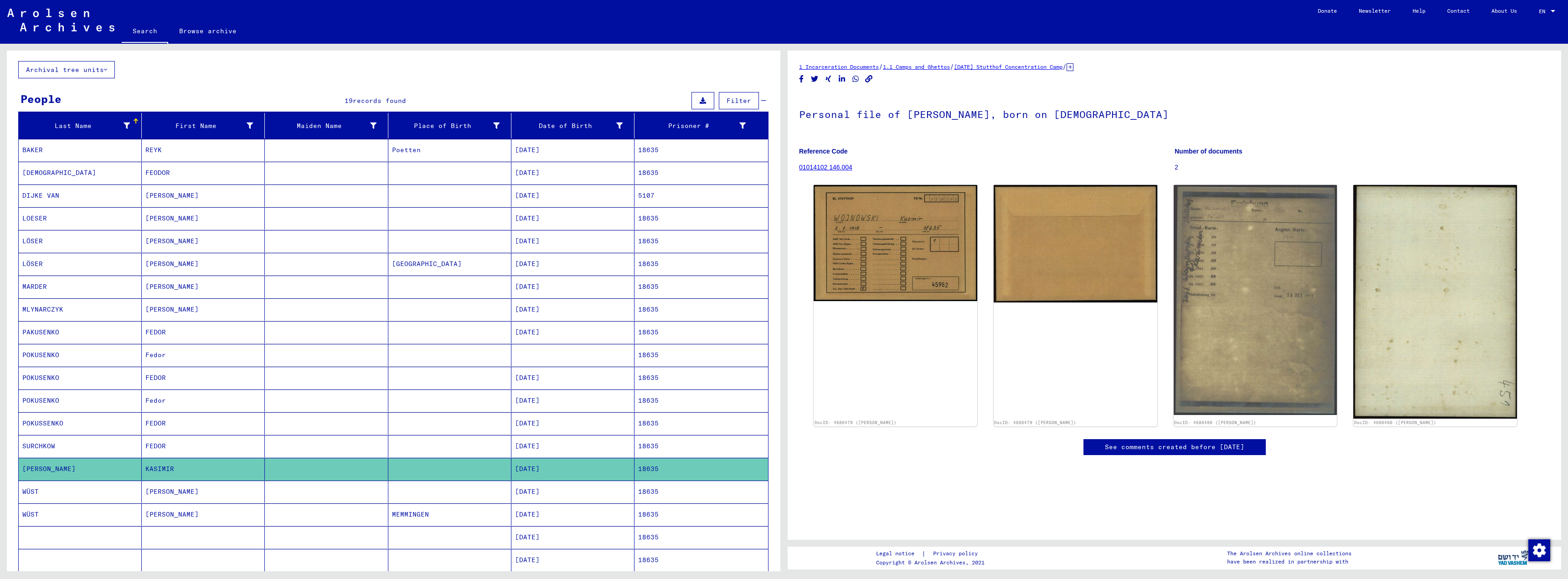
drag, startPoint x: 423, startPoint y: 71, endPoint x: 429, endPoint y: 71, distance: 6.0
click at [425, 71] on div "Search for topics or names ***** close Search Archival tree units People 19 rec…" at bounding box center [394, 345] width 774 height 680
